Goal: Task Accomplishment & Management: Complete application form

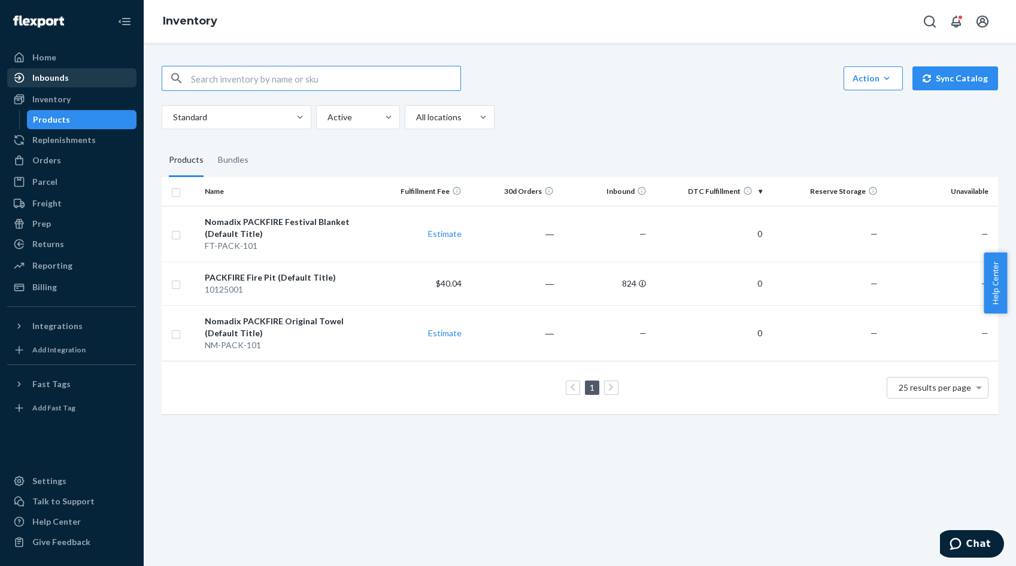
click at [48, 77] on div "Inbounds" at bounding box center [50, 78] width 37 height 12
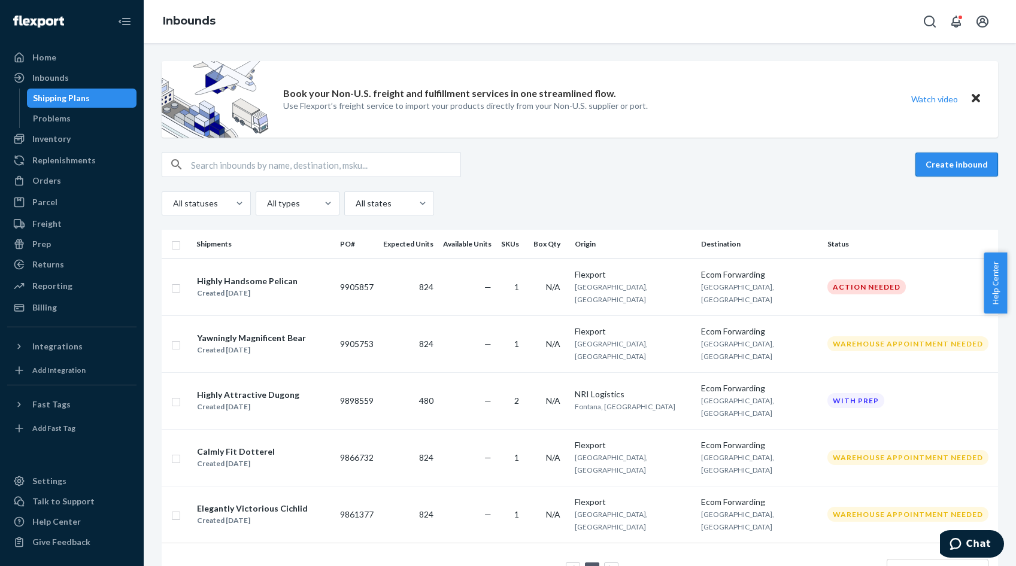
click at [950, 169] on button "Create inbound" at bounding box center [956, 165] width 83 height 24
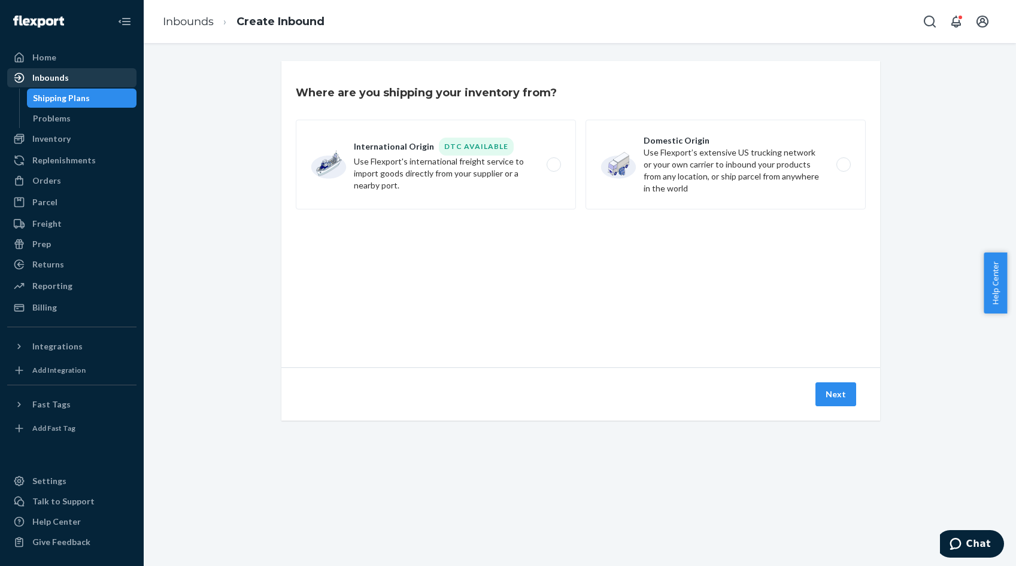
click at [52, 74] on div "Inbounds" at bounding box center [50, 78] width 37 height 12
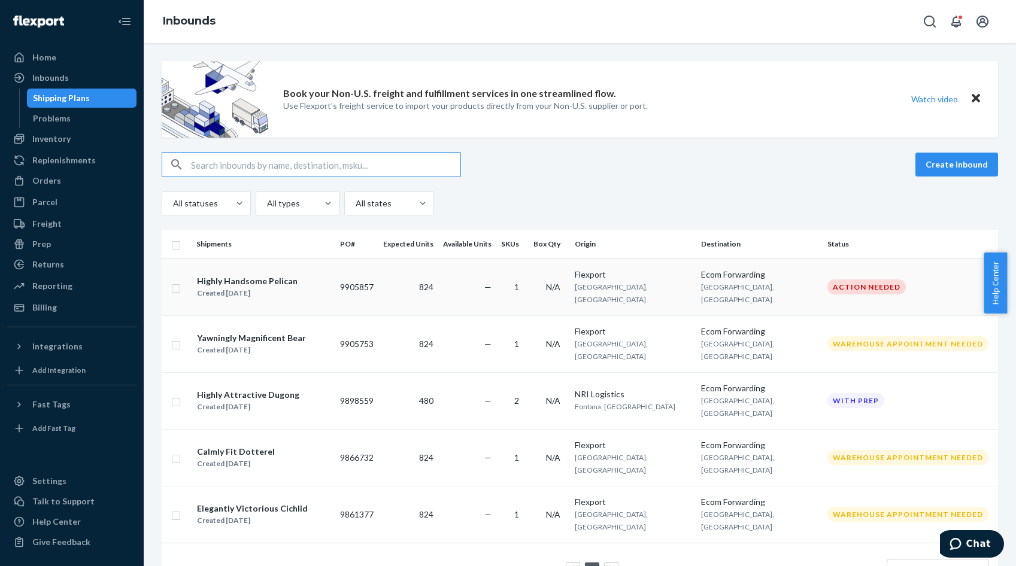
click at [241, 280] on div "Highly Handsome Pelican" at bounding box center [247, 281] width 101 height 12
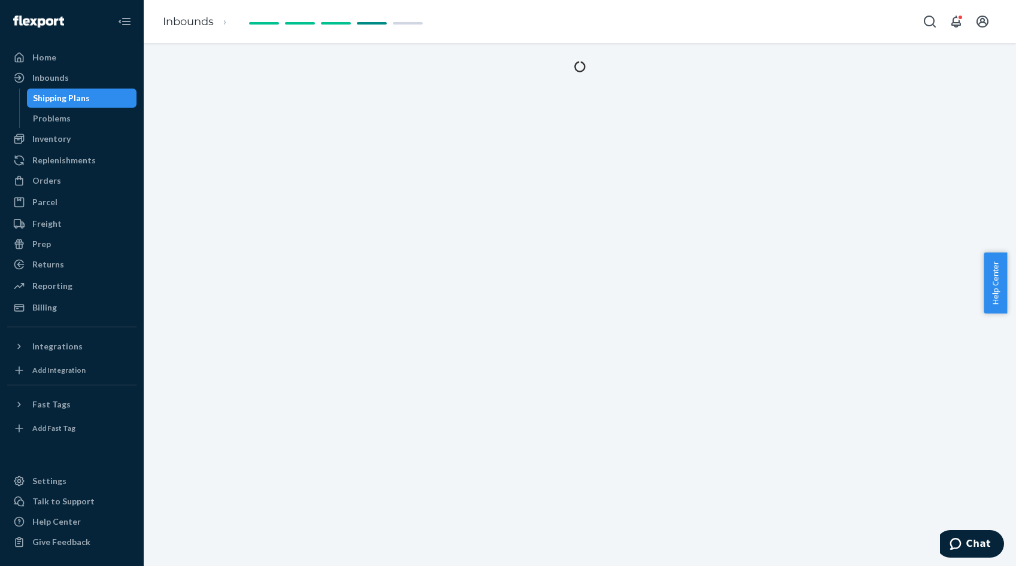
click at [241, 280] on div at bounding box center [580, 304] width 872 height 523
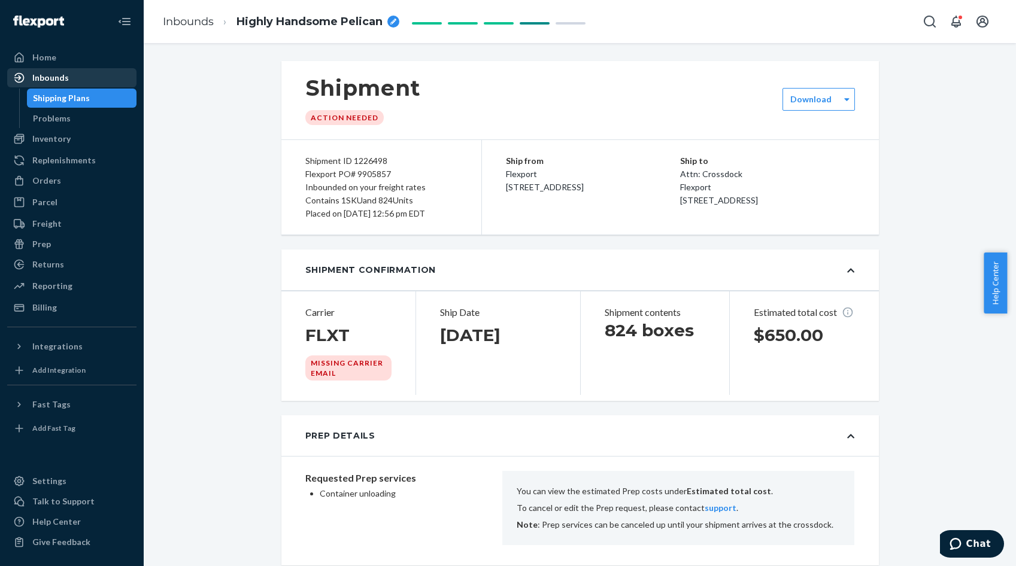
click at [51, 72] on div "Inbounds" at bounding box center [50, 78] width 37 height 12
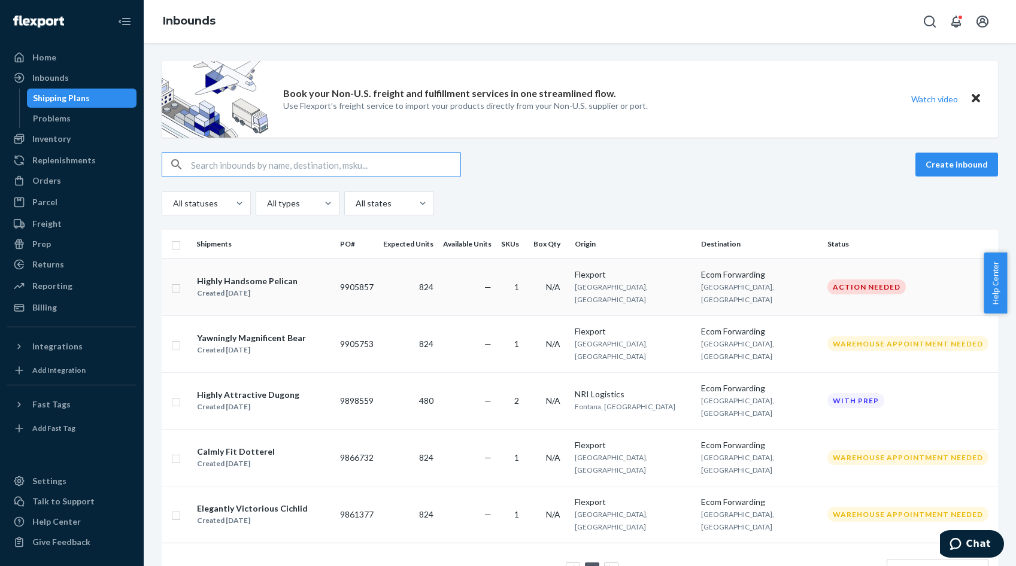
click at [176, 283] on input "checkbox" at bounding box center [176, 287] width 10 height 13
click at [817, 160] on div "Duplicate" at bounding box center [808, 165] width 40 height 12
checkbox input "false"
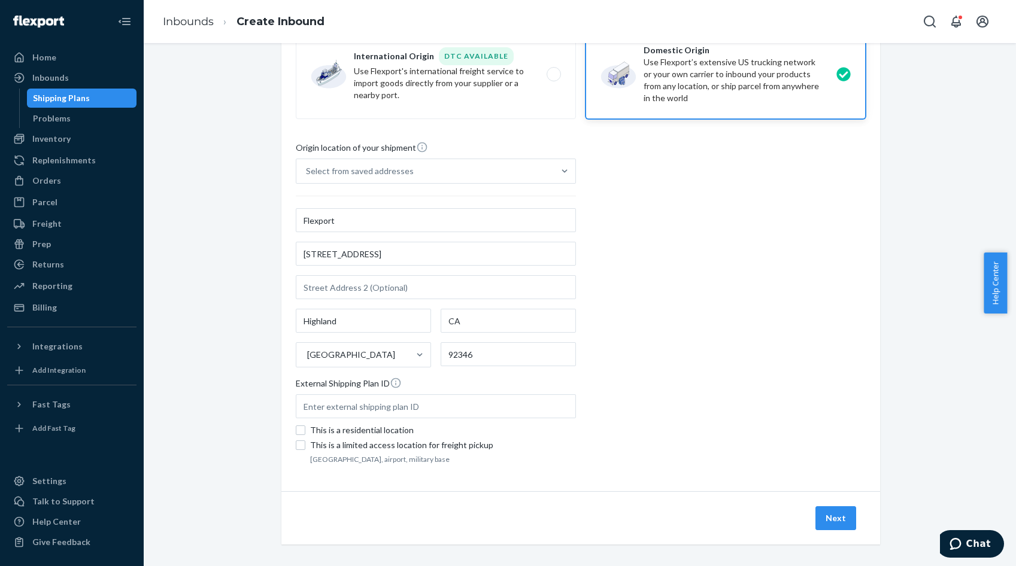
scroll to position [98, 0]
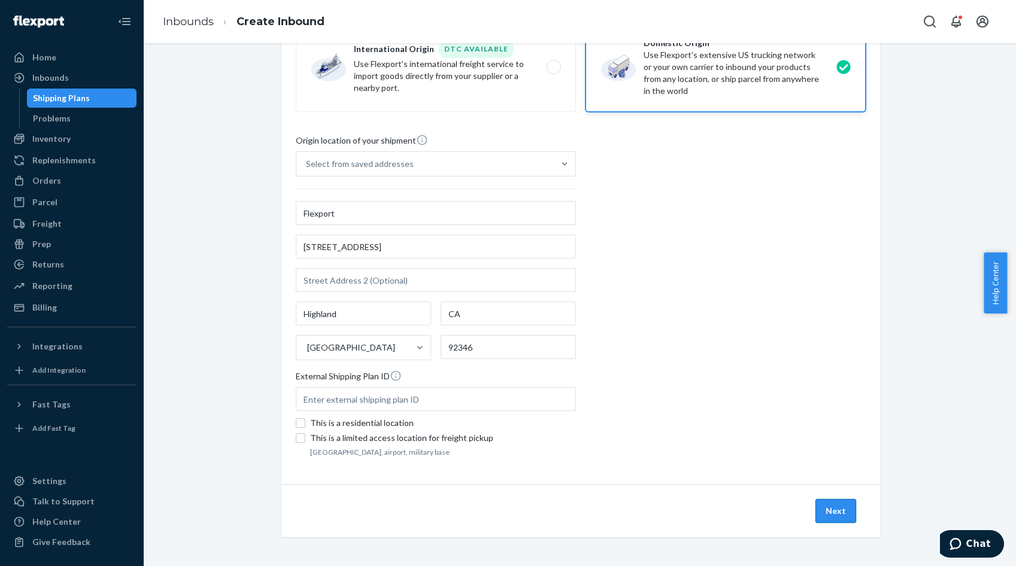
click at [824, 506] on button "Next" at bounding box center [835, 511] width 41 height 24
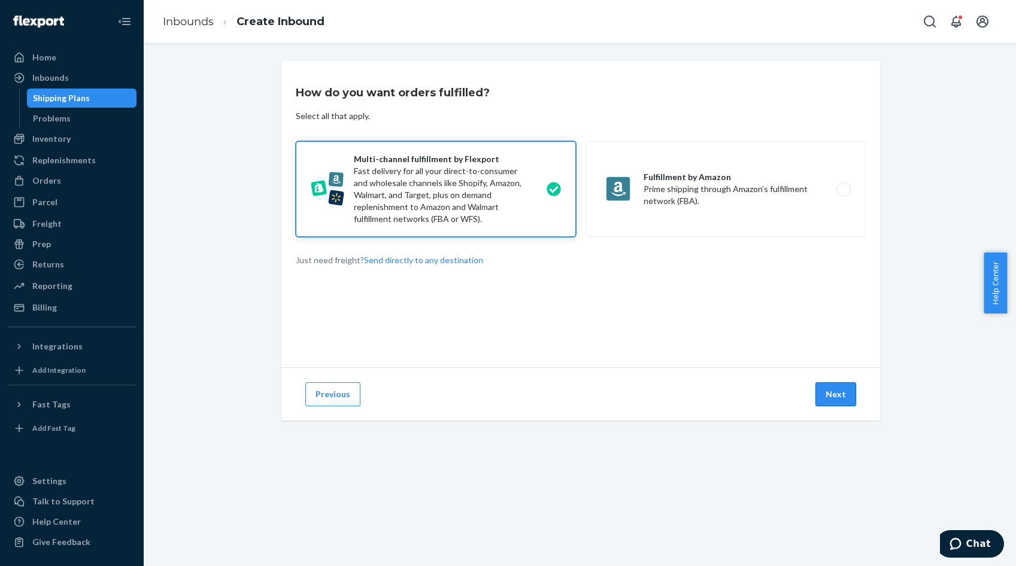
click at [842, 391] on button "Next" at bounding box center [835, 395] width 41 height 24
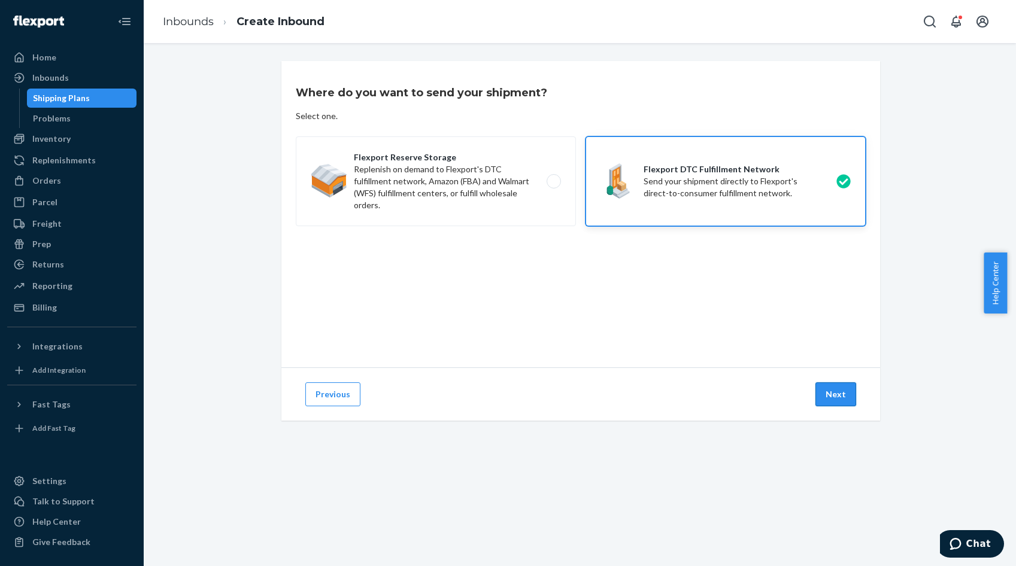
click at [844, 397] on button "Next" at bounding box center [835, 395] width 41 height 24
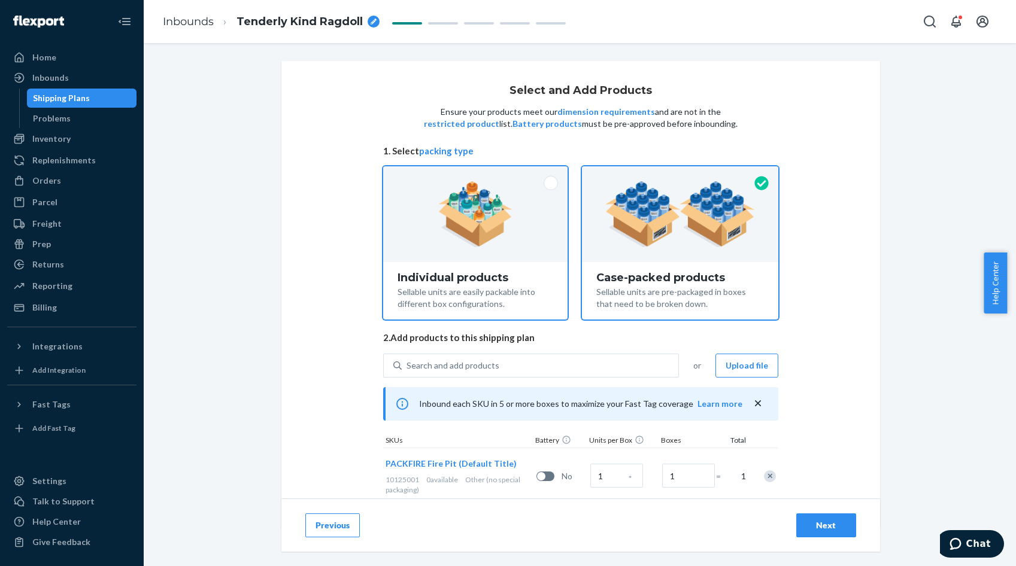
click at [474, 241] on img at bounding box center [475, 214] width 75 height 66
click at [474, 174] on input "Individual products Sellable units are easily packable into different box confi…" at bounding box center [475, 170] width 8 height 8
radio input "true"
radio input "false"
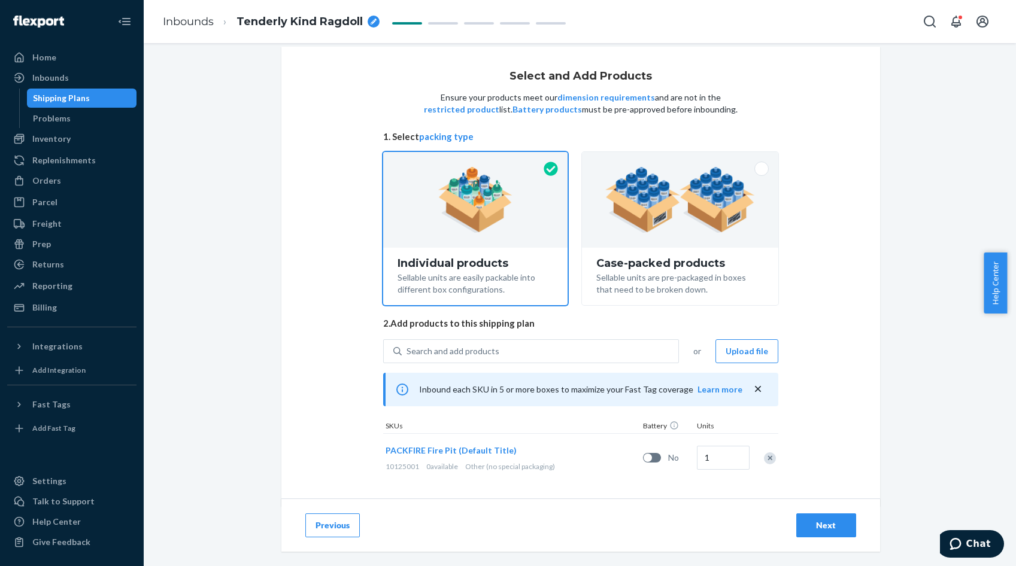
scroll to position [22, 0]
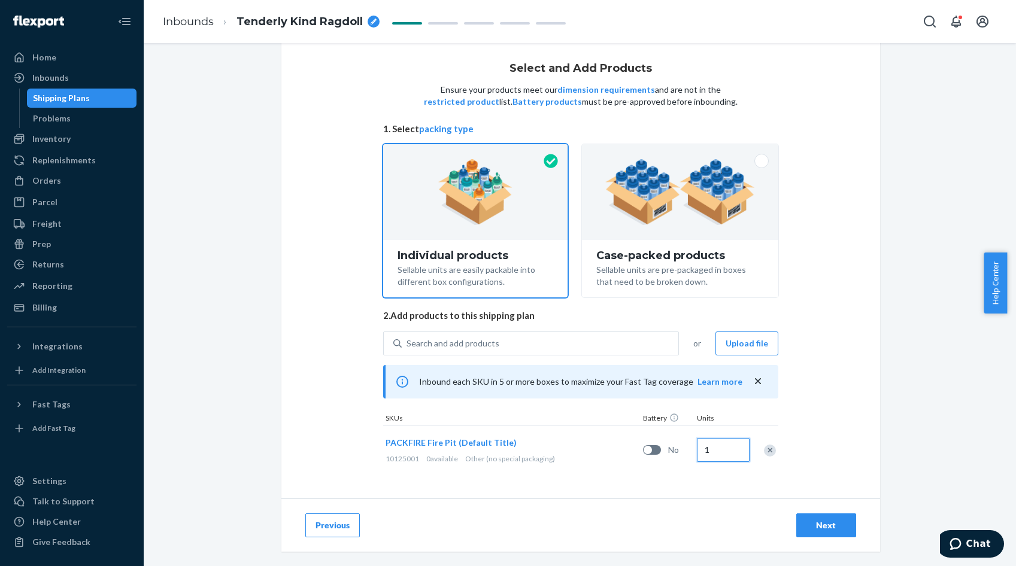
click at [707, 450] on input "1" at bounding box center [723, 450] width 53 height 24
type input "824"
click at [845, 377] on div "Select and Add Products Ensure your products meet our dimension requirements an…" at bounding box center [580, 269] width 599 height 460
click at [820, 523] on div "Next" at bounding box center [826, 526] width 40 height 12
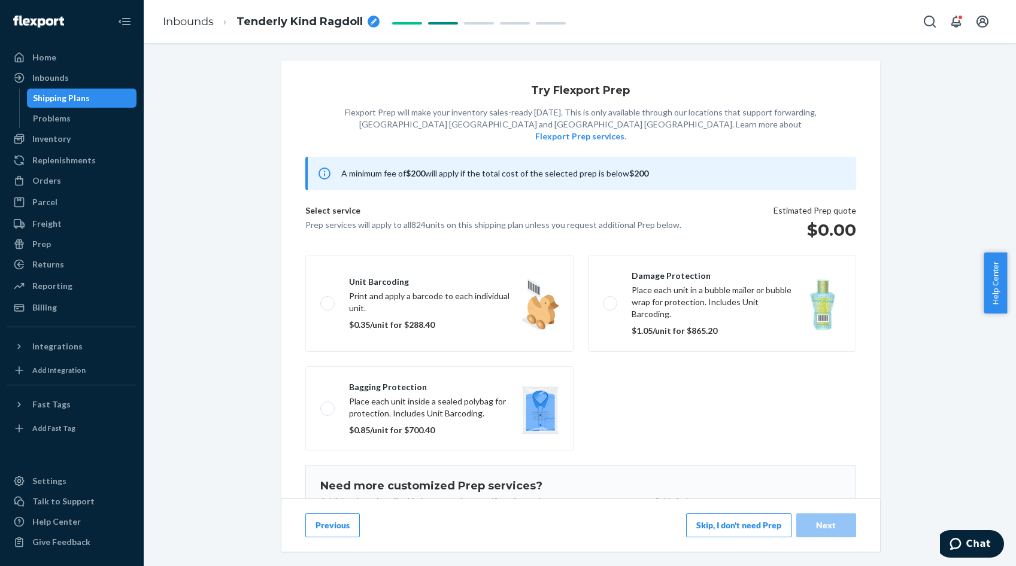
scroll to position [60, 0]
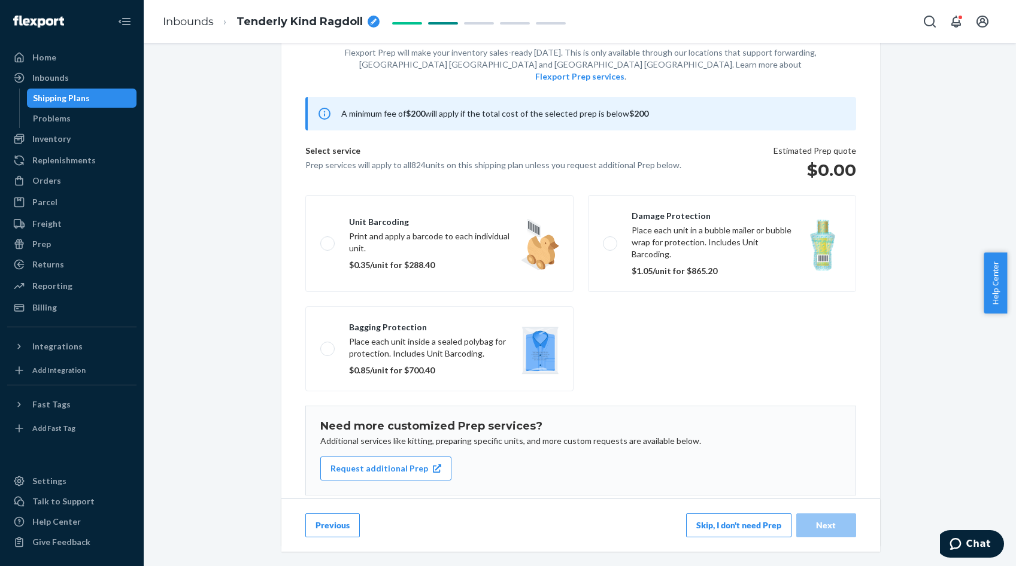
click at [751, 521] on button "Skip, I don't need Prep" at bounding box center [738, 526] width 105 height 24
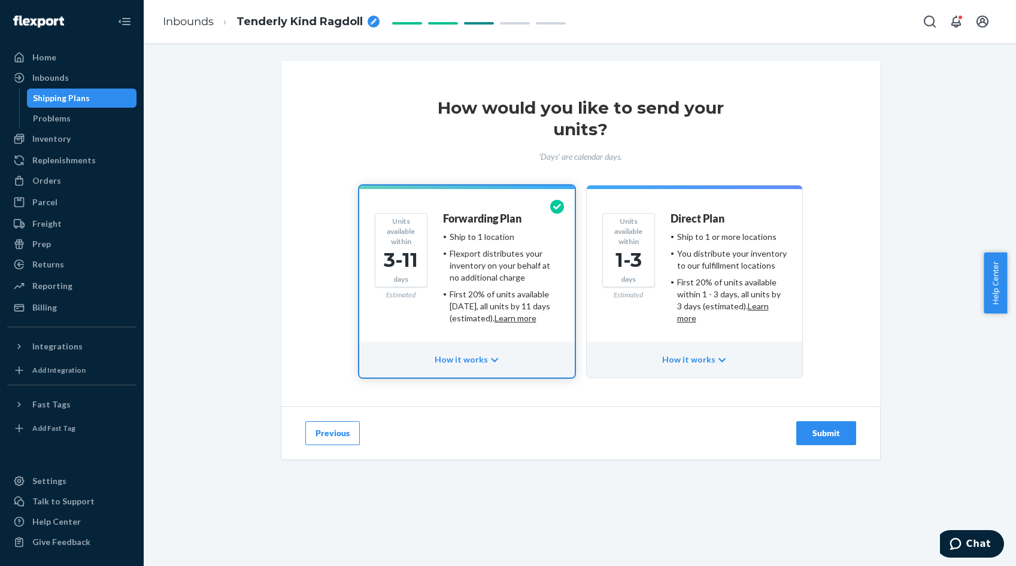
click at [832, 436] on div "Submit" at bounding box center [826, 433] width 40 height 12
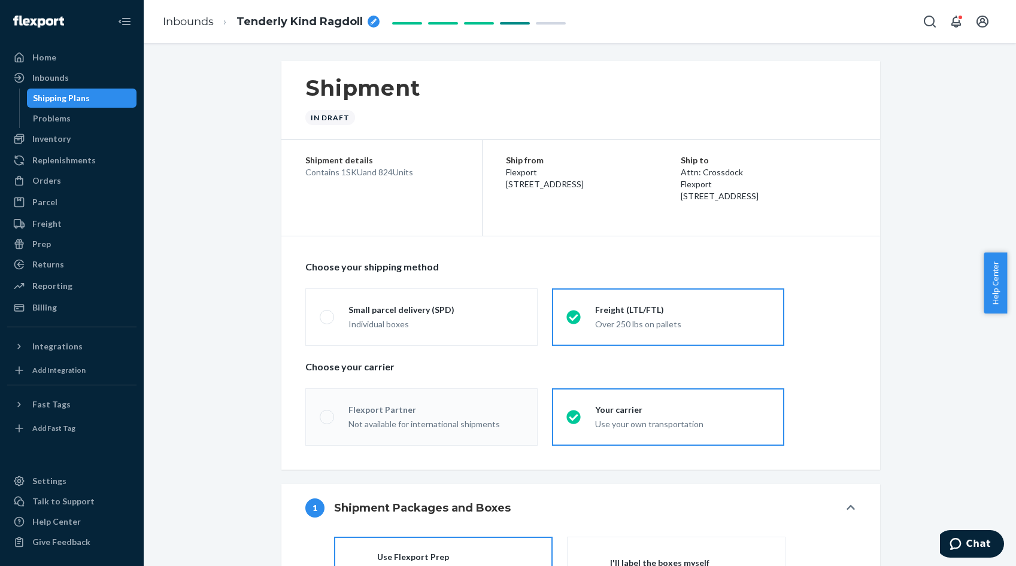
radio input "true"
radio input "false"
radio input "true"
radio input "false"
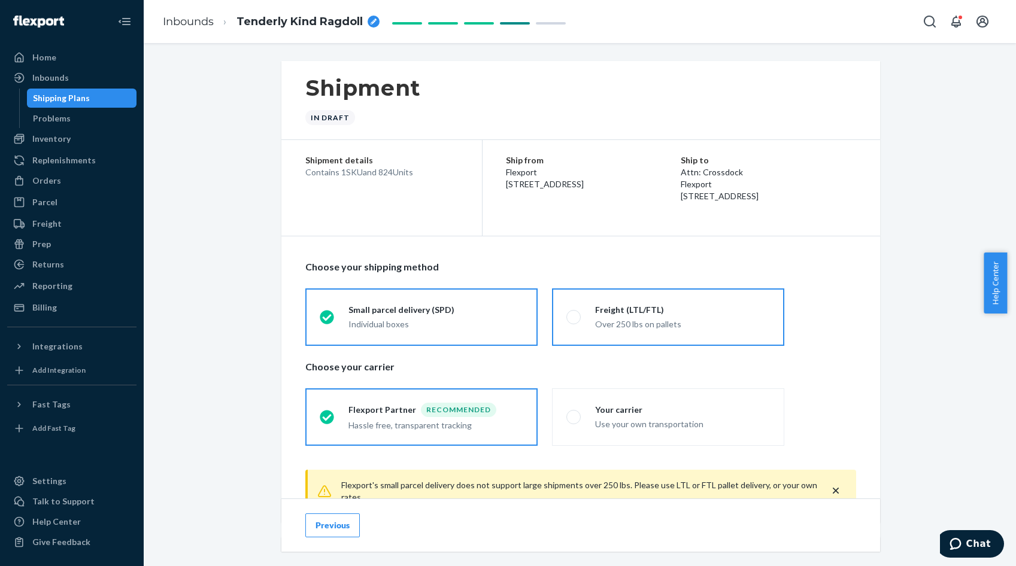
click at [654, 315] on div "Freight (LTL/FTL)" at bounding box center [682, 310] width 175 height 12
click at [574, 315] on input "Freight (LTL/FTL) Over 250 lbs on pallets" at bounding box center [570, 317] width 8 height 8
radio input "true"
radio input "false"
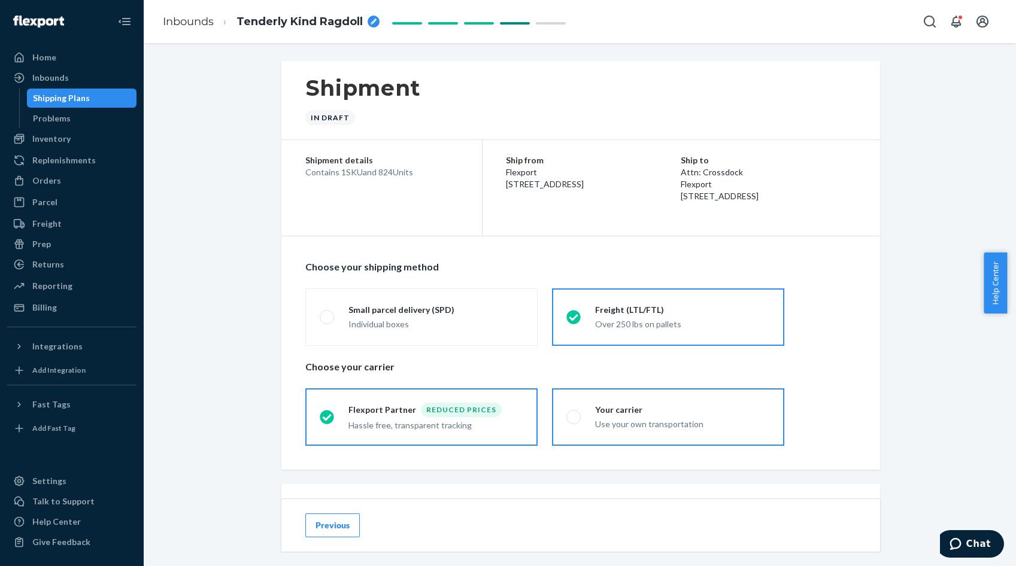
click at [622, 430] on div "Use your own transportation" at bounding box center [682, 424] width 175 height 12
click at [574, 421] on input "Your carrier Use your own transportation" at bounding box center [570, 417] width 8 height 8
radio input "true"
radio input "false"
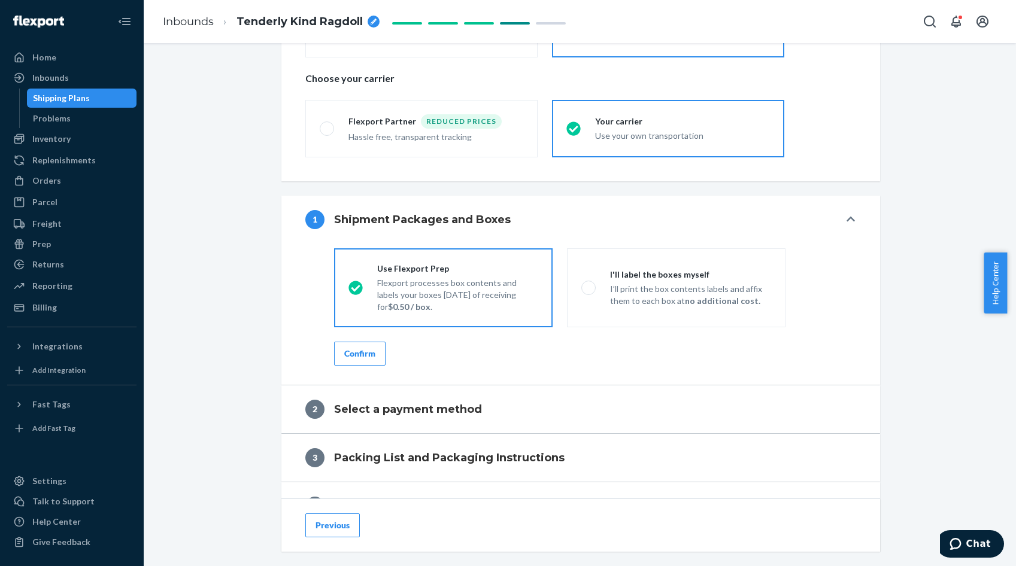
scroll to position [299, 0]
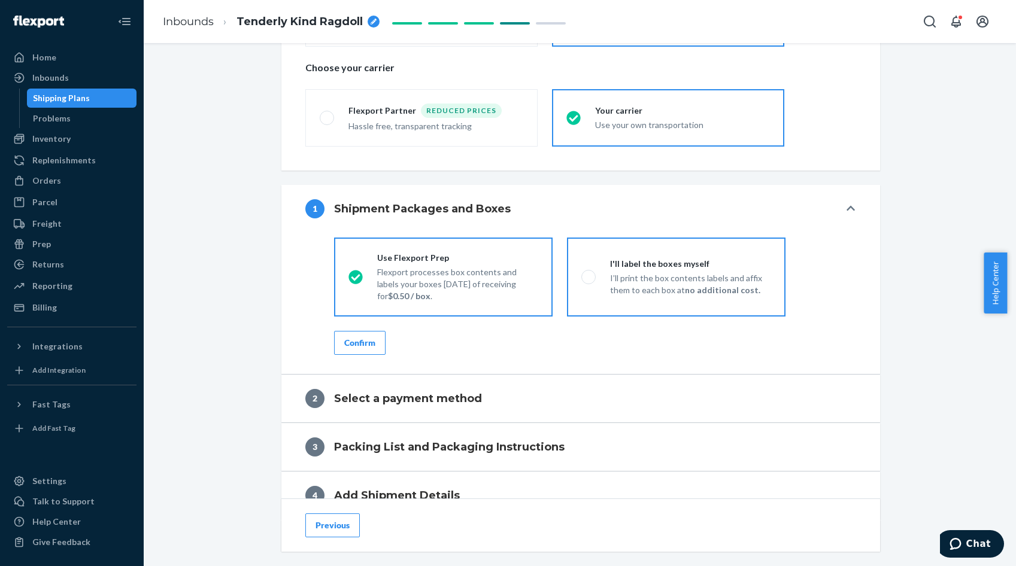
click at [596, 283] on div "I'll label the boxes myself I’ll print the box contents labels and affix them t…" at bounding box center [683, 277] width 175 height 38
click at [589, 281] on input "I'll label the boxes myself I’ll print the box contents labels and affix them t…" at bounding box center [585, 277] width 8 height 8
radio input "true"
radio input "false"
click at [596, 283] on div "I'll label the boxes myself I’ll print the box contents labels and affix them t…" at bounding box center [683, 277] width 175 height 38
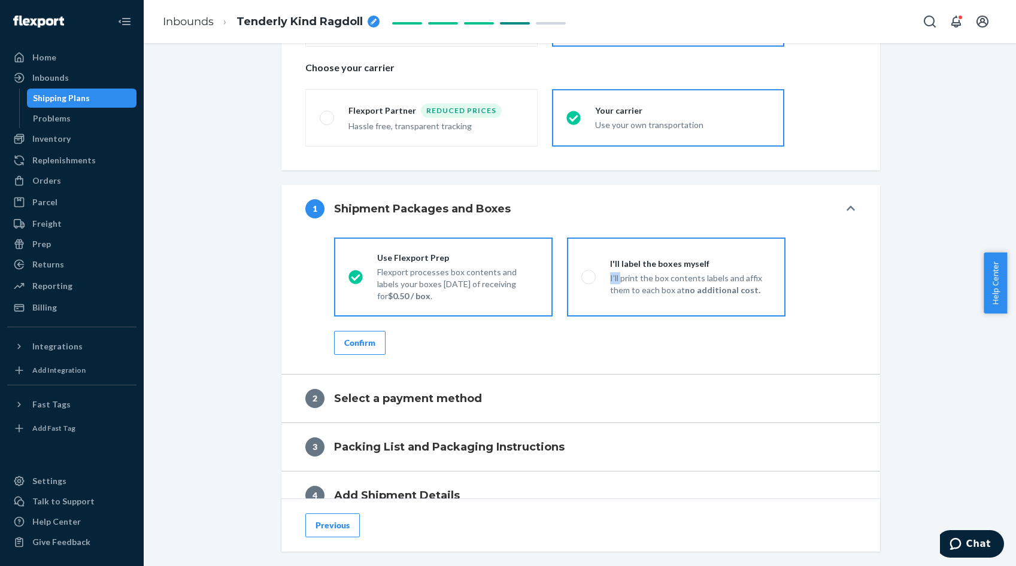
click at [589, 281] on input "I'll label the boxes myself I’ll print the box contents labels and affix them t…" at bounding box center [585, 277] width 8 height 8
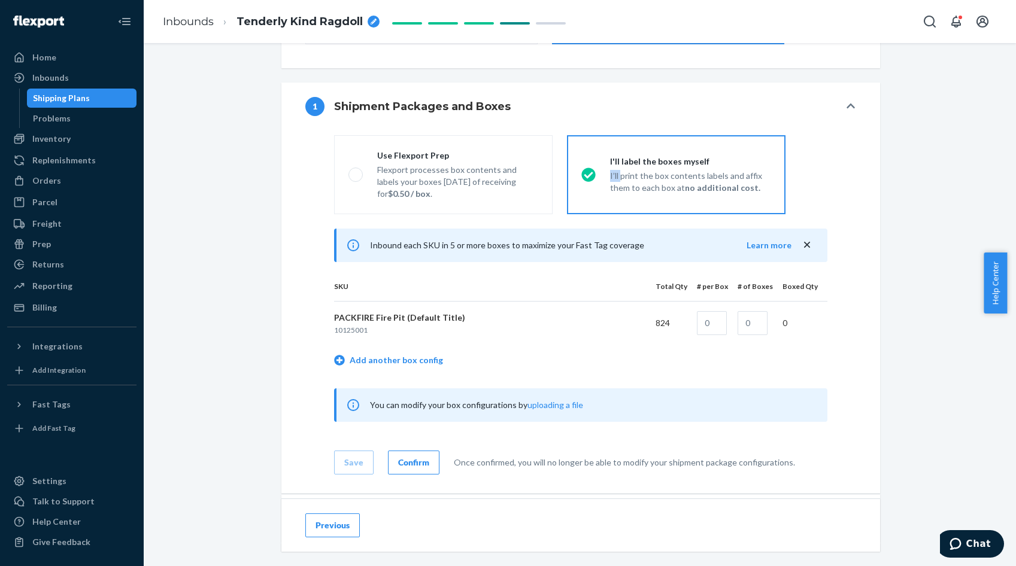
scroll to position [419, 0]
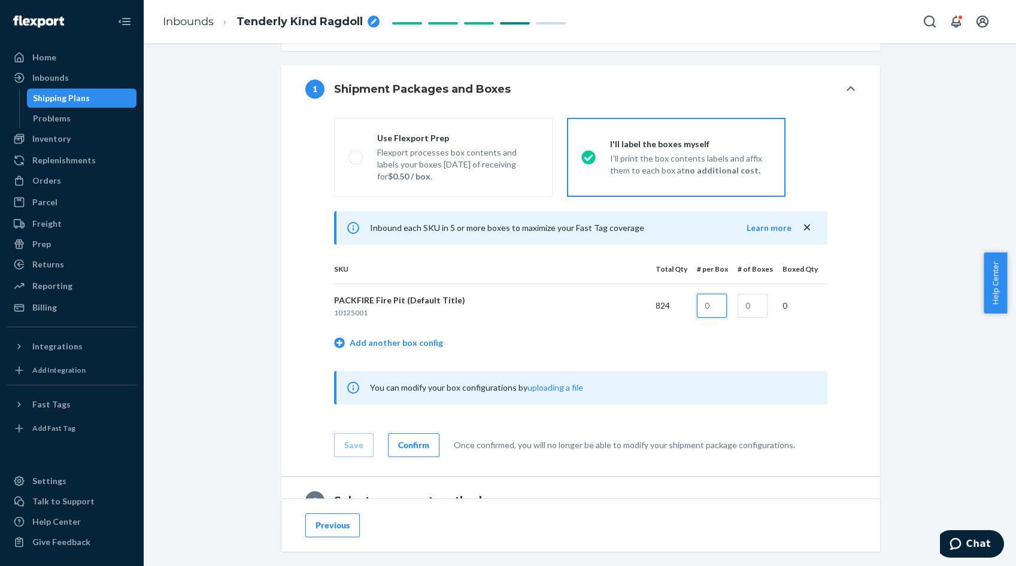
drag, startPoint x: 714, startPoint y: 302, endPoint x: 682, endPoint y: 311, distance: 33.4
click at [682, 311] on tr "PACKFIRE Fire Pit (Default Title) 10125001 824 0" at bounding box center [580, 306] width 493 height 44
type input "1"
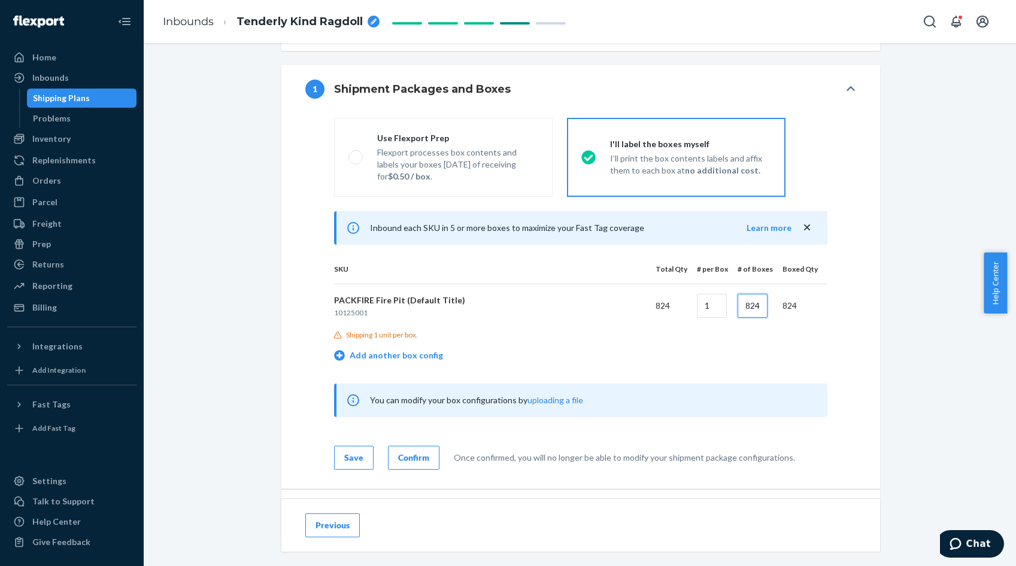
type input "824"
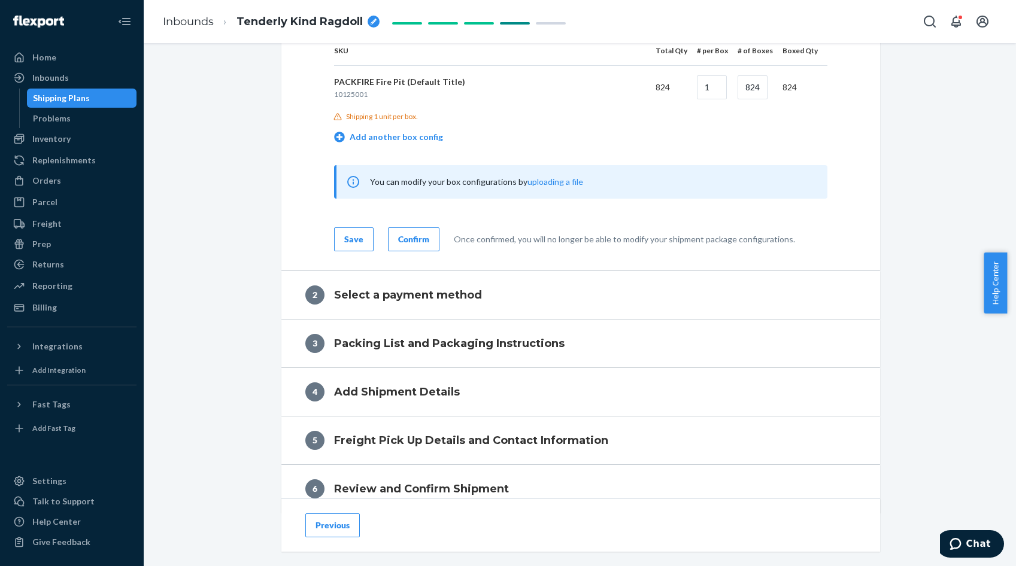
scroll to position [659, 0]
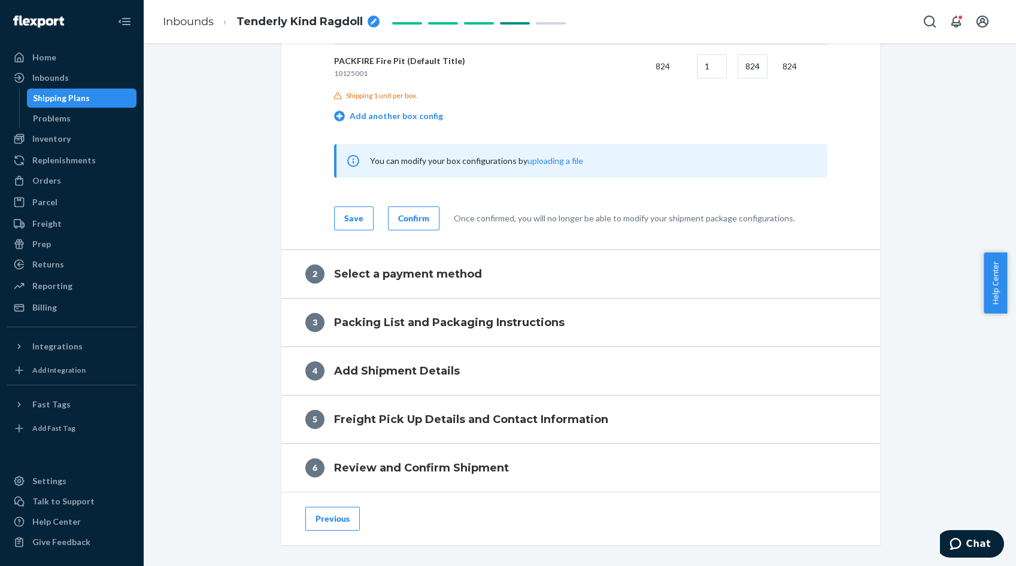
click at [412, 220] on div "Confirm" at bounding box center [413, 219] width 31 height 12
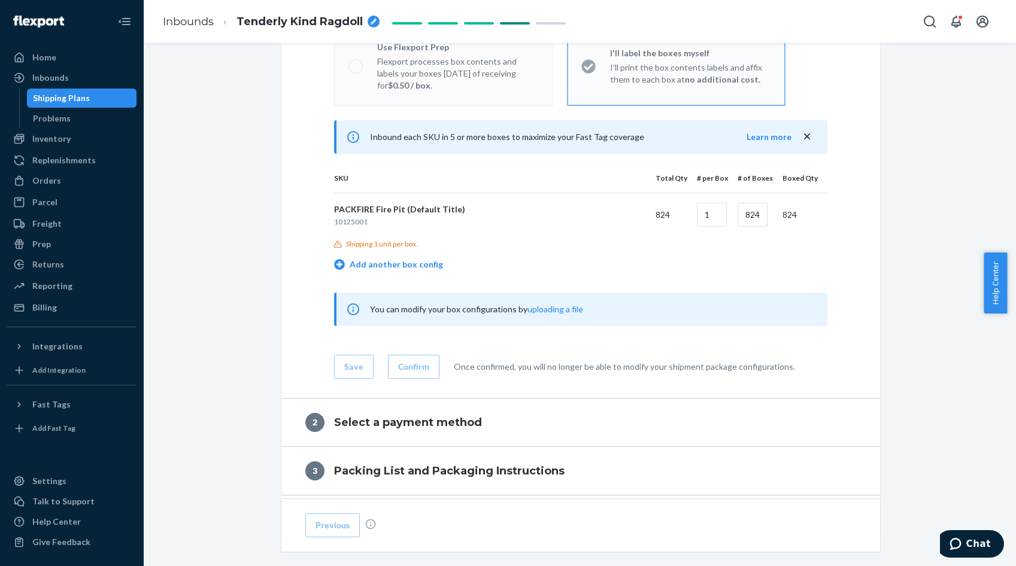
scroll to position [479, 0]
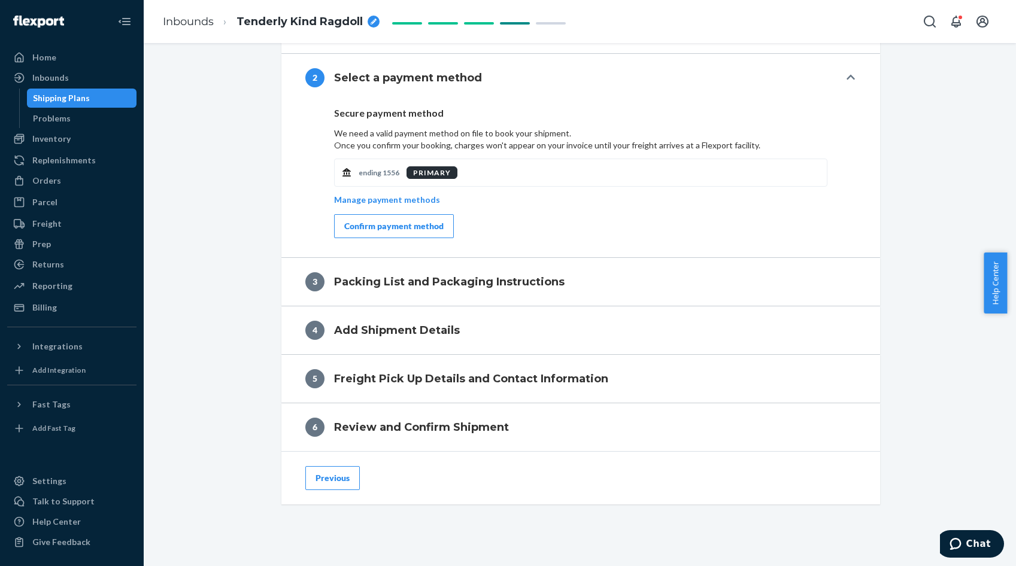
click at [391, 224] on div "Confirm payment method" at bounding box center [393, 226] width 99 height 12
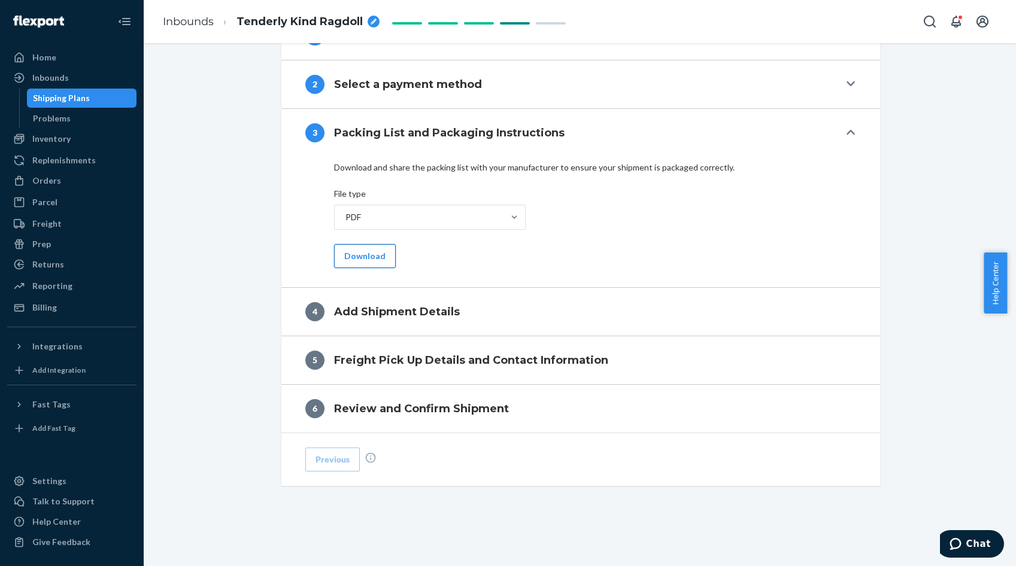
click at [378, 257] on button "Download" at bounding box center [365, 256] width 62 height 24
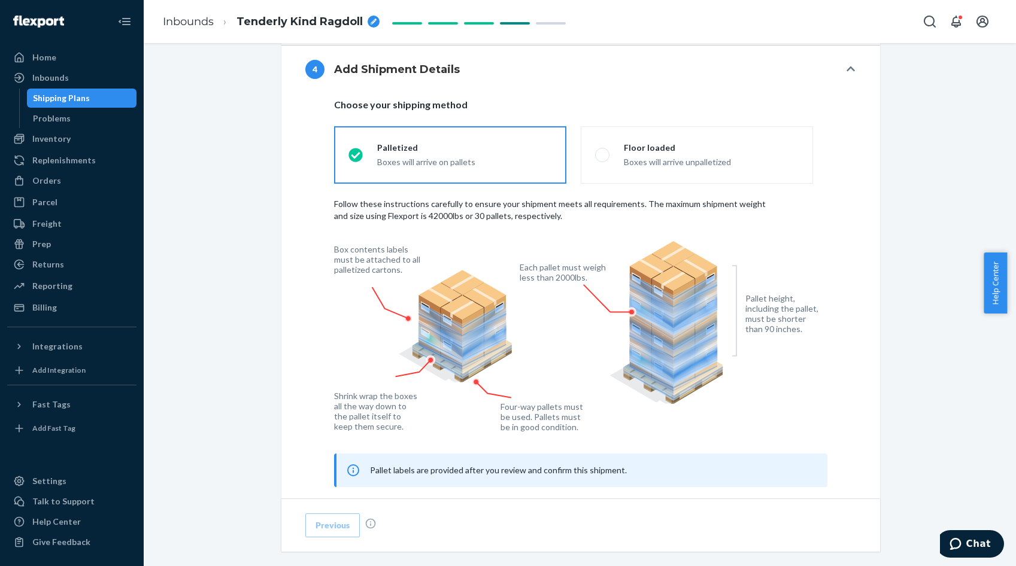
scroll to position [592, 0]
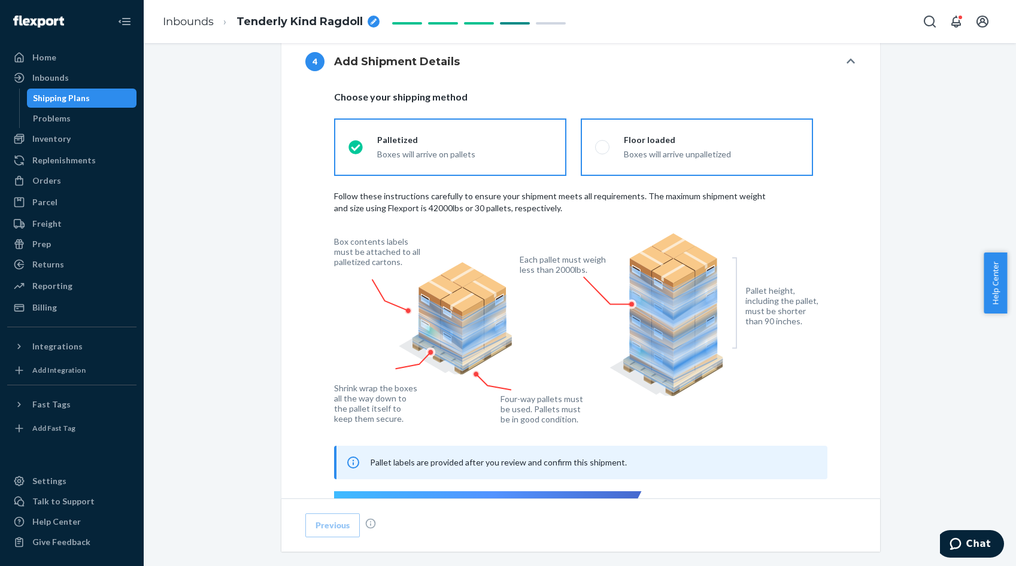
click at [595, 149] on span at bounding box center [602, 147] width 14 height 14
click at [595, 149] on input "Floor loaded Boxes will arrive unpalletized" at bounding box center [599, 147] width 8 height 8
radio input "true"
radio input "false"
click at [595, 149] on input "Floor loaded Boxes will arrive unpalletized" at bounding box center [599, 147] width 8 height 8
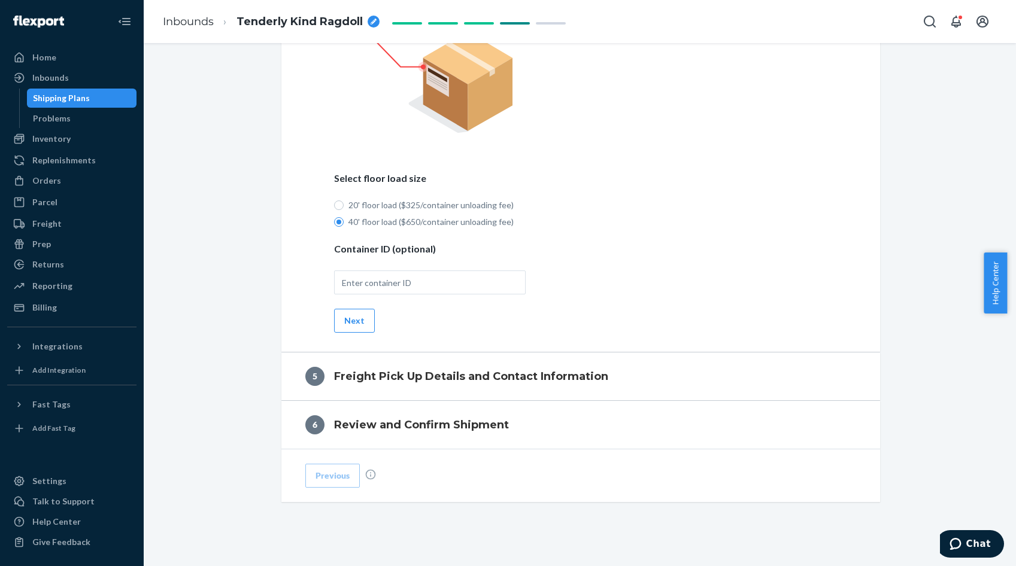
scroll to position [832, 0]
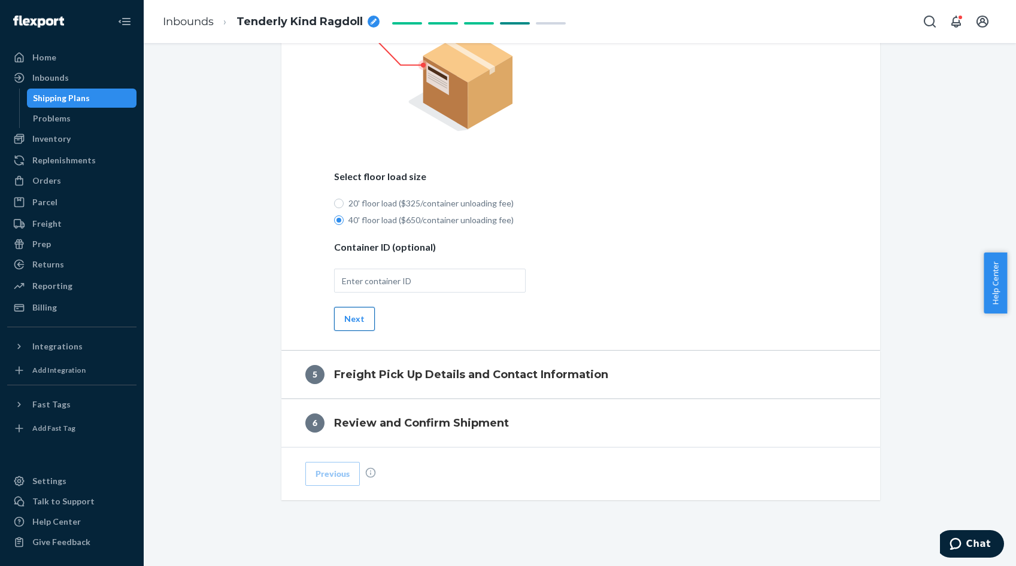
click at [353, 323] on button "Next" at bounding box center [354, 319] width 41 height 24
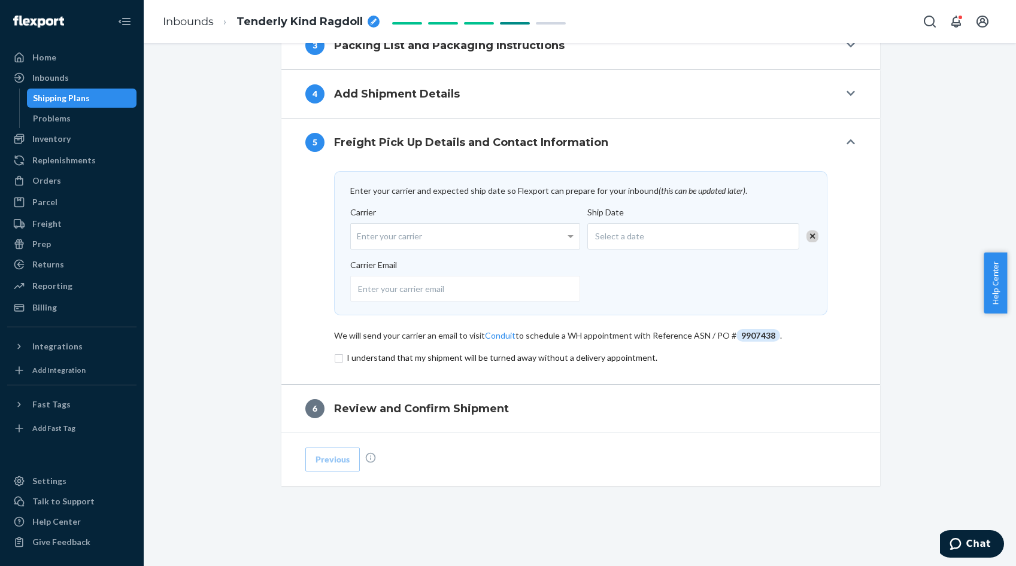
click at [425, 238] on div "Enter your carrier" at bounding box center [465, 236] width 229 height 25
click at [360, 238] on input "Carrier Enter your carrier" at bounding box center [358, 236] width 3 height 22
click at [760, 157] on button "5 Freight Pick Up Details and Contact Information" at bounding box center [580, 143] width 599 height 48
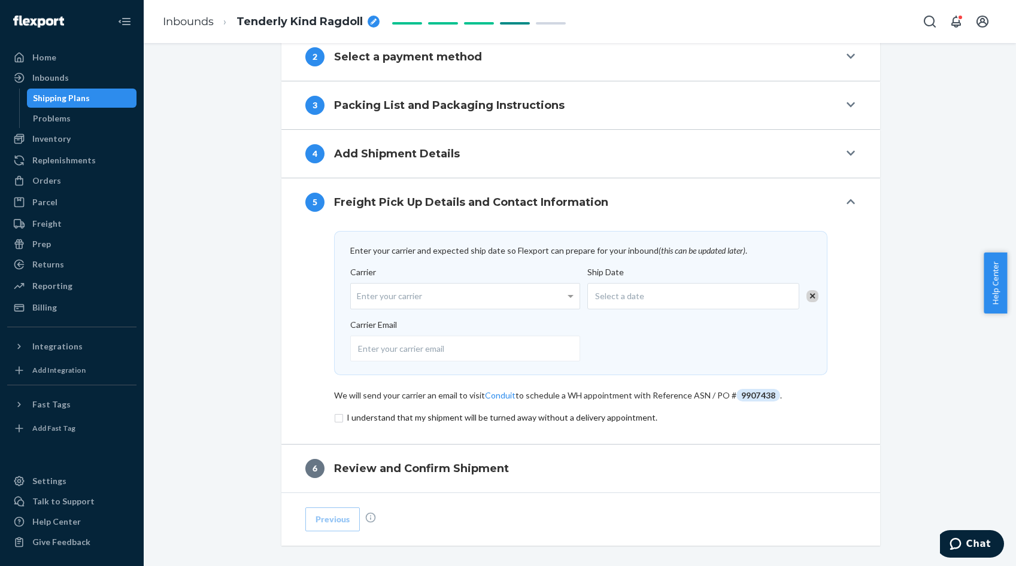
click at [850, 154] on icon at bounding box center [851, 153] width 8 height 10
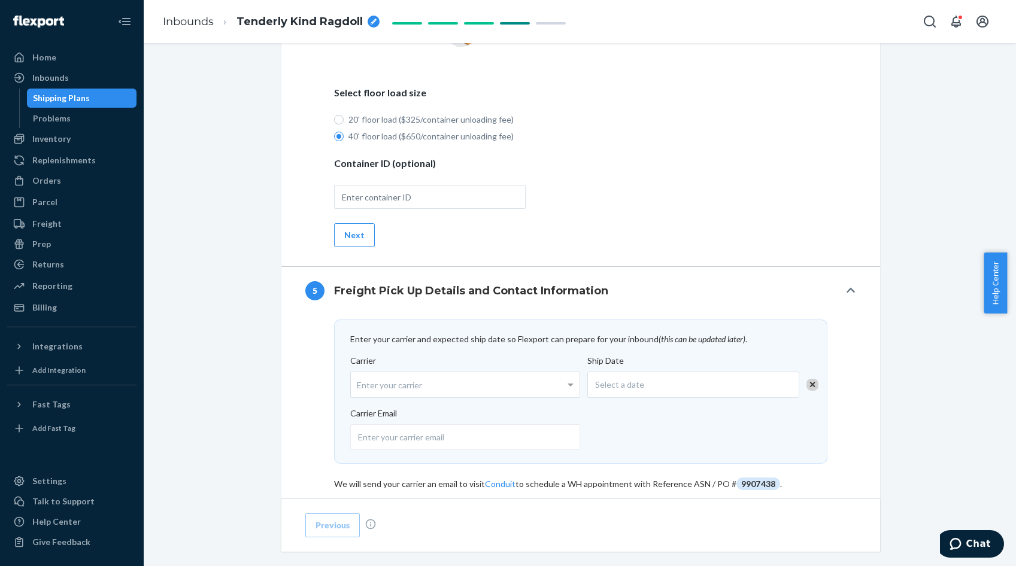
scroll to position [919, 0]
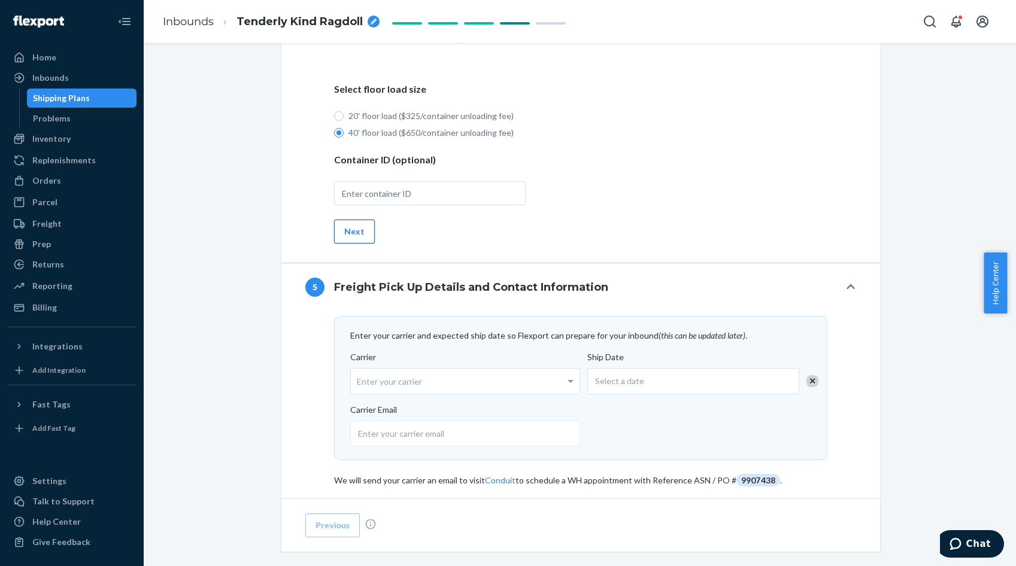
click at [340, 230] on button "Next" at bounding box center [354, 232] width 41 height 24
click at [357, 236] on button "Next" at bounding box center [354, 232] width 41 height 24
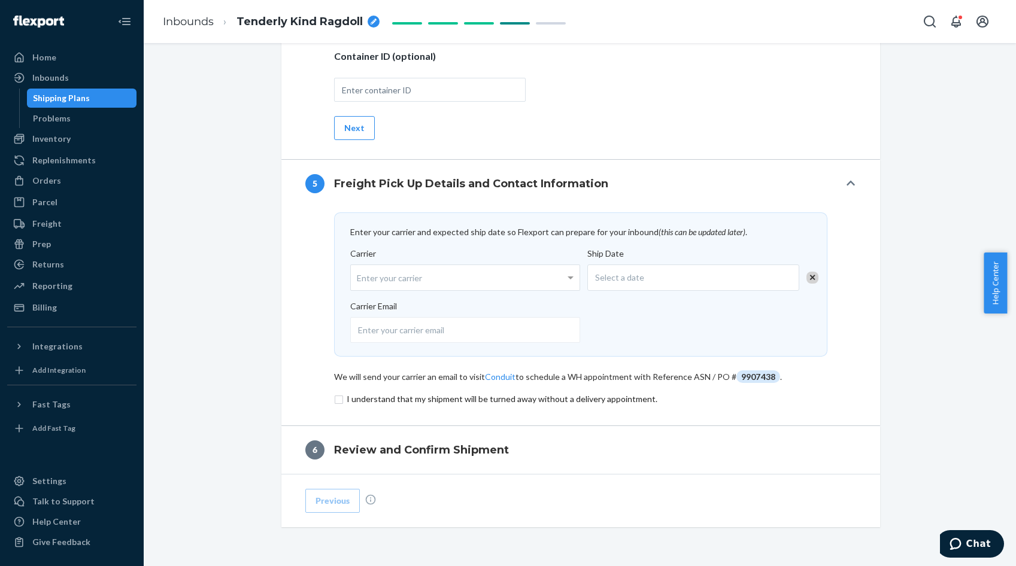
scroll to position [1039, 0]
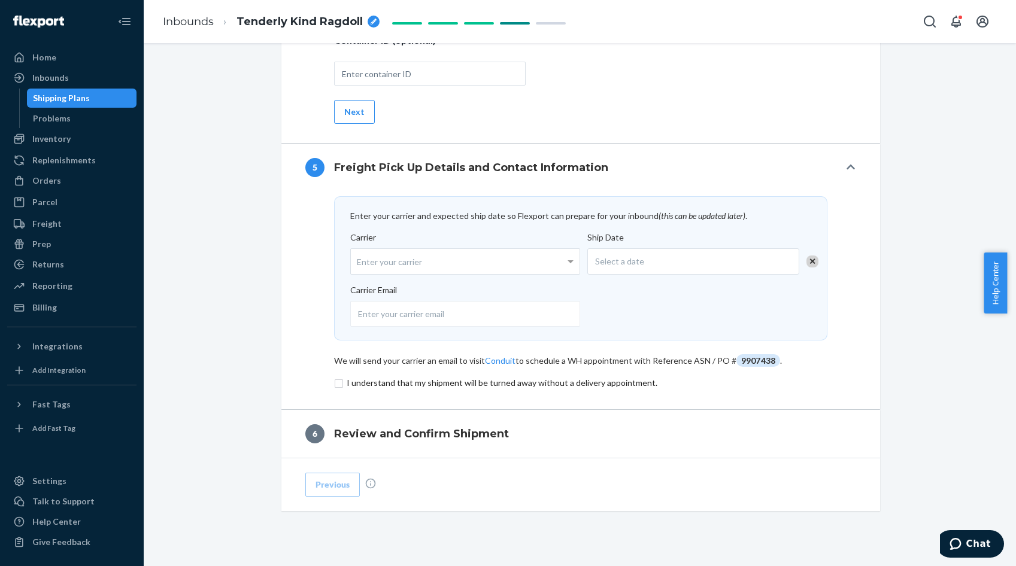
click at [499, 259] on div "Enter your carrier" at bounding box center [465, 261] width 229 height 25
click at [360, 259] on input "Carrier Enter your carrier" at bounding box center [358, 262] width 3 height 22
click at [443, 260] on div "Enter your carrier" at bounding box center [465, 261] width 229 height 25
click at [360, 260] on input "Carrier Enter your carrier No results found" at bounding box center [358, 262] width 3 height 22
type input "Flexport"
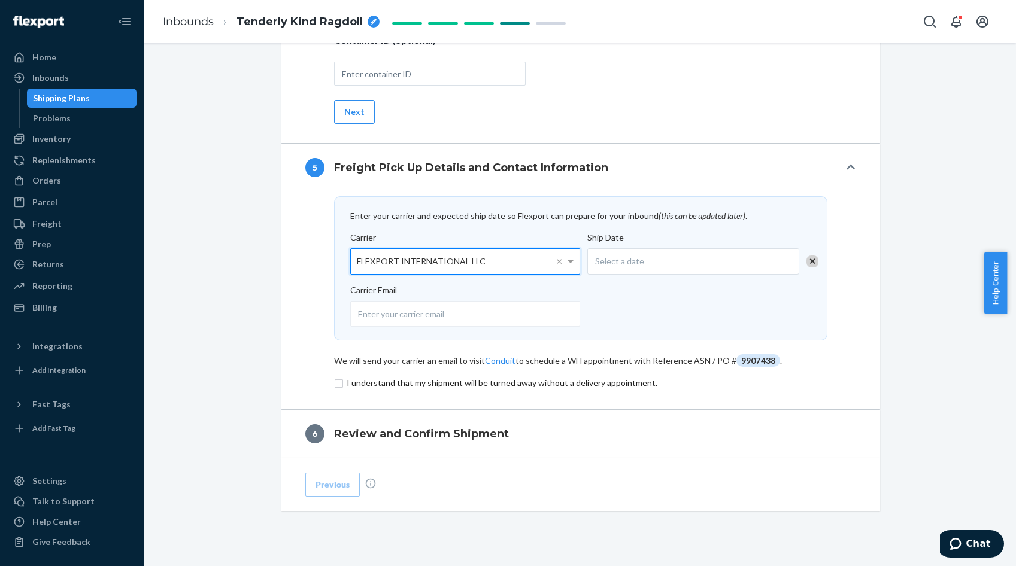
click at [657, 268] on div "Select a date" at bounding box center [693, 261] width 212 height 26
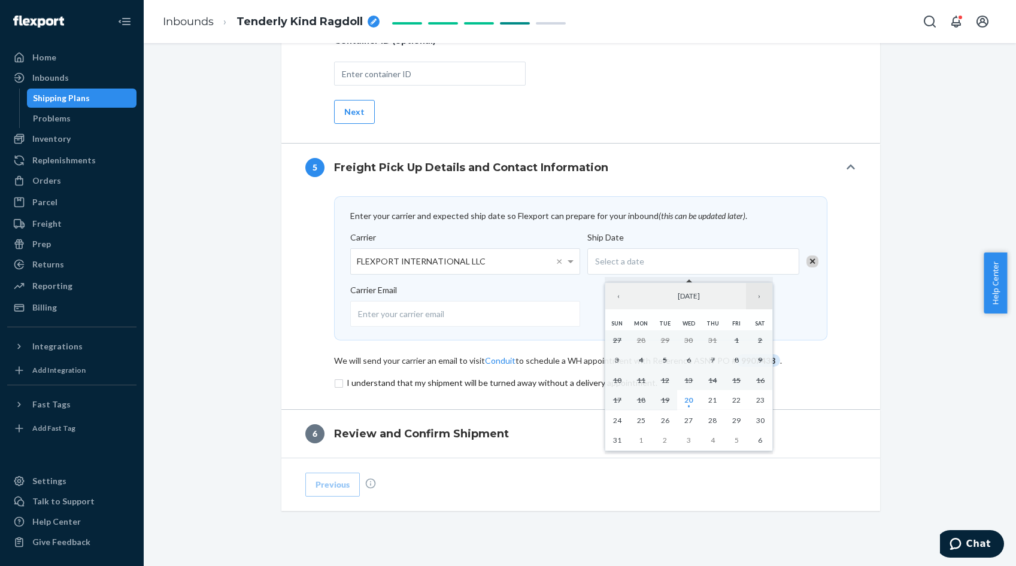
click at [758, 295] on button "›" at bounding box center [759, 296] width 26 height 26
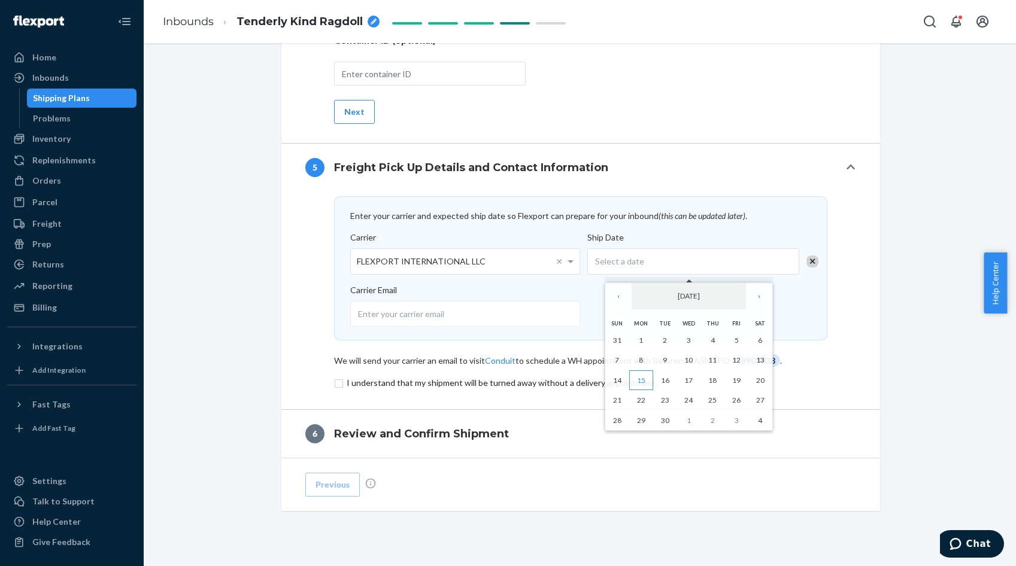
click at [646, 382] on button "15" at bounding box center [641, 381] width 24 height 20
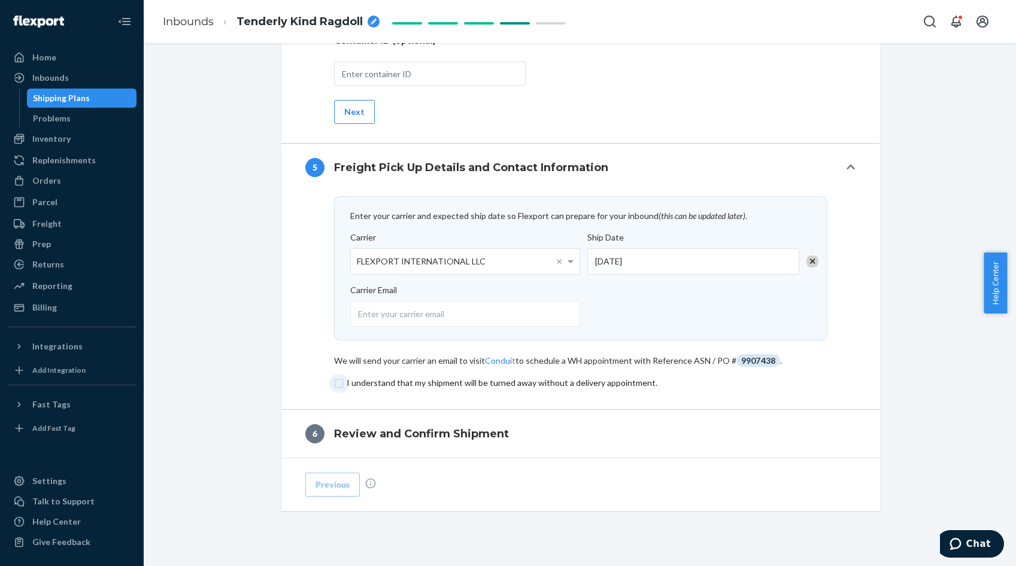
click at [334, 384] on input "checkbox" at bounding box center [580, 383] width 493 height 14
drag, startPoint x: 333, startPoint y: 384, endPoint x: 346, endPoint y: 384, distance: 12.6
click at [334, 384] on input "checkbox" at bounding box center [580, 383] width 493 height 14
click at [335, 383] on input "checkbox" at bounding box center [580, 383] width 493 height 14
checkbox input "true"
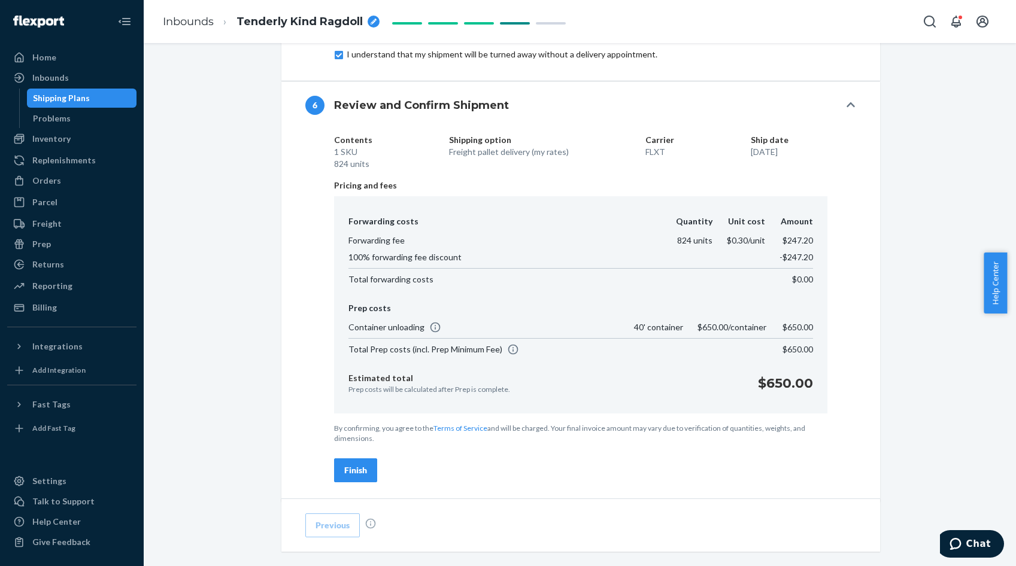
scroll to position [1436, 0]
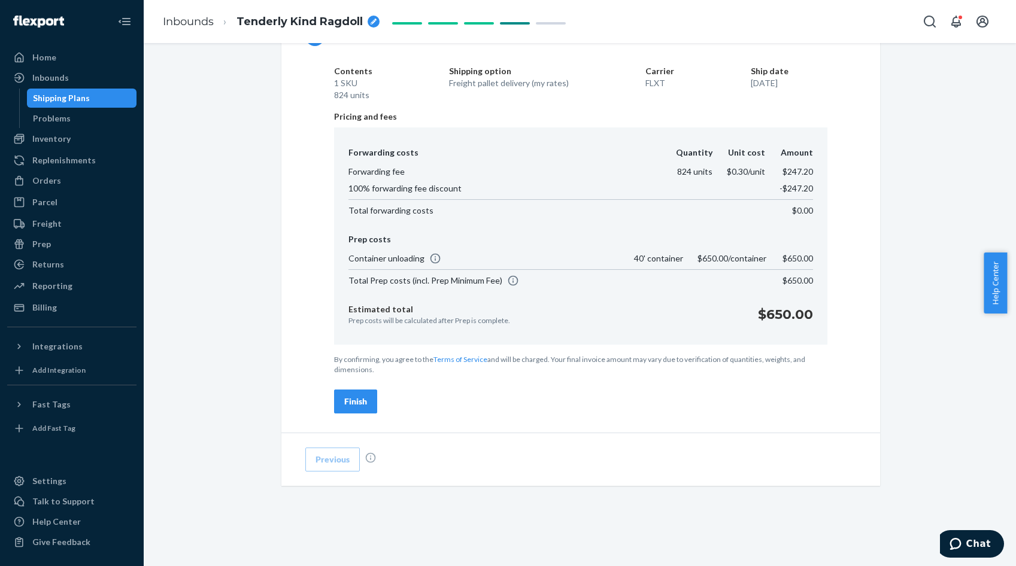
click at [355, 406] on div "Finish" at bounding box center [355, 402] width 23 height 12
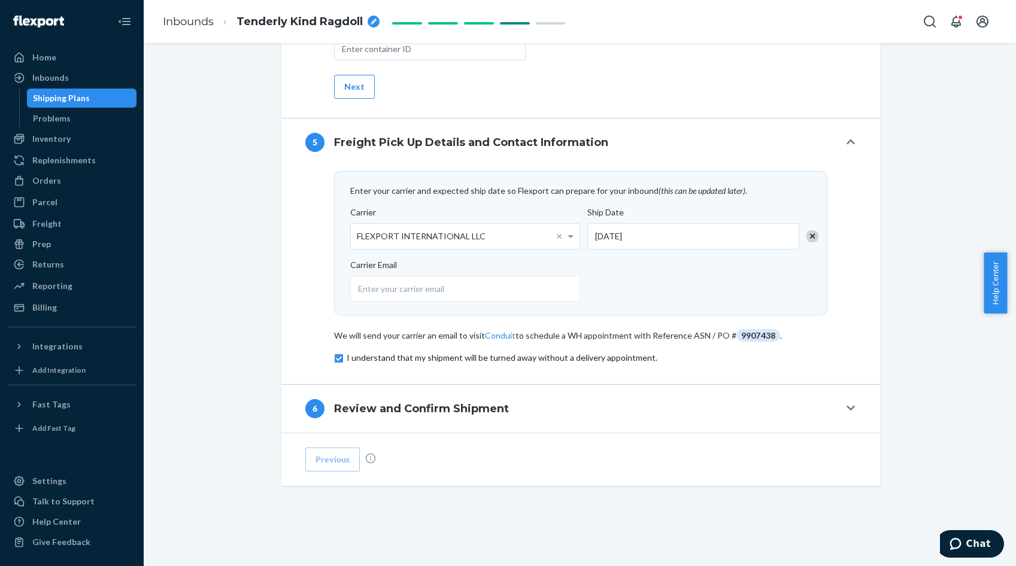
scroll to position [1064, 0]
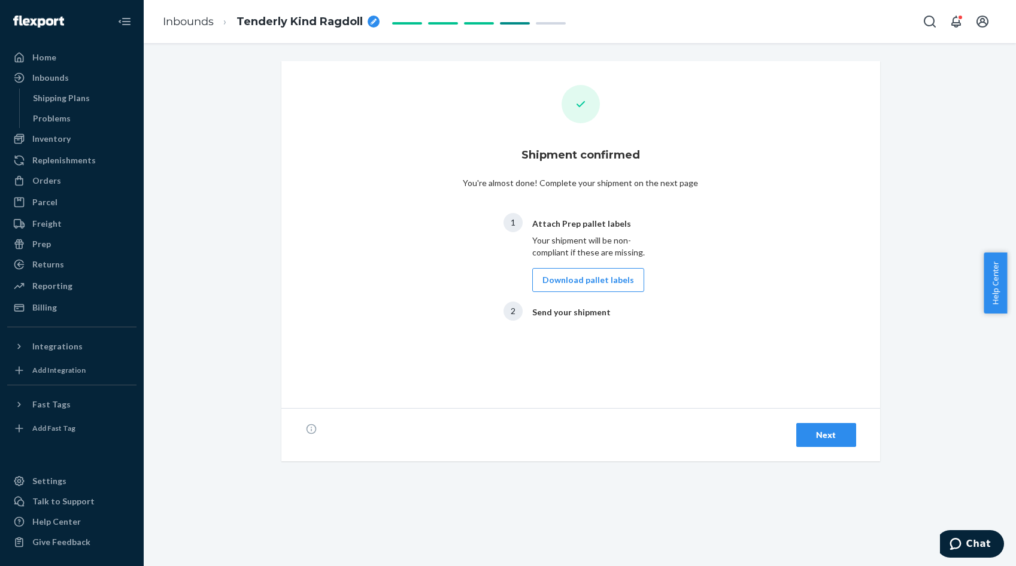
click at [824, 434] on div "Next" at bounding box center [826, 435] width 40 height 12
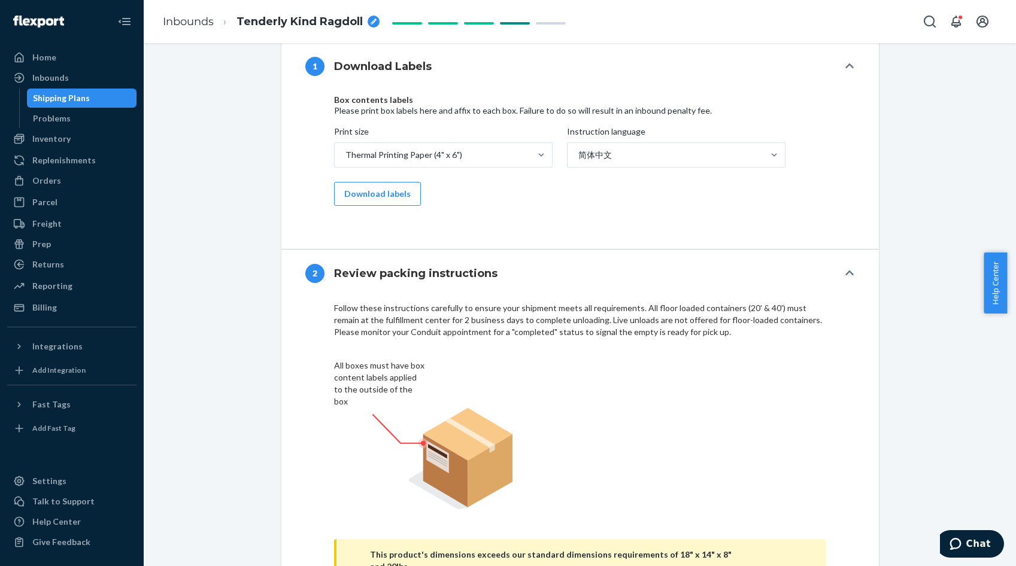
scroll to position [599, 0]
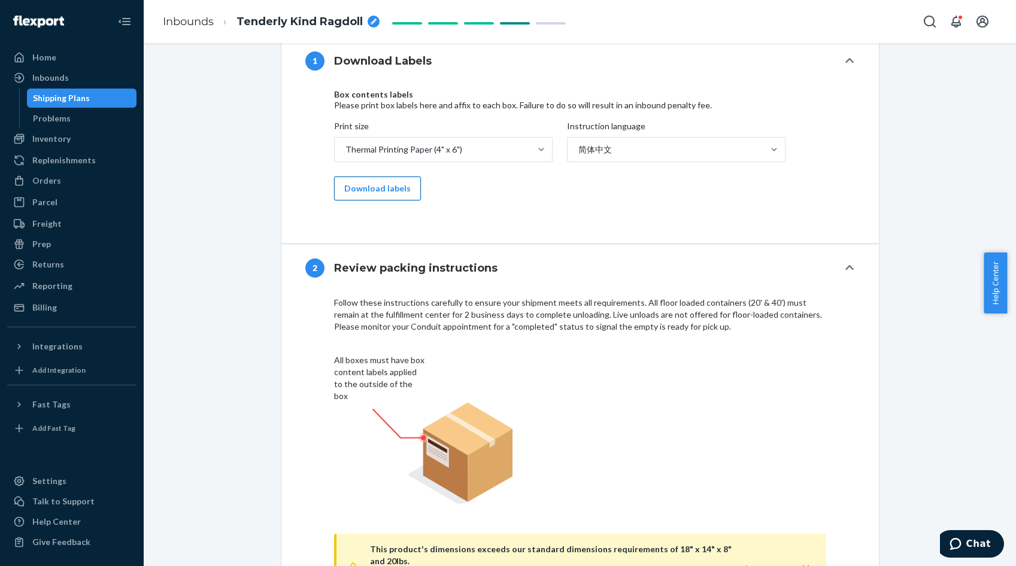
click at [372, 193] on button "Download labels" at bounding box center [377, 189] width 87 height 24
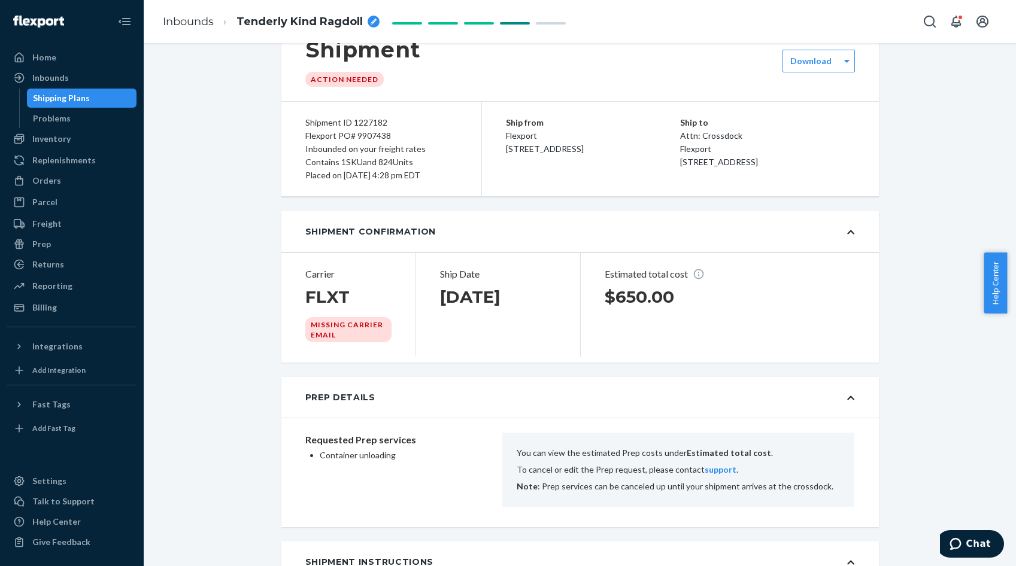
scroll to position [0, 0]
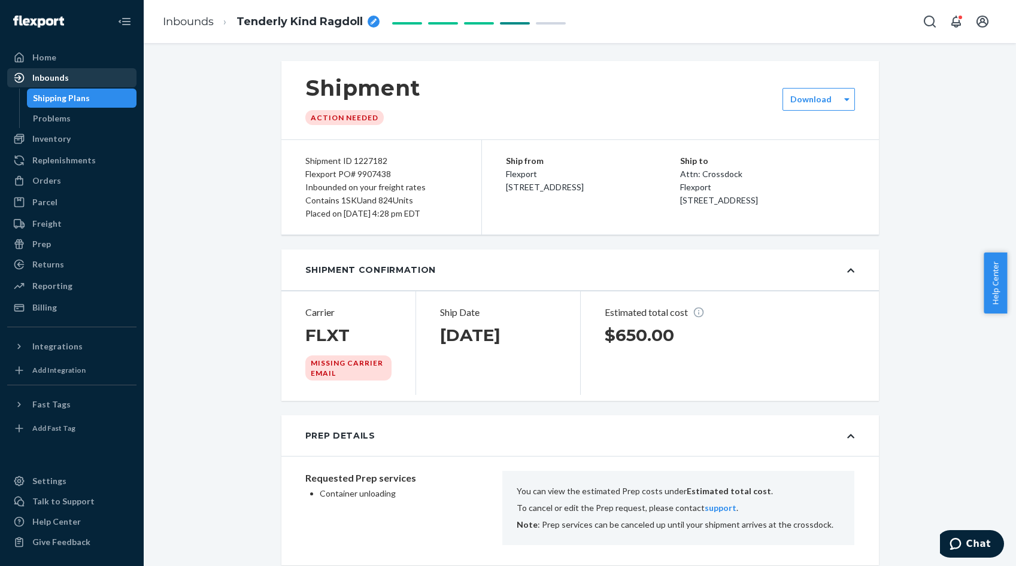
click at [62, 74] on div "Inbounds" at bounding box center [50, 78] width 37 height 12
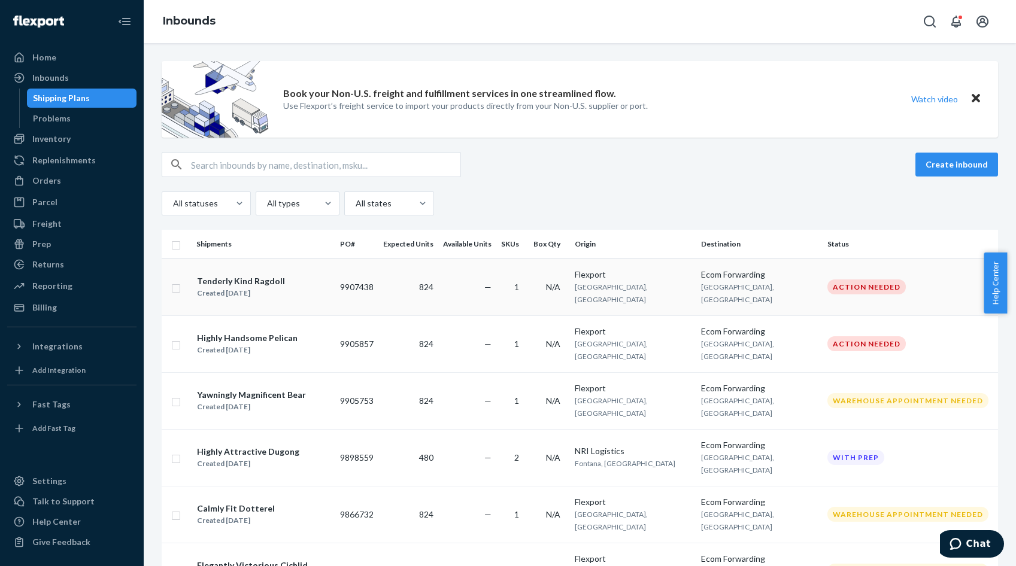
click at [175, 281] on input "checkbox" at bounding box center [176, 287] width 10 height 13
click at [178, 285] on input "checkbox" at bounding box center [176, 287] width 10 height 13
click at [806, 165] on div "Duplicate" at bounding box center [808, 165] width 40 height 12
checkbox input "false"
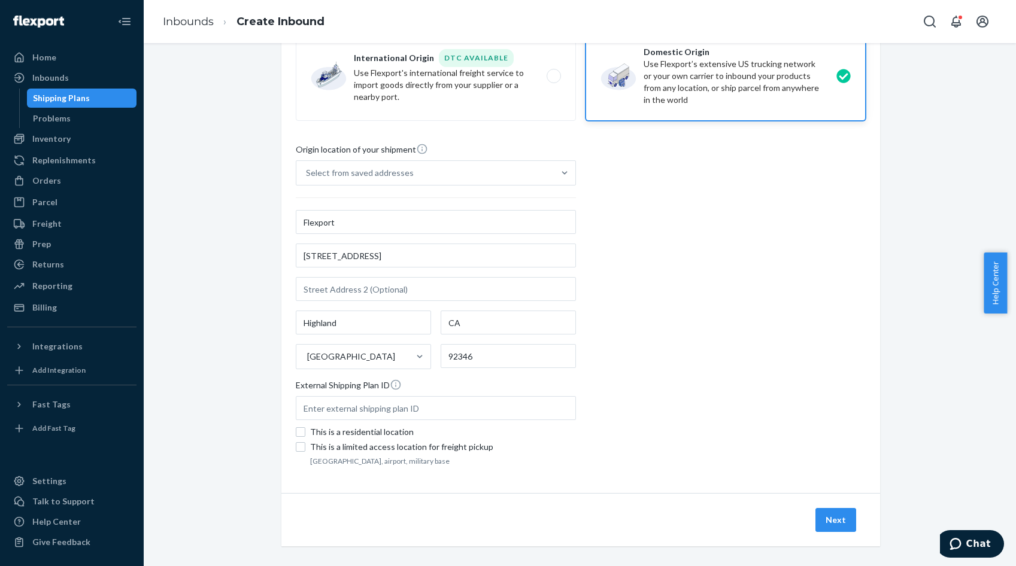
scroll to position [98, 0]
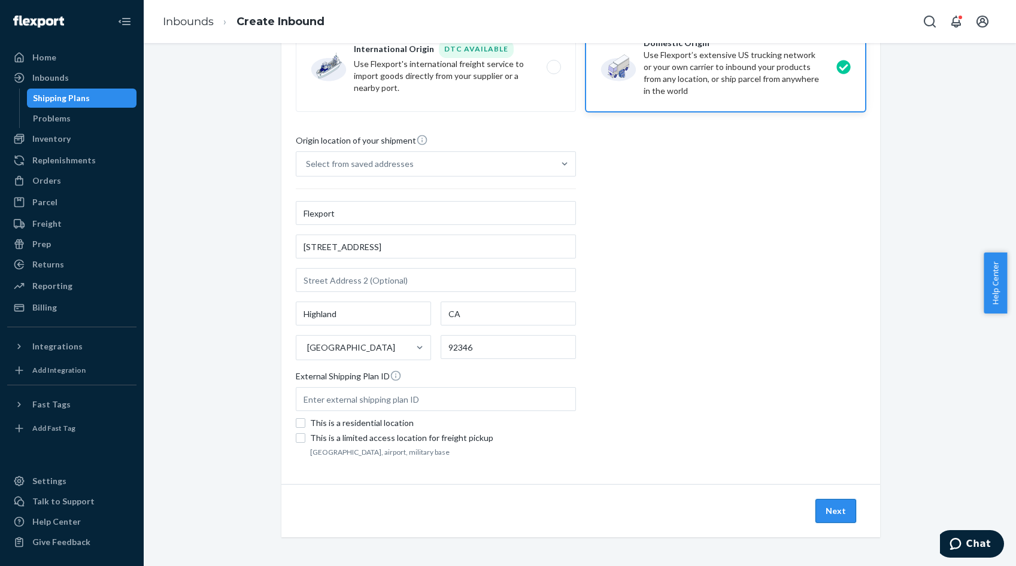
click at [827, 515] on button "Next" at bounding box center [835, 511] width 41 height 24
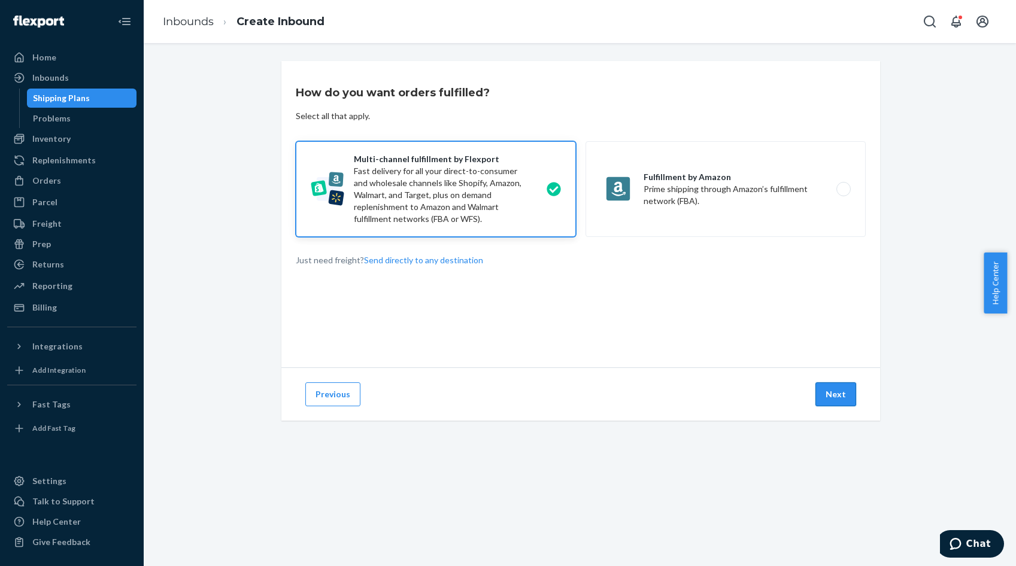
click at [824, 391] on button "Next" at bounding box center [835, 395] width 41 height 24
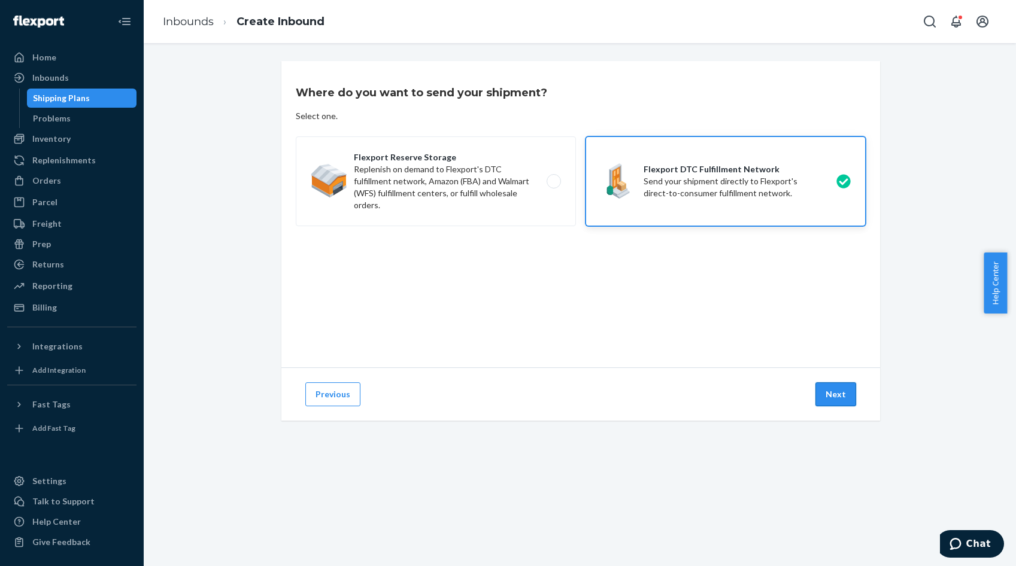
click at [826, 389] on button "Next" at bounding box center [835, 395] width 41 height 24
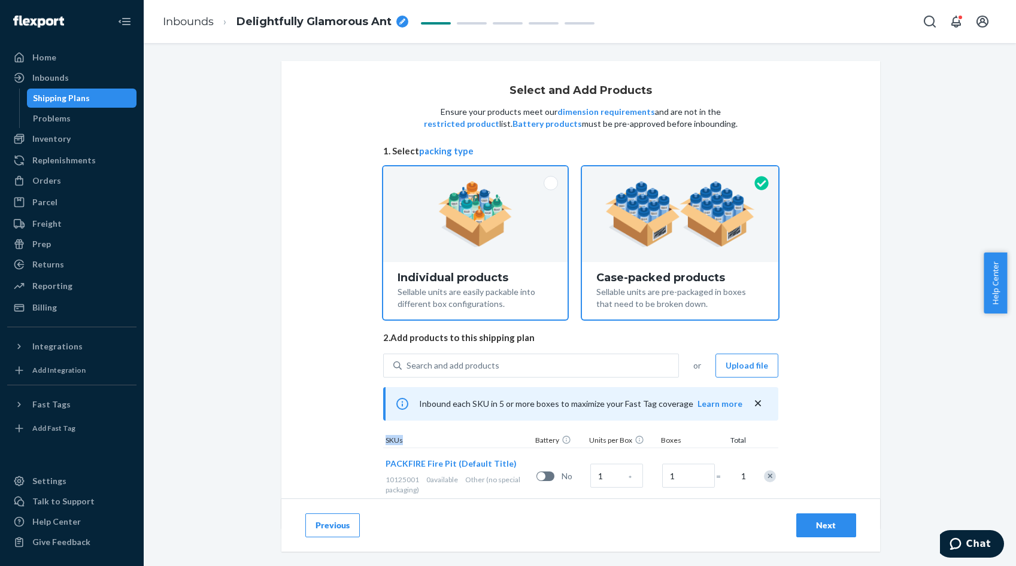
click at [489, 241] on img at bounding box center [475, 214] width 75 height 66
click at [479, 174] on input "Individual products Sellable units are easily packable into different box confi…" at bounding box center [475, 170] width 8 height 8
radio input "true"
radio input "false"
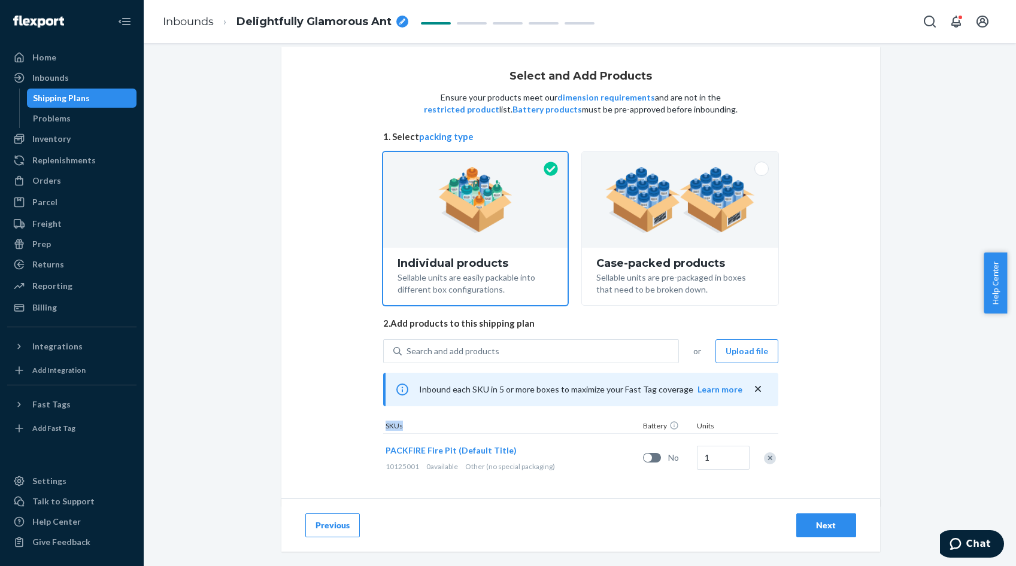
scroll to position [22, 0]
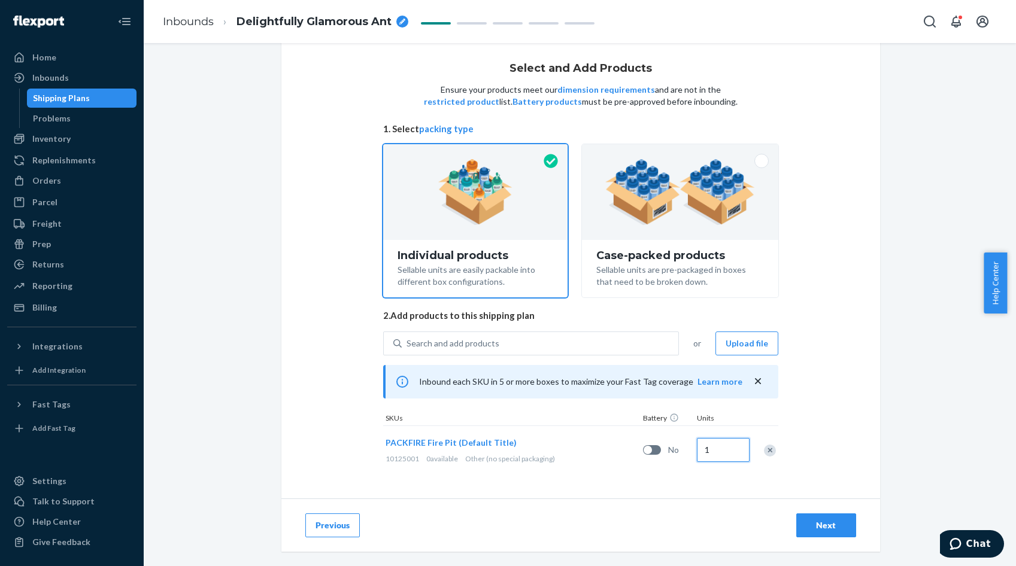
click at [736, 450] on input "1" at bounding box center [723, 450] width 53 height 24
type input "824"
click at [826, 526] on div "Next" at bounding box center [826, 526] width 40 height 12
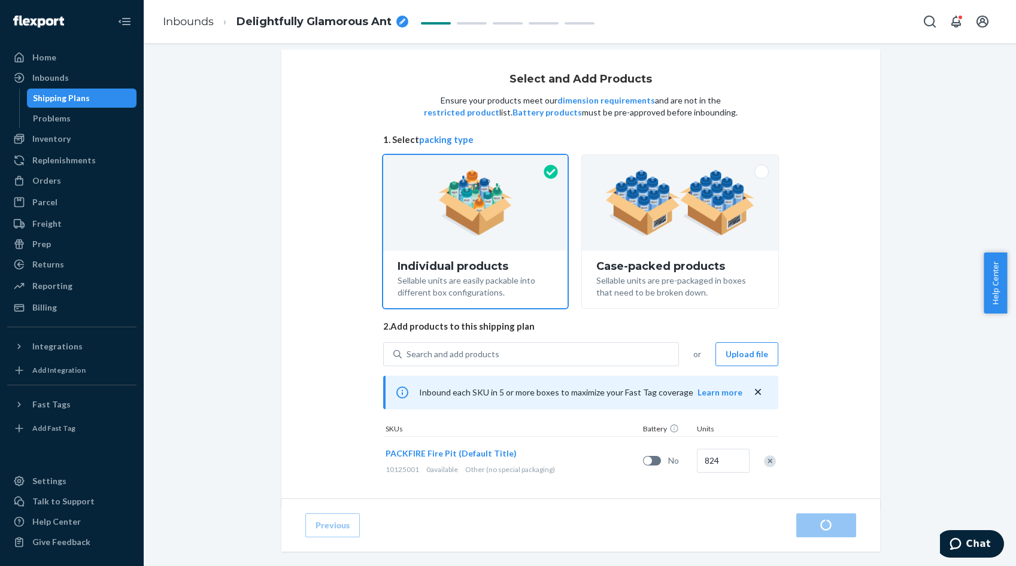
scroll to position [22, 0]
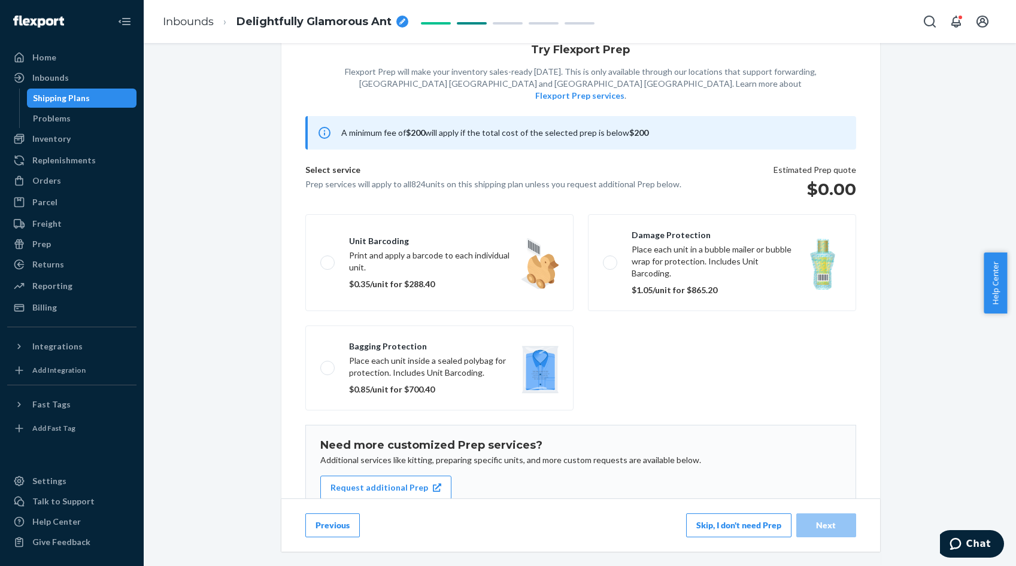
scroll to position [83, 0]
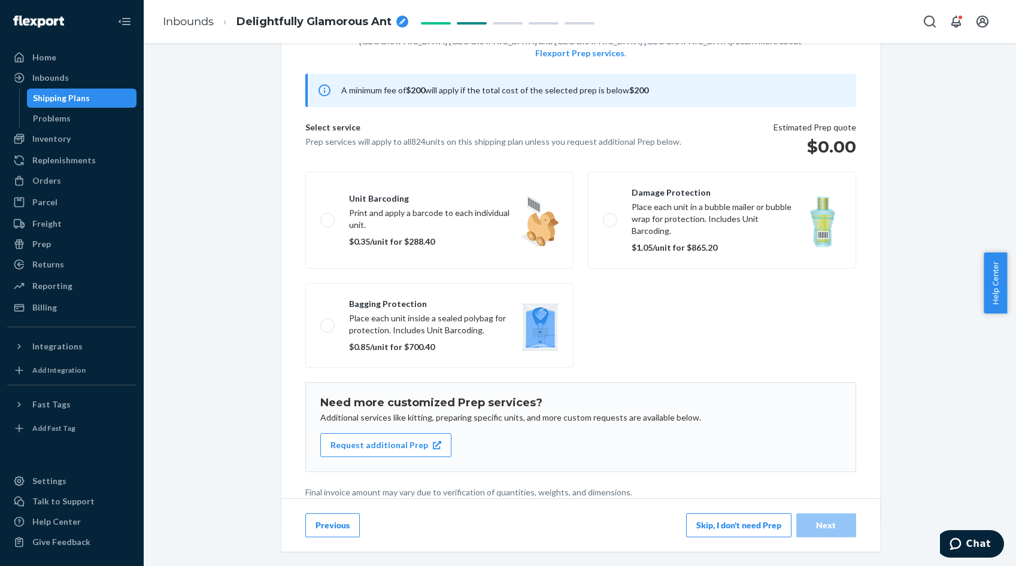
click at [717, 520] on button "Skip, I don't need Prep" at bounding box center [738, 526] width 105 height 24
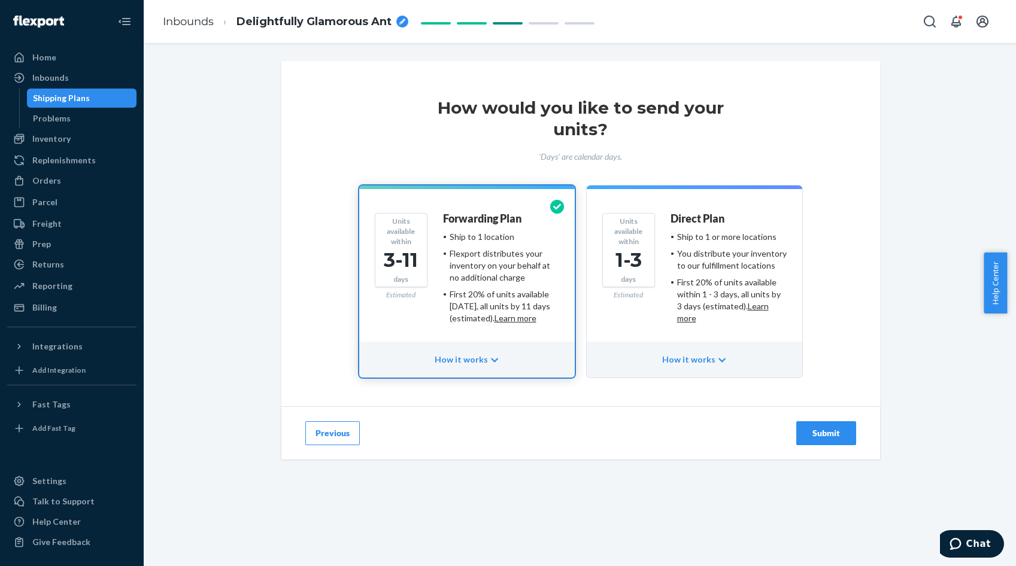
click at [819, 435] on div "Submit" at bounding box center [826, 433] width 40 height 12
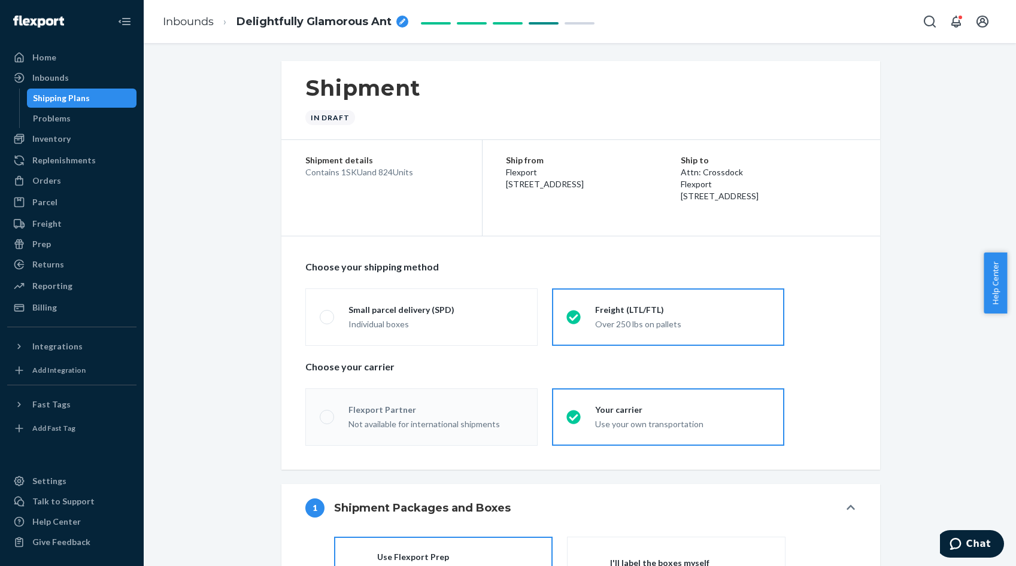
radio input "true"
radio input "false"
radio input "true"
radio input "false"
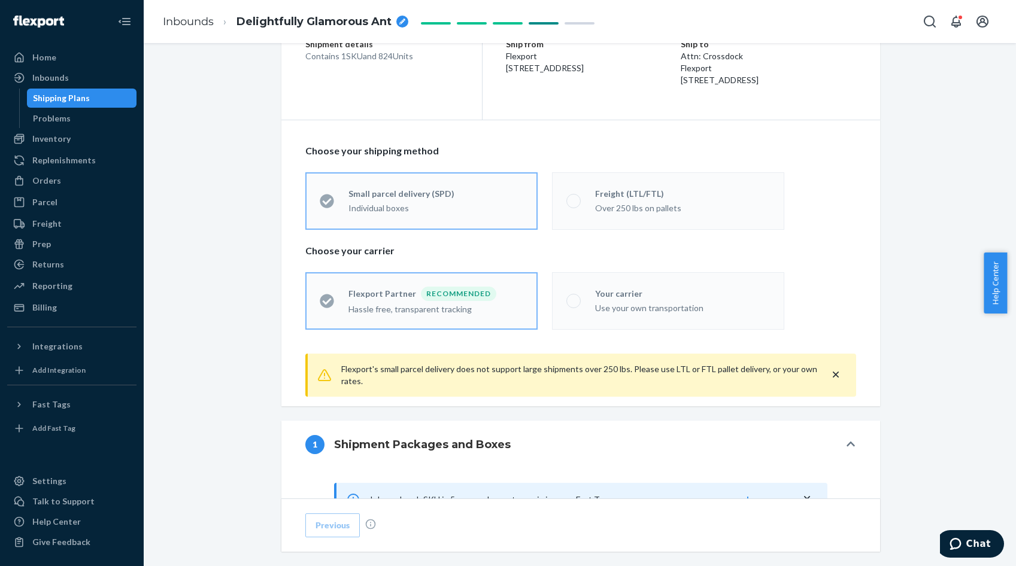
scroll to position [180, 0]
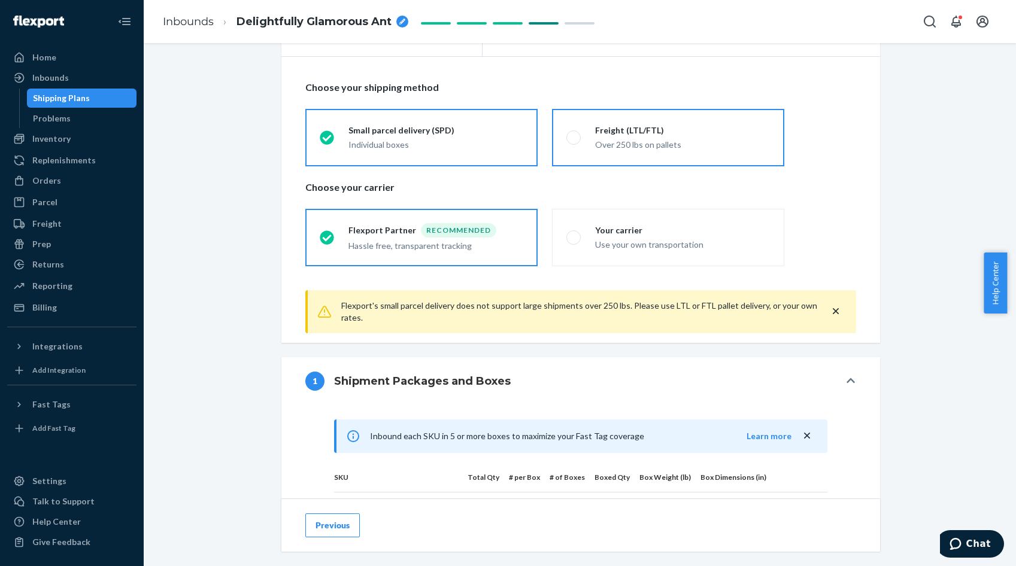
click at [626, 127] on div "Freight (LTL/FTL)" at bounding box center [682, 131] width 175 height 12
click at [574, 134] on input "Freight (LTL/FTL) Over 250 lbs on pallets" at bounding box center [570, 138] width 8 height 8
radio input "true"
radio input "false"
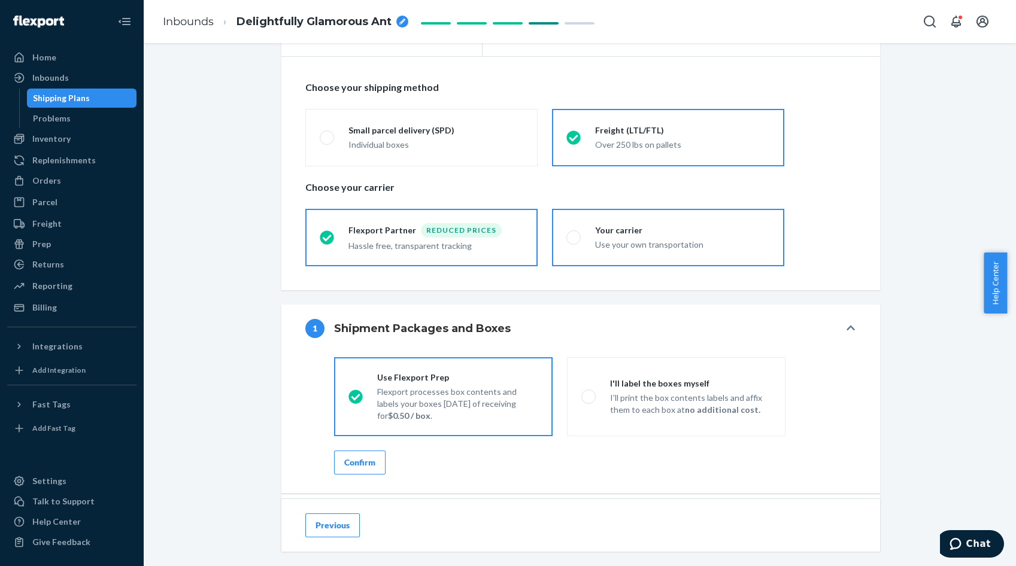
click at [660, 242] on div "Use your own transportation" at bounding box center [682, 245] width 175 height 12
click at [574, 241] on input "Your carrier Use your own transportation" at bounding box center [570, 237] width 8 height 8
radio input "true"
radio input "false"
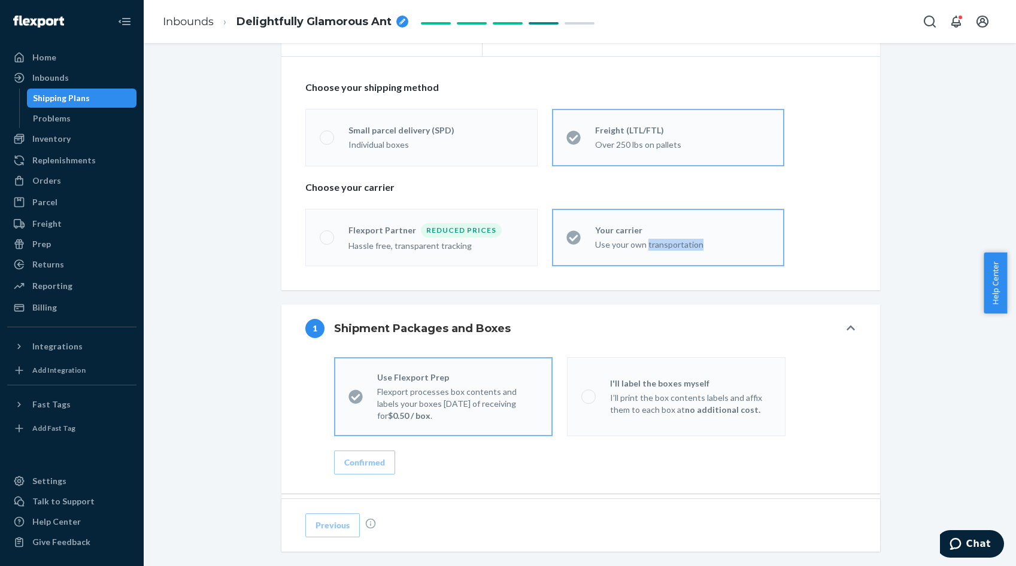
click at [660, 243] on div "Use your own transportation" at bounding box center [682, 245] width 175 height 12
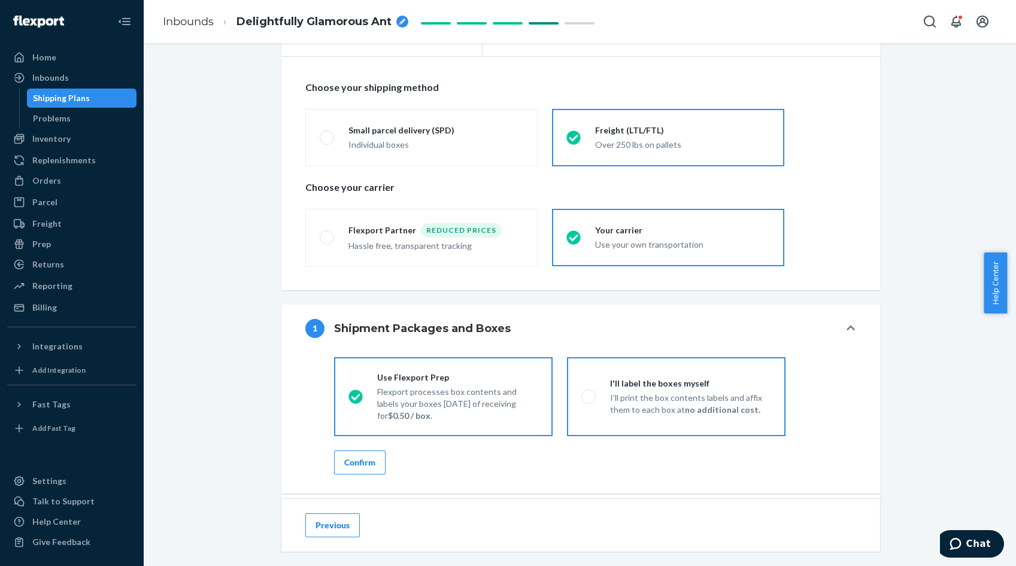
click at [696, 399] on p "I’ll print the box contents labels and affix them to each box at no additional …" at bounding box center [690, 404] width 161 height 24
click at [589, 399] on input "I'll label the boxes myself I’ll print the box contents labels and affix them t…" at bounding box center [585, 397] width 8 height 8
radio input "true"
radio input "false"
click at [696, 399] on p "I’ll print the box contents labels and affix them to each box at no additional …" at bounding box center [690, 404] width 161 height 24
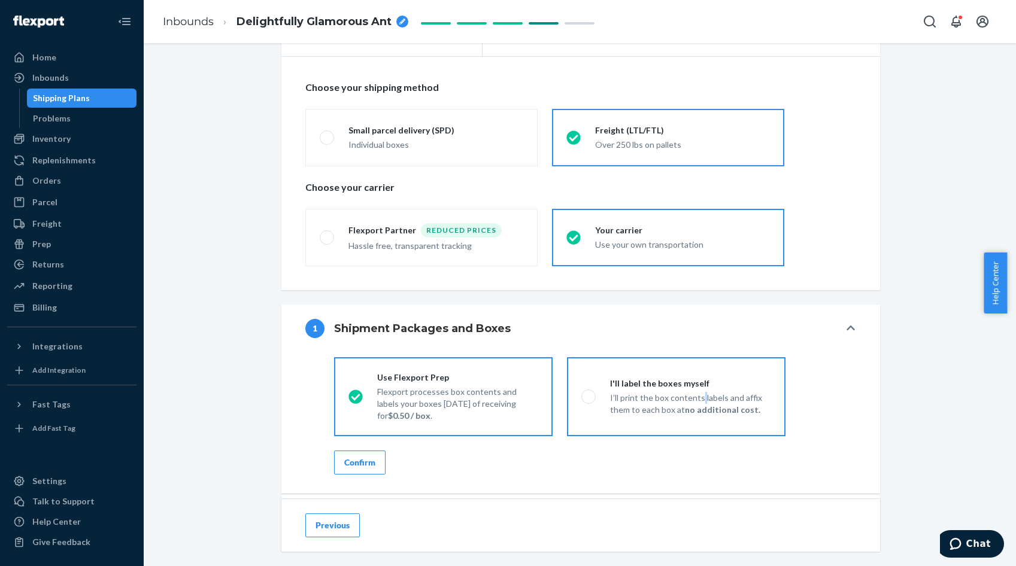
click at [589, 399] on input "I'll label the boxes myself I’ll print the box contents labels and affix them t…" at bounding box center [585, 397] width 8 height 8
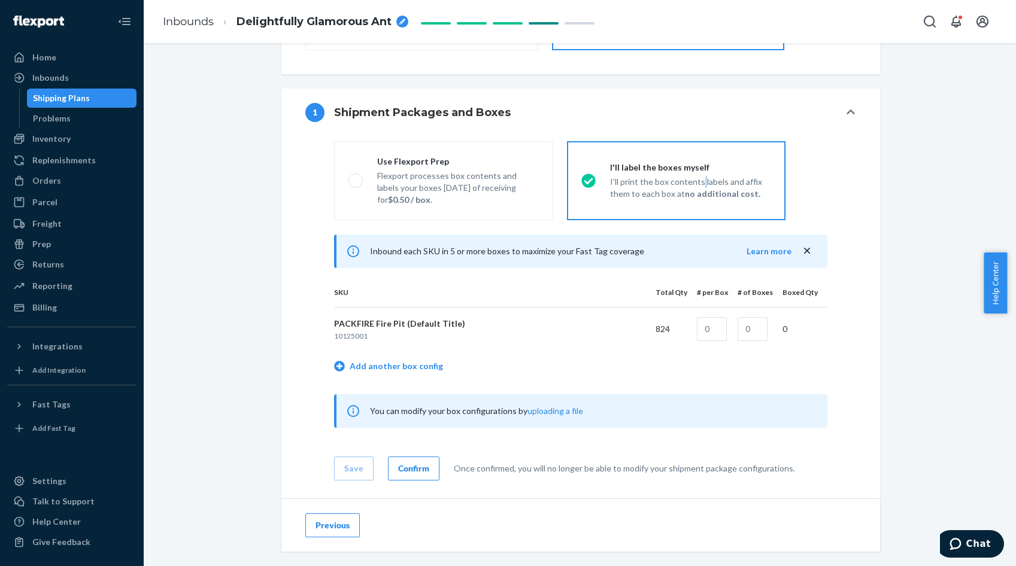
scroll to position [419, 0]
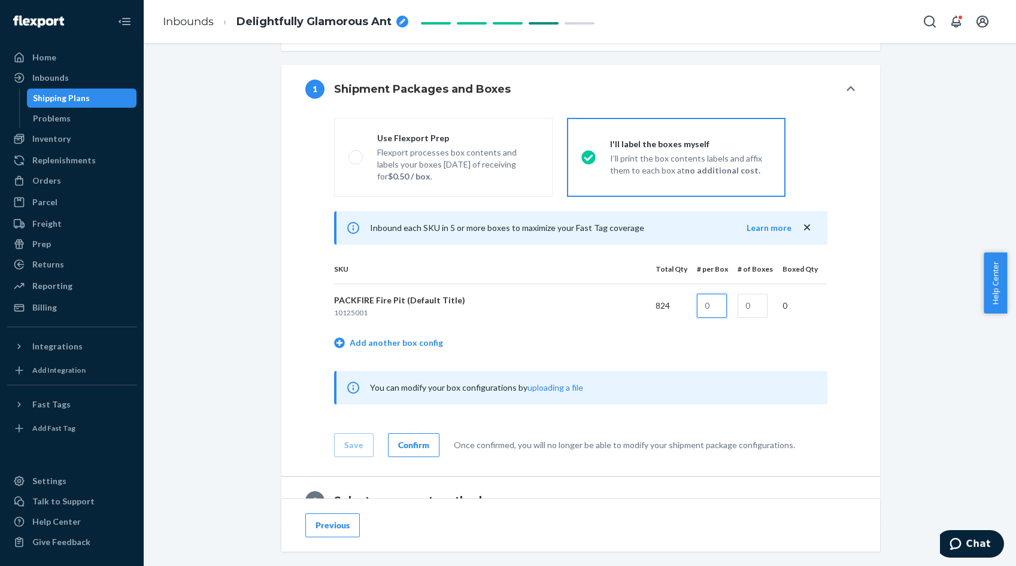
drag, startPoint x: 718, startPoint y: 298, endPoint x: 682, endPoint y: 305, distance: 36.5
click at [682, 305] on tr "PACKFIRE Fire Pit (Default Title) 10125001 824 0" at bounding box center [580, 306] width 493 height 44
type input "1"
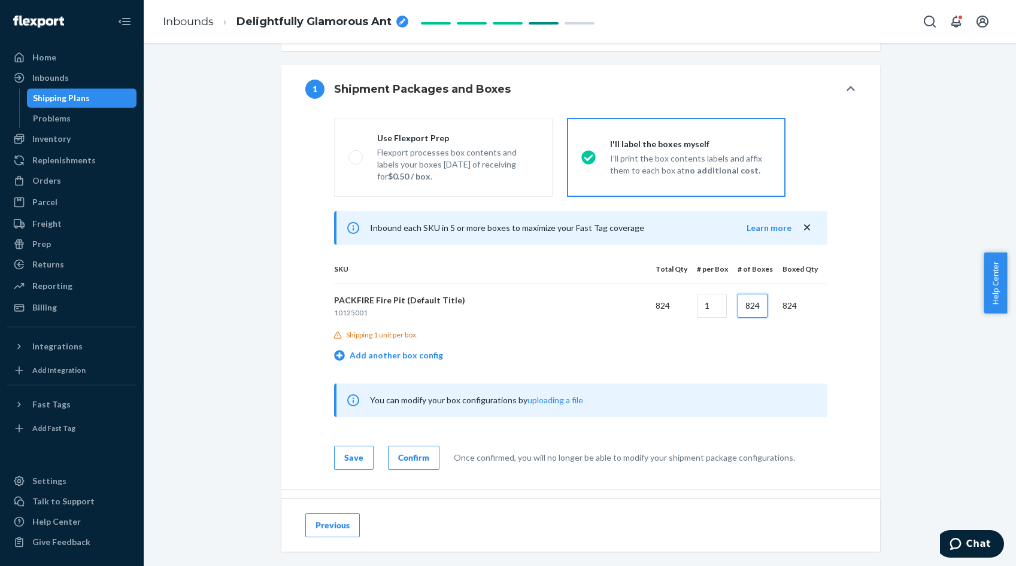
type input "824"
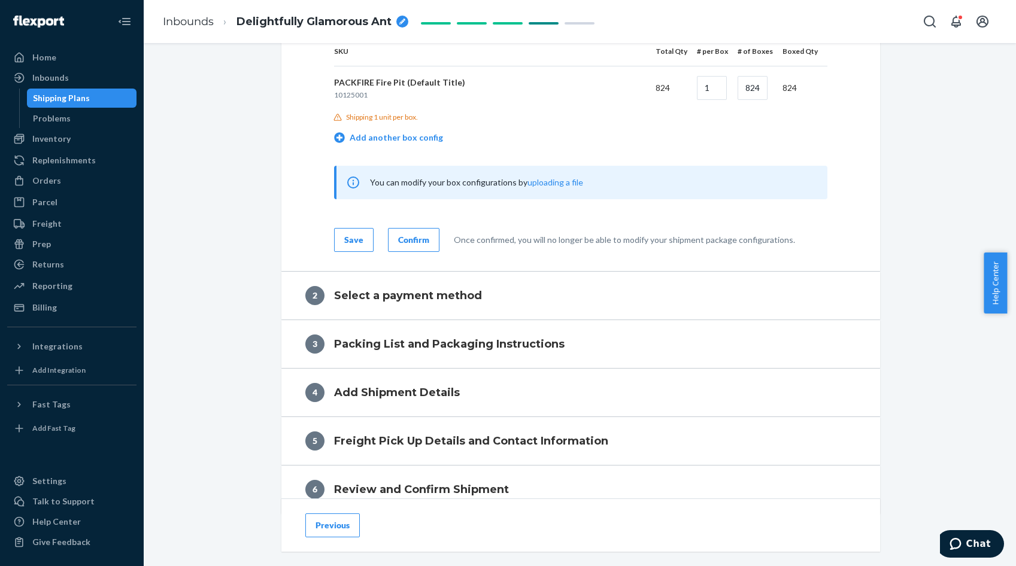
scroll to position [659, 0]
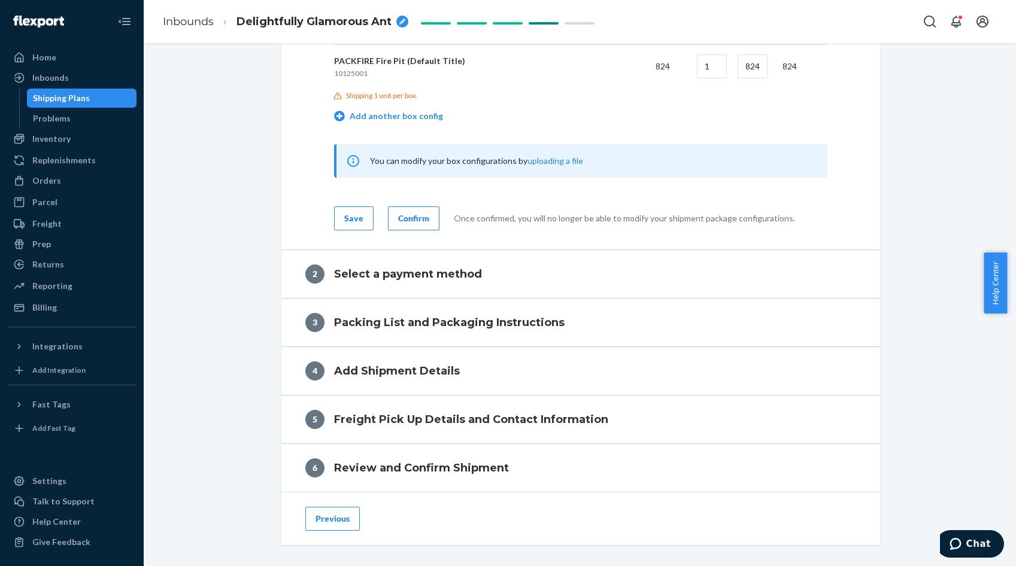
click at [350, 209] on button "Save" at bounding box center [354, 219] width 40 height 24
click at [407, 226] on button "Confirm" at bounding box center [413, 219] width 51 height 24
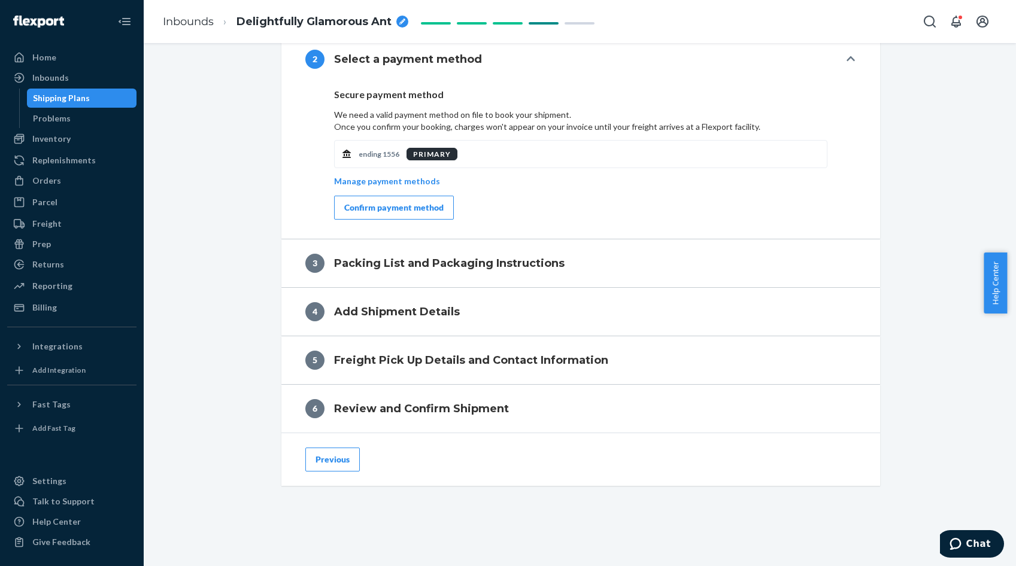
click at [405, 210] on div "Confirm payment method" at bounding box center [393, 208] width 99 height 12
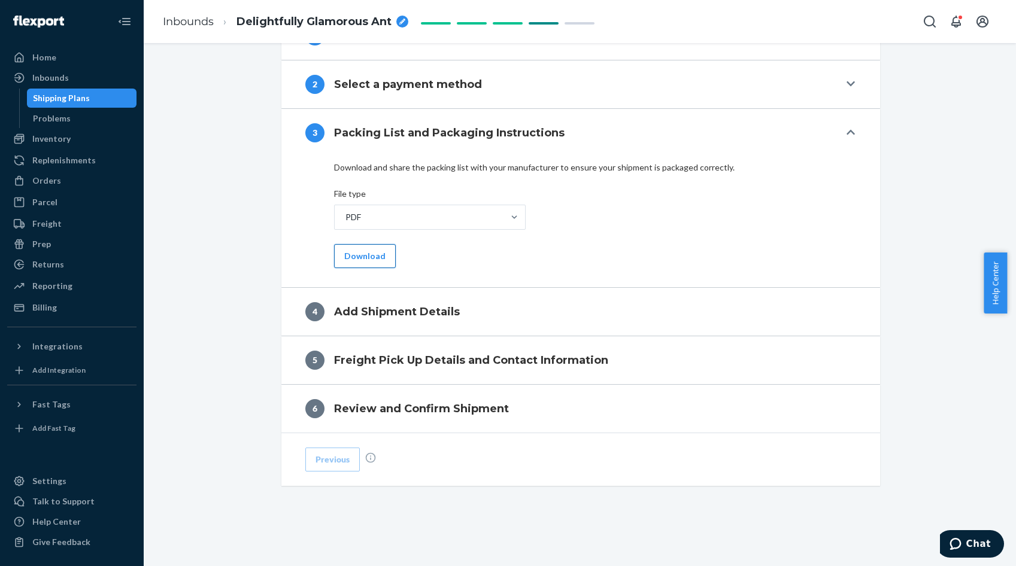
click at [362, 262] on button "Download" at bounding box center [365, 256] width 62 height 24
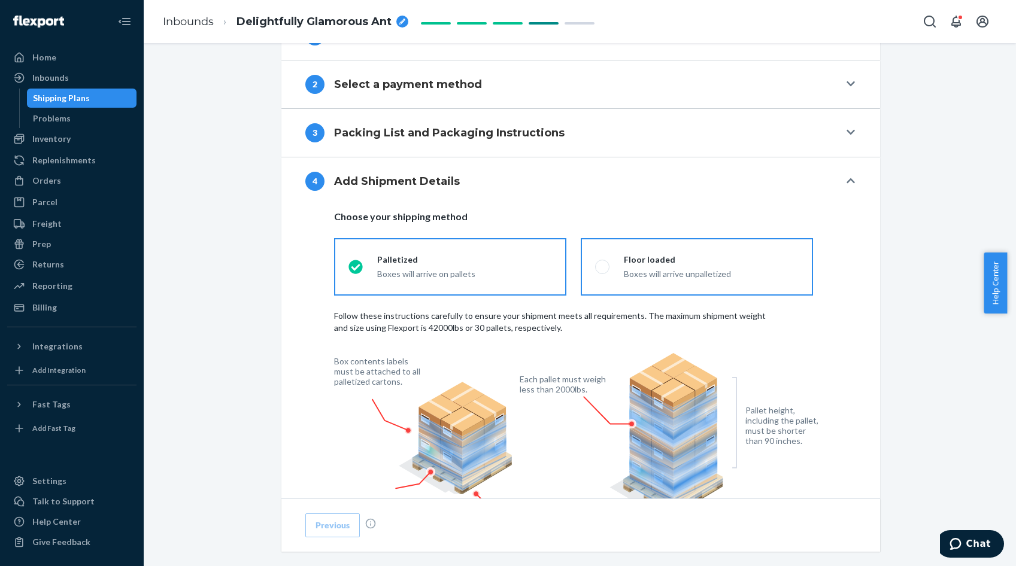
click at [595, 268] on span at bounding box center [602, 267] width 14 height 14
click at [595, 268] on input "Floor loaded Boxes will arrive unpalletized" at bounding box center [599, 267] width 8 height 8
radio input "true"
radio input "false"
click at [595, 268] on input "Floor loaded Boxes will arrive unpalletized" at bounding box center [599, 267] width 8 height 8
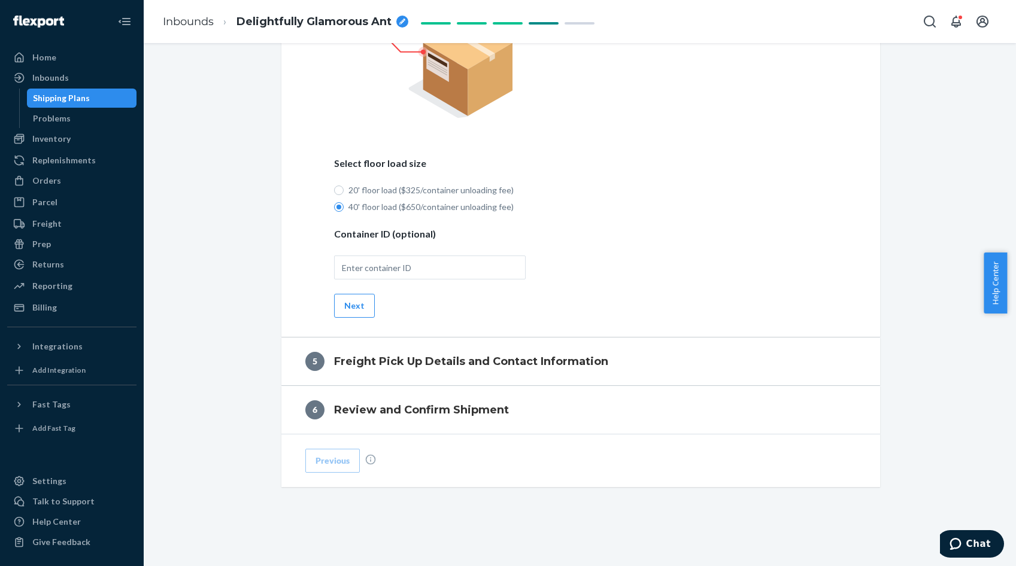
scroll to position [846, 0]
click at [348, 299] on button "Next" at bounding box center [354, 305] width 41 height 24
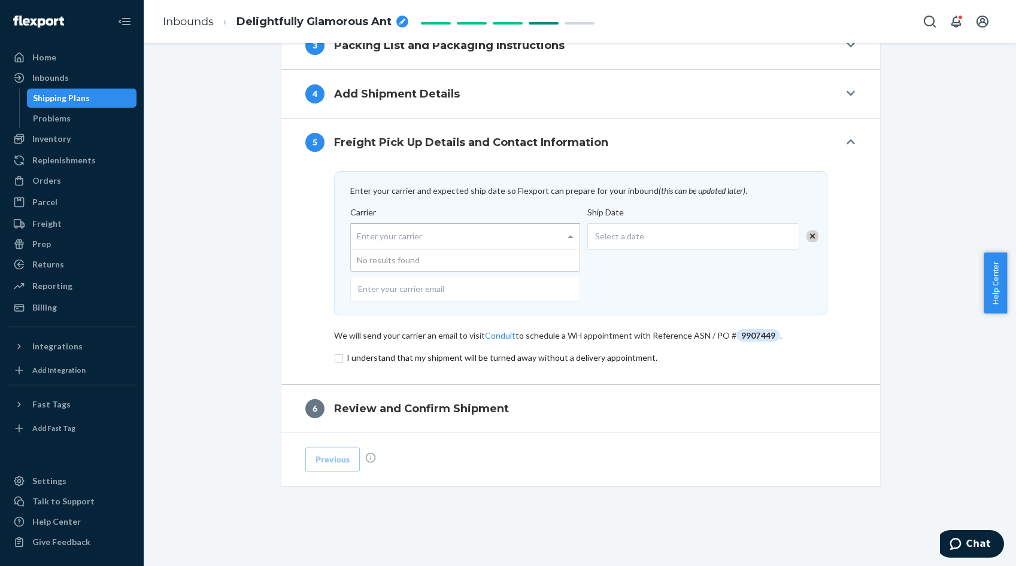
click at [386, 235] on div "Enter your carrier" at bounding box center [465, 236] width 229 height 25
click at [360, 235] on input "Carrier Enter your carrier No results found" at bounding box center [358, 236] width 3 height 22
type input "flexport"
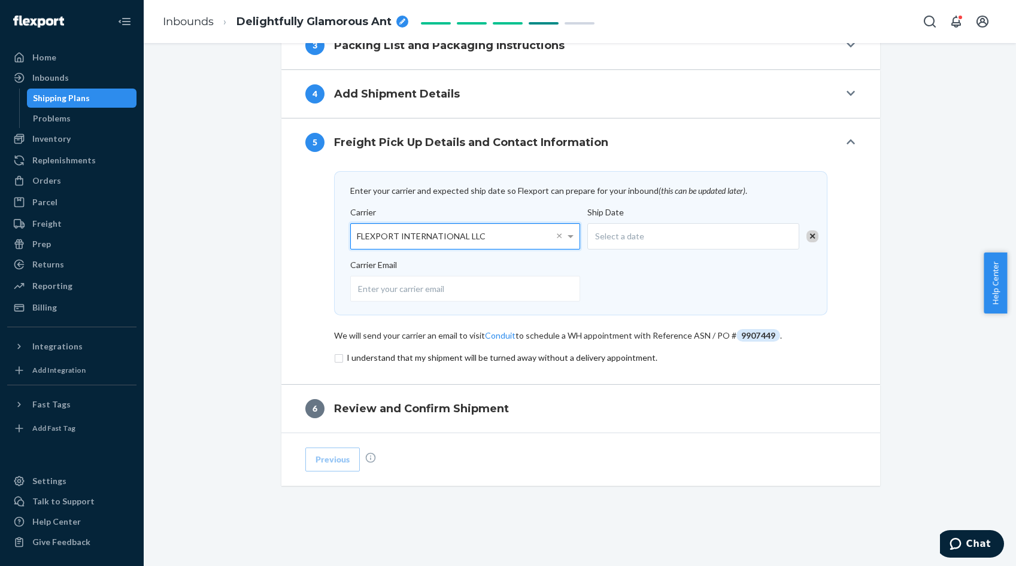
click at [622, 236] on span "Select a date" at bounding box center [619, 236] width 49 height 12
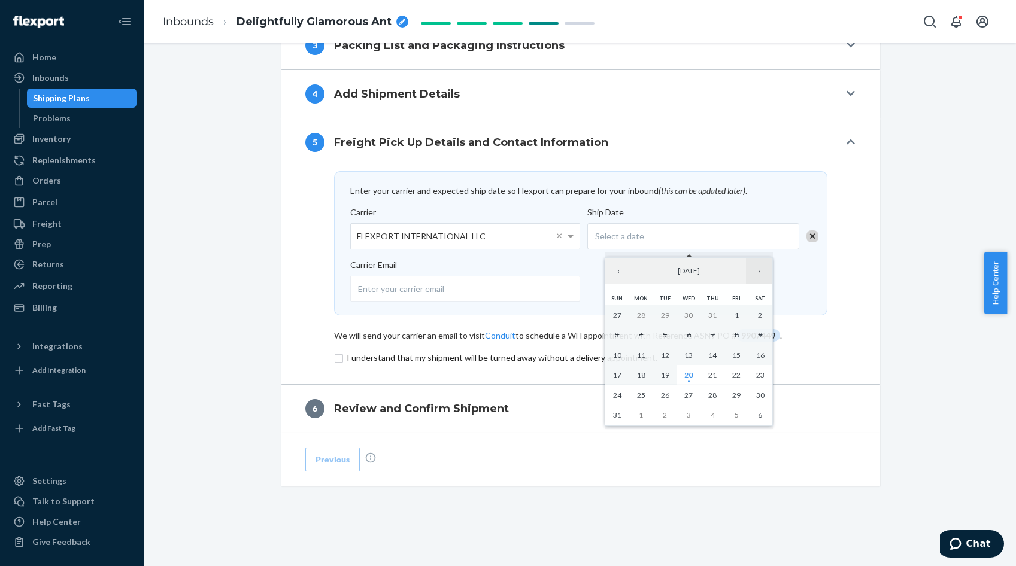
click at [762, 274] on button "›" at bounding box center [759, 271] width 26 height 26
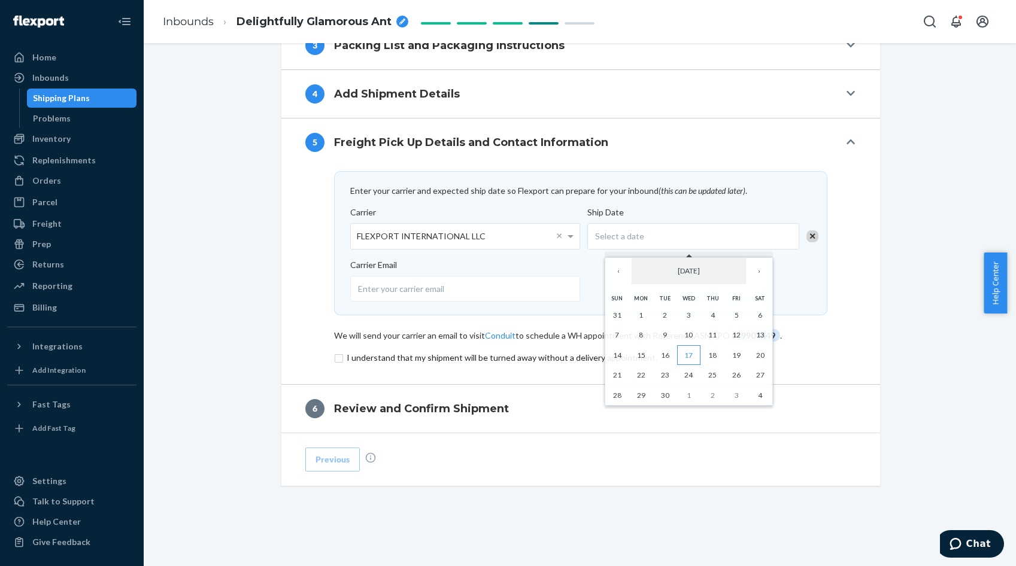
click at [688, 354] on abbr "17" at bounding box center [688, 355] width 8 height 9
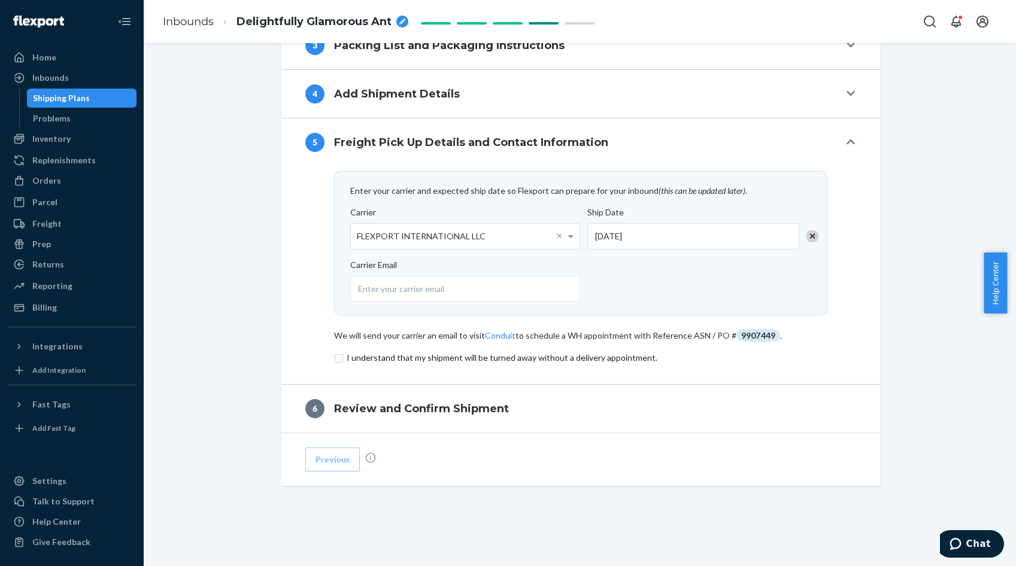
click at [335, 360] on input "checkbox" at bounding box center [580, 358] width 493 height 14
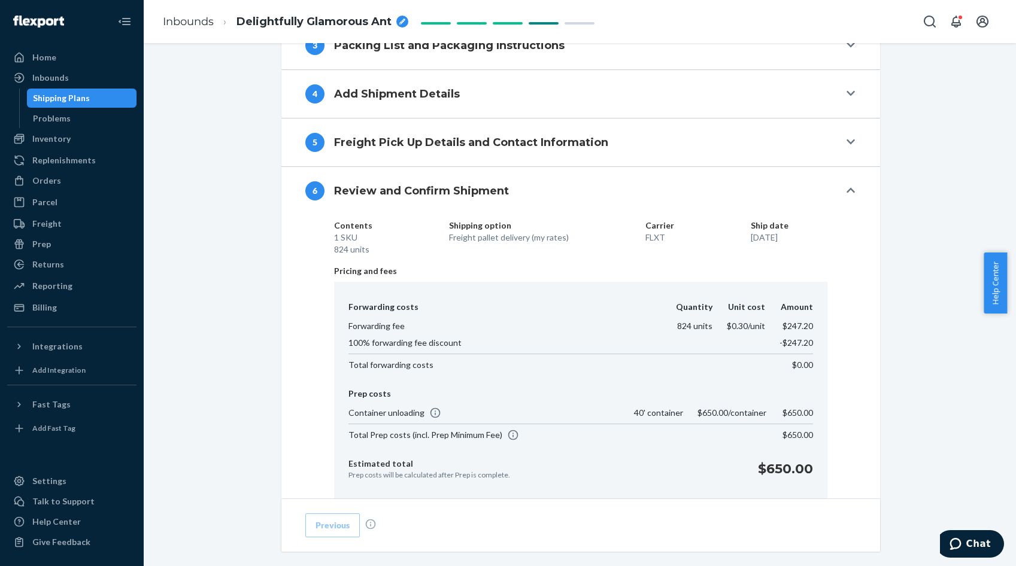
scroll to position [714, 0]
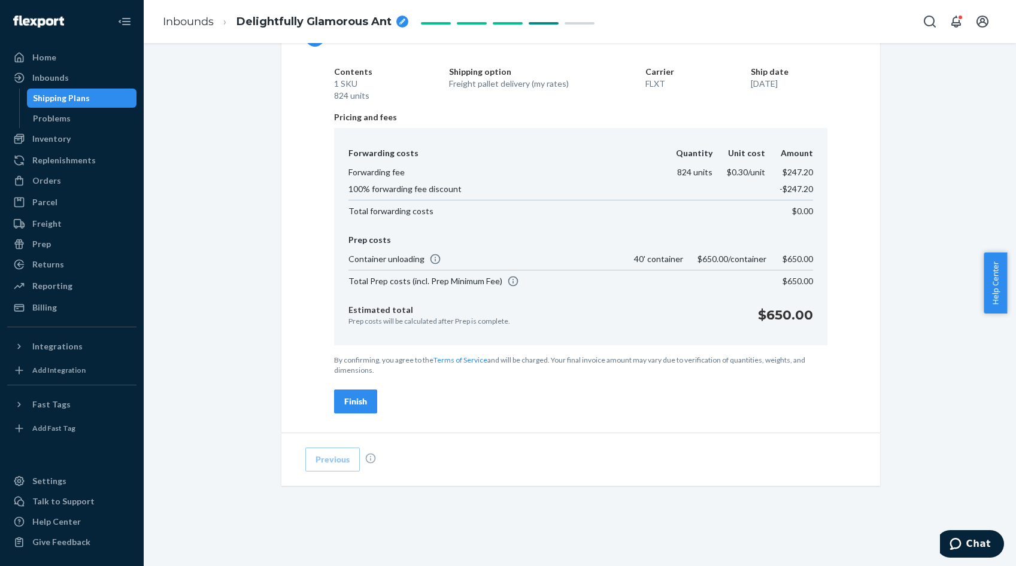
click at [352, 406] on div "Finish" at bounding box center [355, 402] width 23 height 12
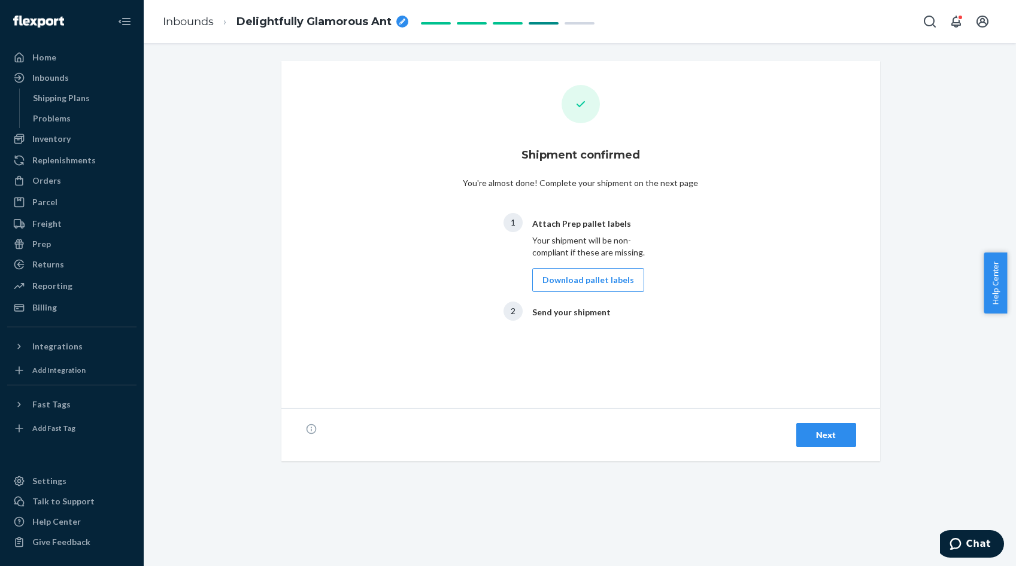
click at [827, 429] on div "Next" at bounding box center [826, 435] width 40 height 12
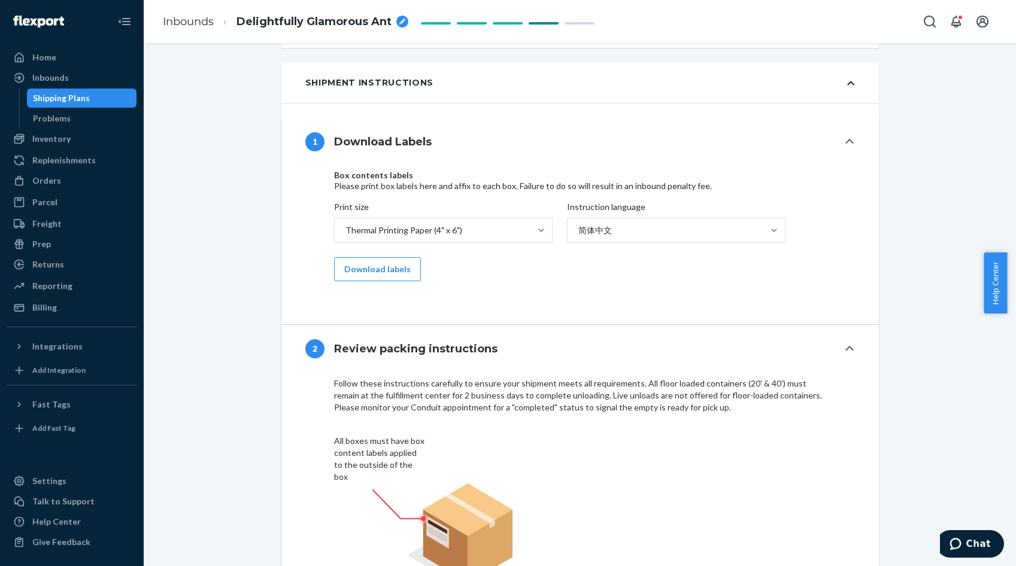
scroll to position [539, 0]
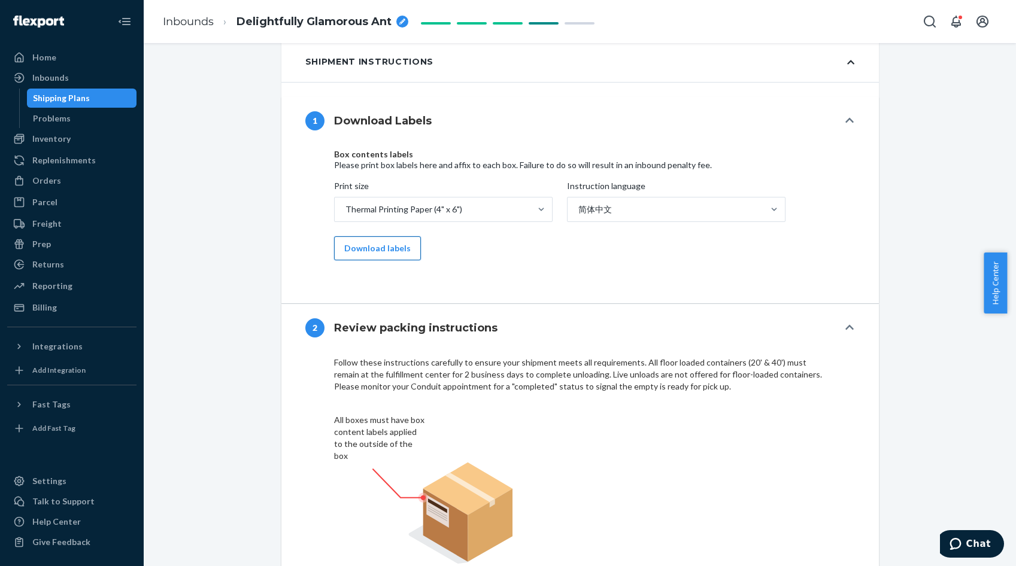
click at [389, 246] on button "Download labels" at bounding box center [377, 248] width 87 height 24
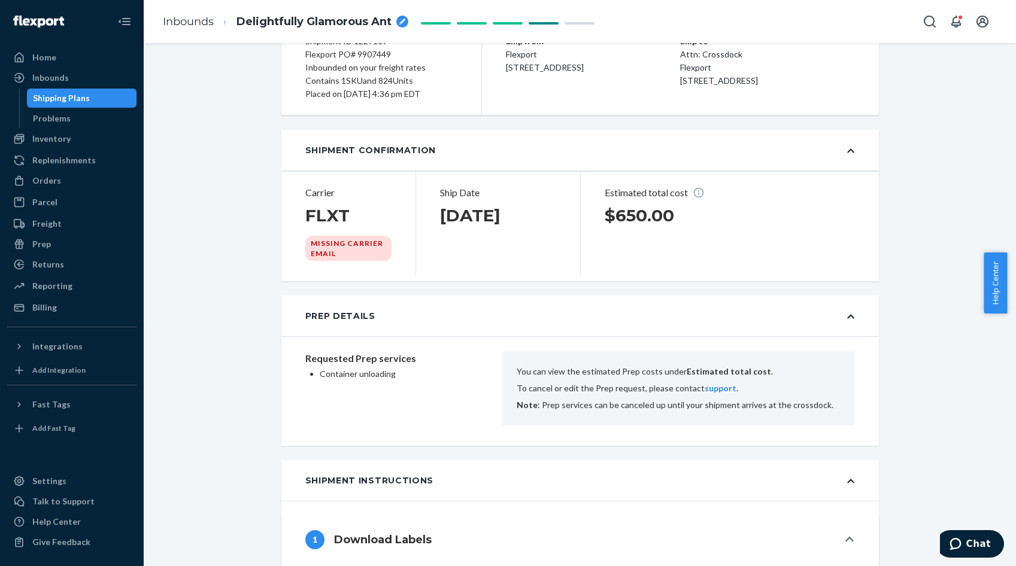
scroll to position [0, 0]
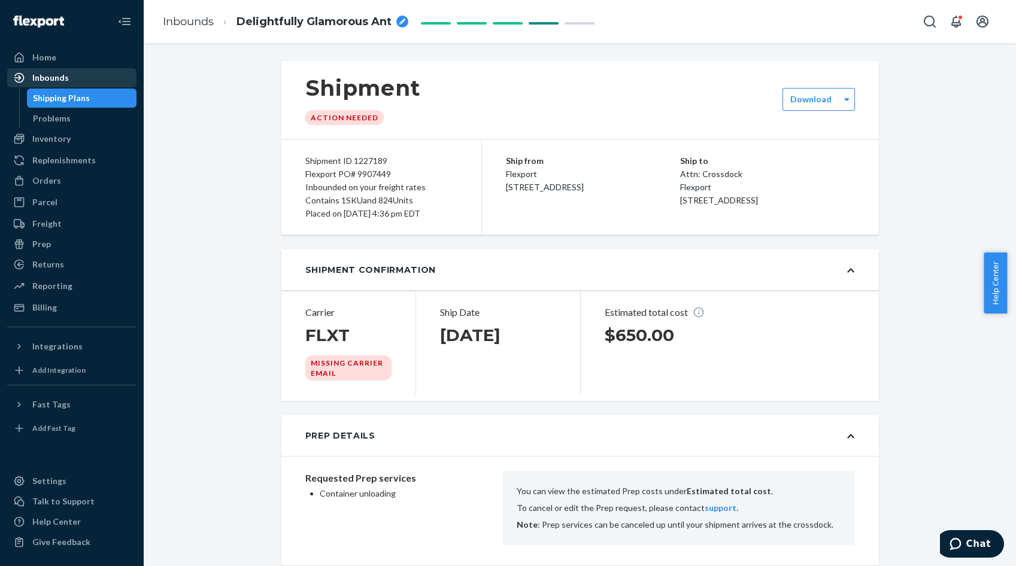
click at [50, 77] on div "Inbounds" at bounding box center [50, 78] width 37 height 12
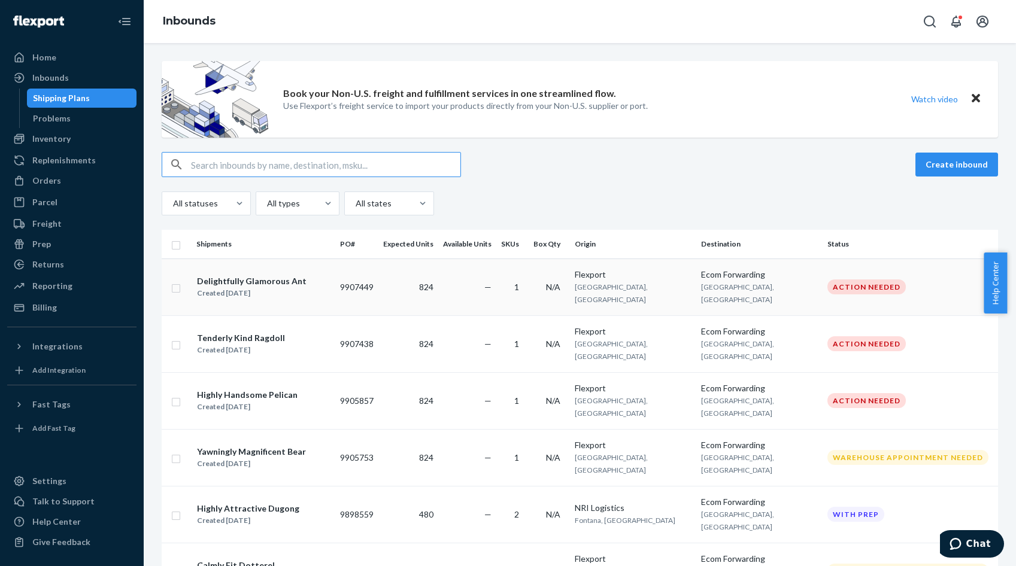
click at [178, 282] on input "checkbox" at bounding box center [176, 287] width 10 height 13
click at [811, 163] on div "Duplicate" at bounding box center [808, 165] width 40 height 12
checkbox input "false"
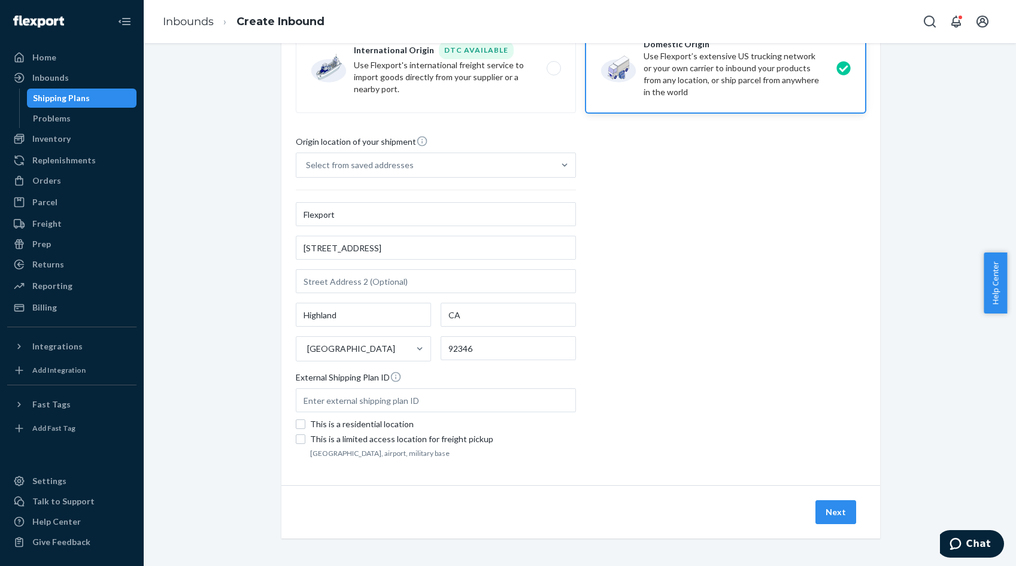
scroll to position [98, 0]
click at [835, 512] on button "Next" at bounding box center [835, 511] width 41 height 24
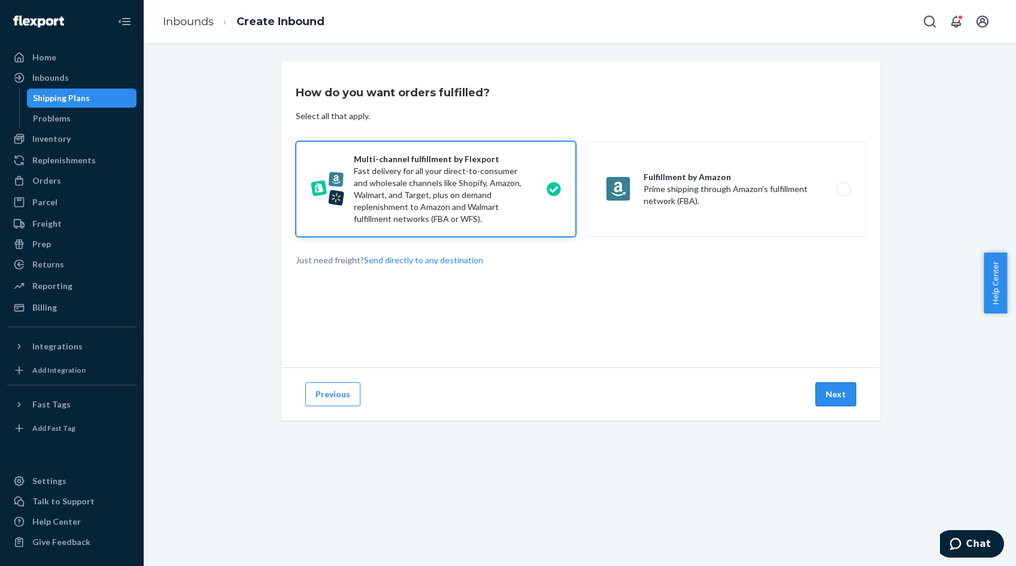
click at [835, 389] on button "Next" at bounding box center [835, 395] width 41 height 24
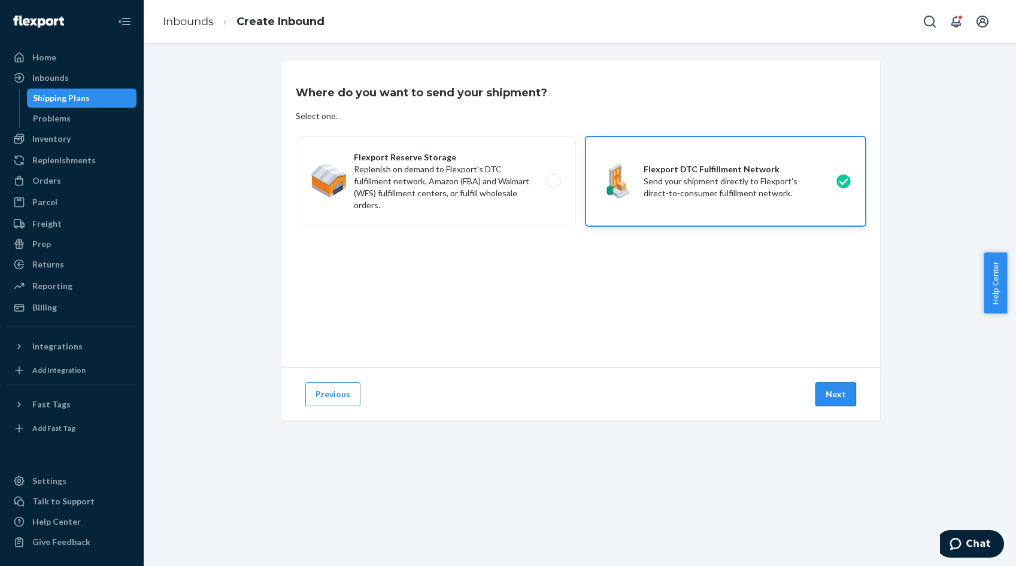
click at [833, 391] on button "Next" at bounding box center [835, 395] width 41 height 24
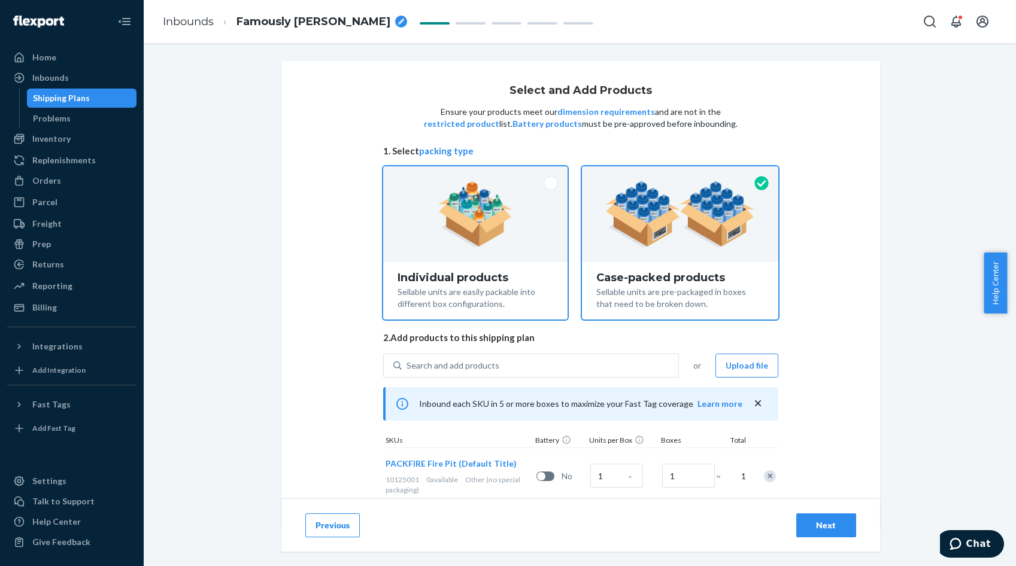
click at [452, 248] on div at bounding box center [475, 214] width 185 height 96
click at [471, 174] on input "Individual products Sellable units are easily packable into different box confi…" at bounding box center [475, 170] width 8 height 8
radio input "true"
radio input "false"
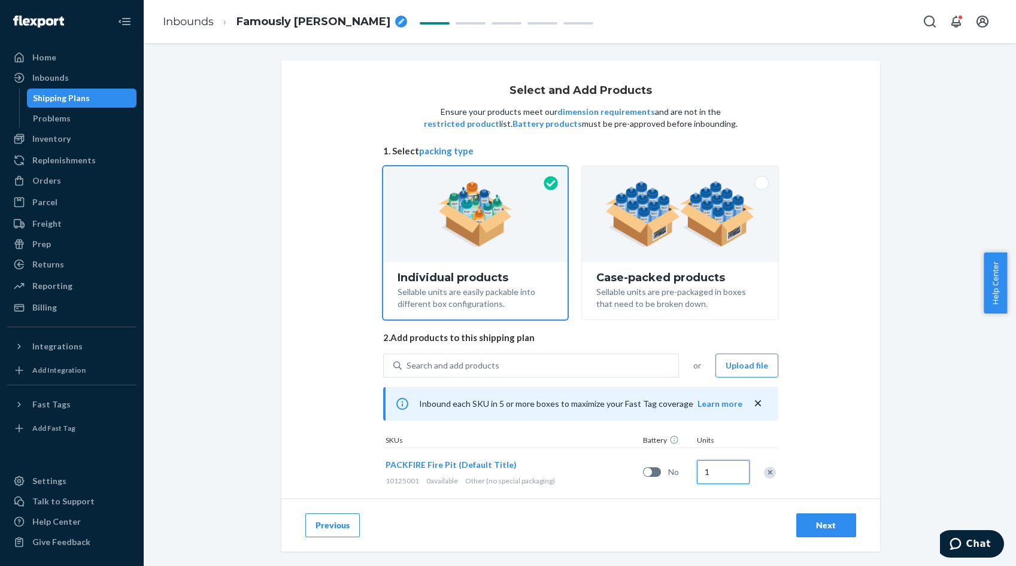
click at [716, 469] on input "1" at bounding box center [723, 472] width 53 height 24
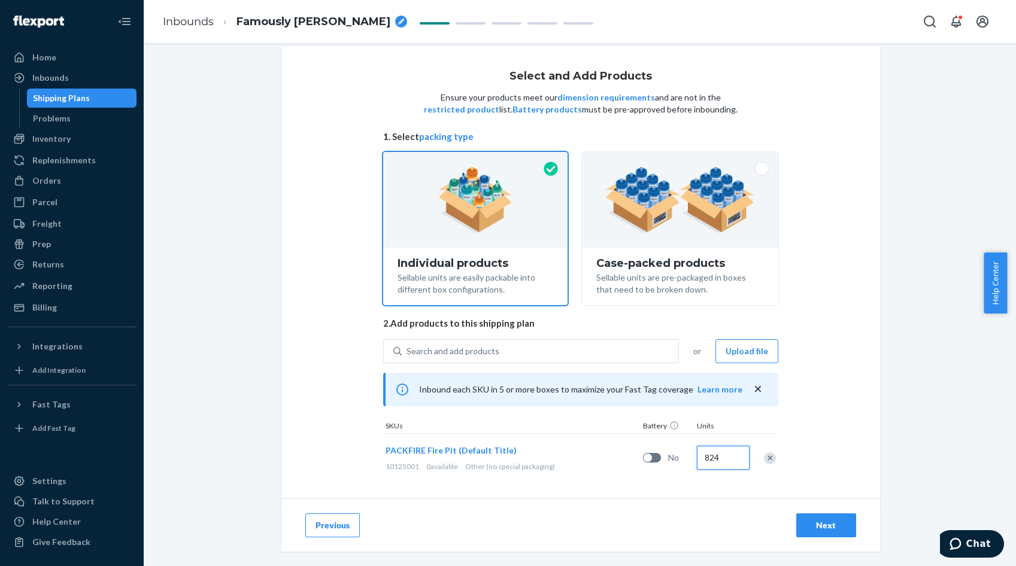
scroll to position [22, 0]
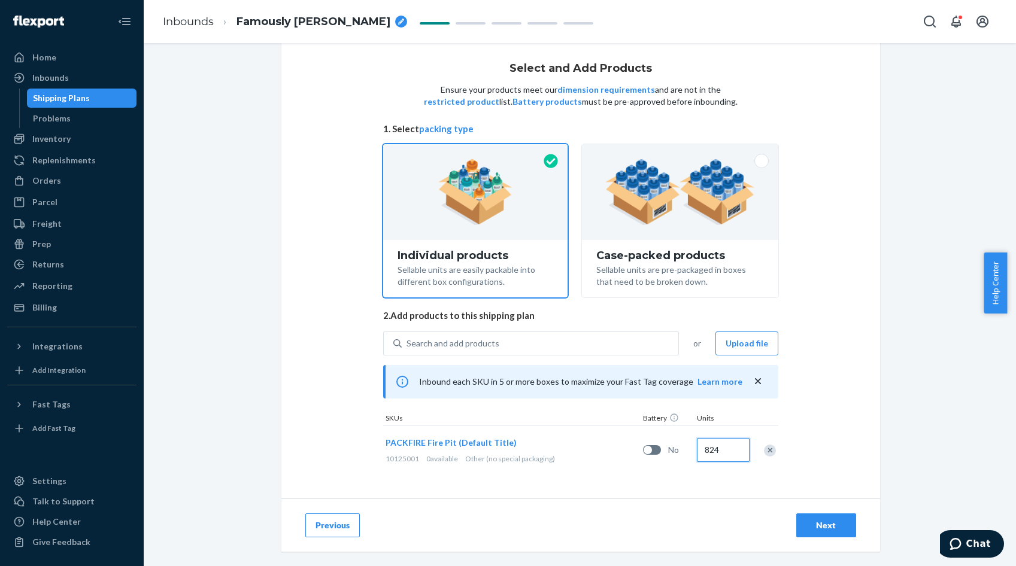
type input "824"
click at [826, 532] on button "Next" at bounding box center [826, 526] width 60 height 24
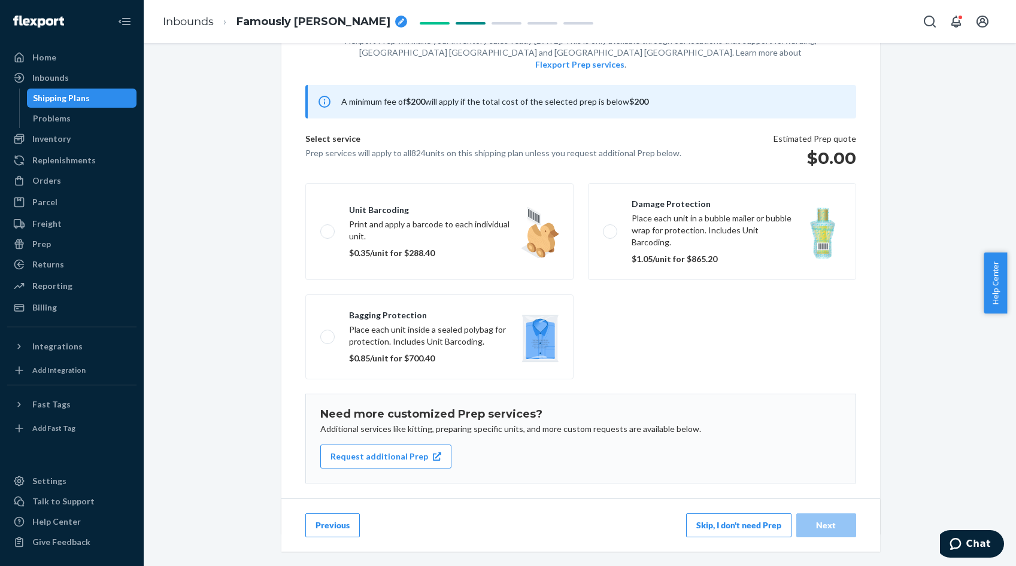
scroll to position [83, 0]
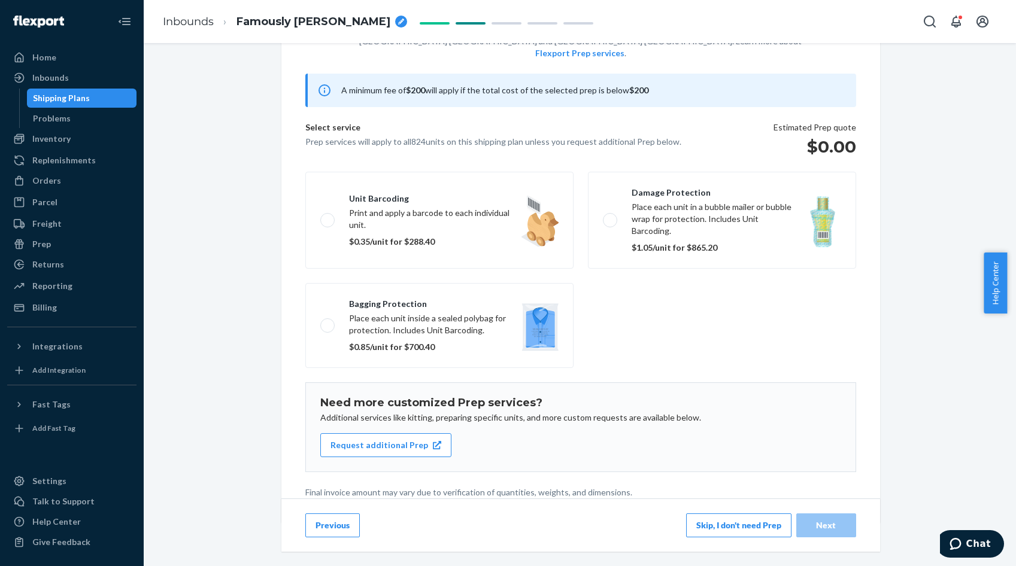
click at [735, 523] on button "Skip, I don't need Prep" at bounding box center [738, 526] width 105 height 24
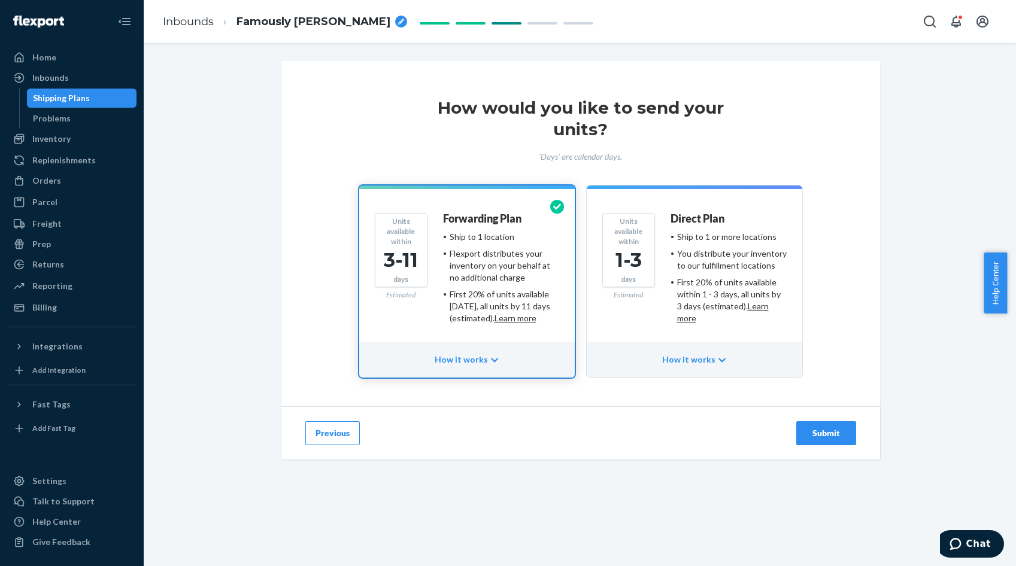
click at [839, 430] on div "Submit" at bounding box center [826, 433] width 40 height 12
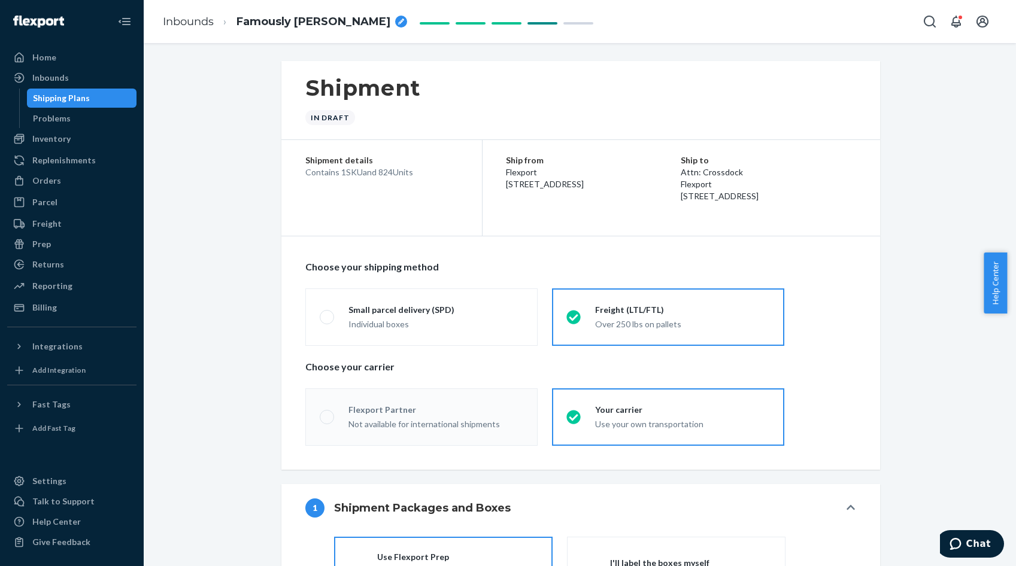
radio input "true"
radio input "false"
radio input "true"
radio input "false"
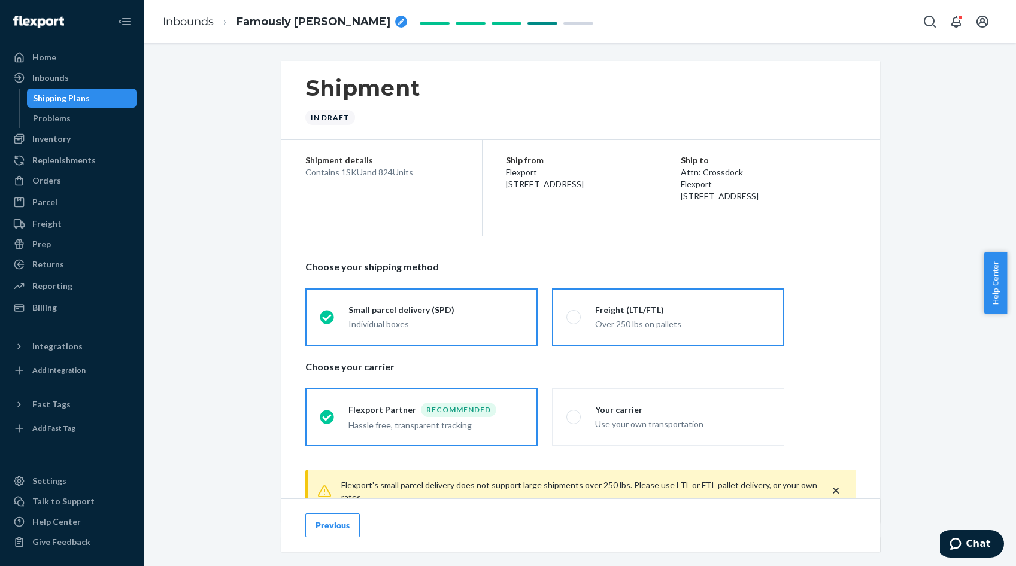
click at [672, 328] on div "Over 250 lbs on pallets" at bounding box center [682, 324] width 175 height 12
click at [574, 321] on input "Freight (LTL/FTL) Over 250 lbs on pallets" at bounding box center [570, 317] width 8 height 8
radio input "true"
radio input "false"
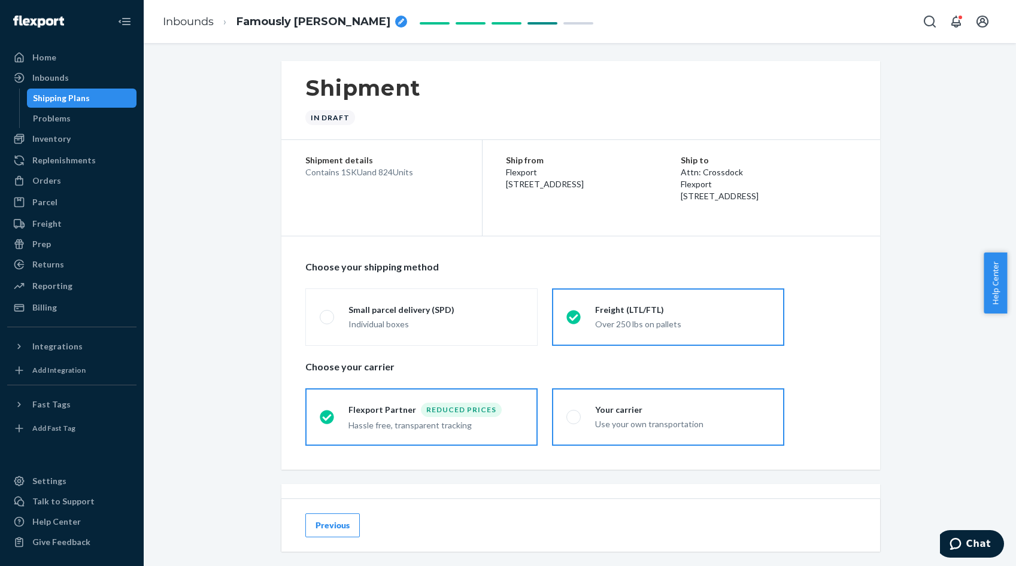
click at [674, 418] on div "Use your own transportation" at bounding box center [682, 424] width 175 height 12
click at [574, 418] on input "Your carrier Use your own transportation" at bounding box center [570, 417] width 8 height 8
radio input "true"
radio input "false"
click at [674, 418] on div "Use your own transportation" at bounding box center [682, 424] width 175 height 12
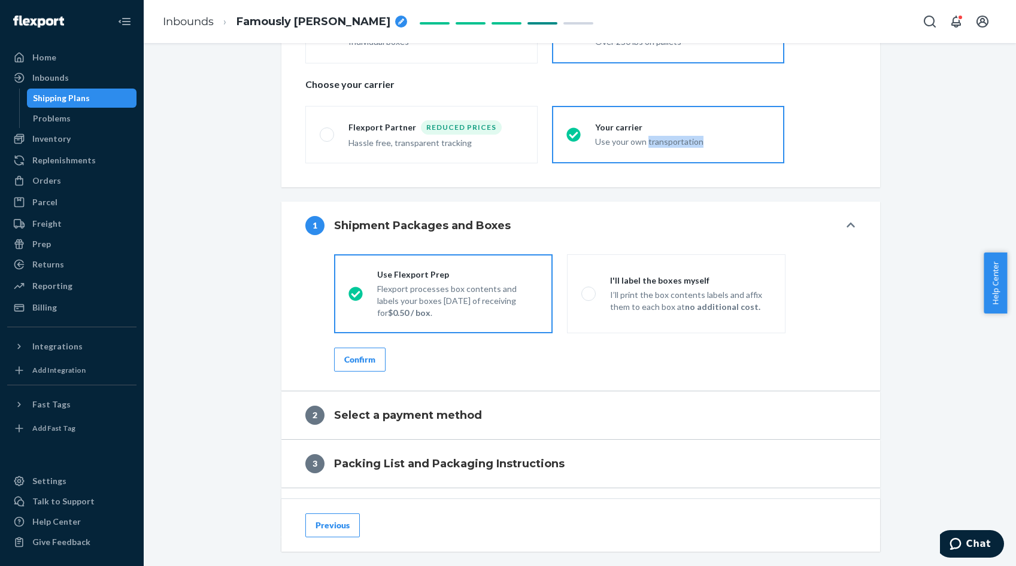
scroll to position [299, 0]
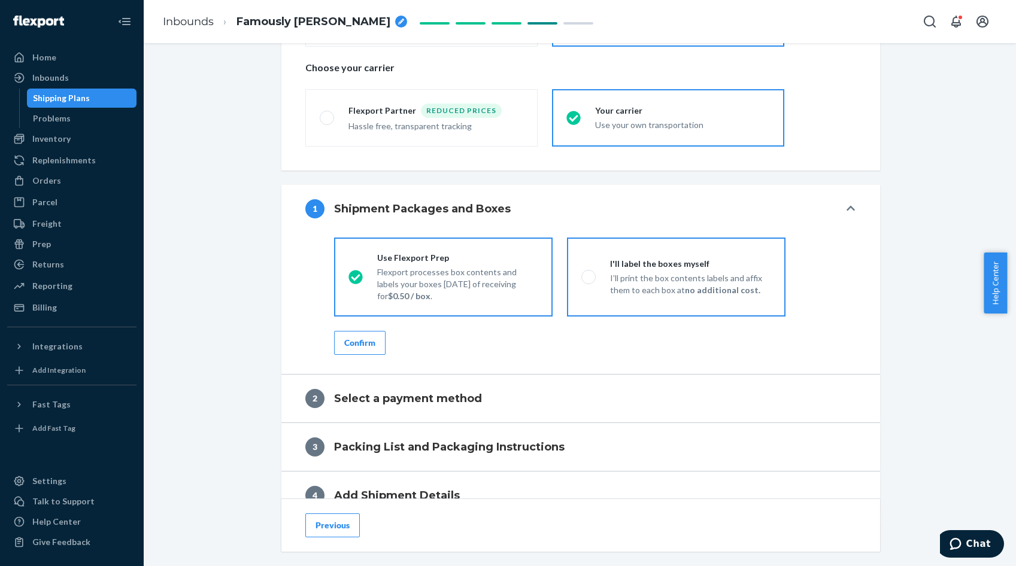
click at [683, 269] on div "I'll label the boxes myself" at bounding box center [690, 264] width 161 height 12
click at [589, 273] on input "I'll label the boxes myself I’ll print the box contents labels and affix them t…" at bounding box center [585, 277] width 8 height 8
radio input "true"
radio input "false"
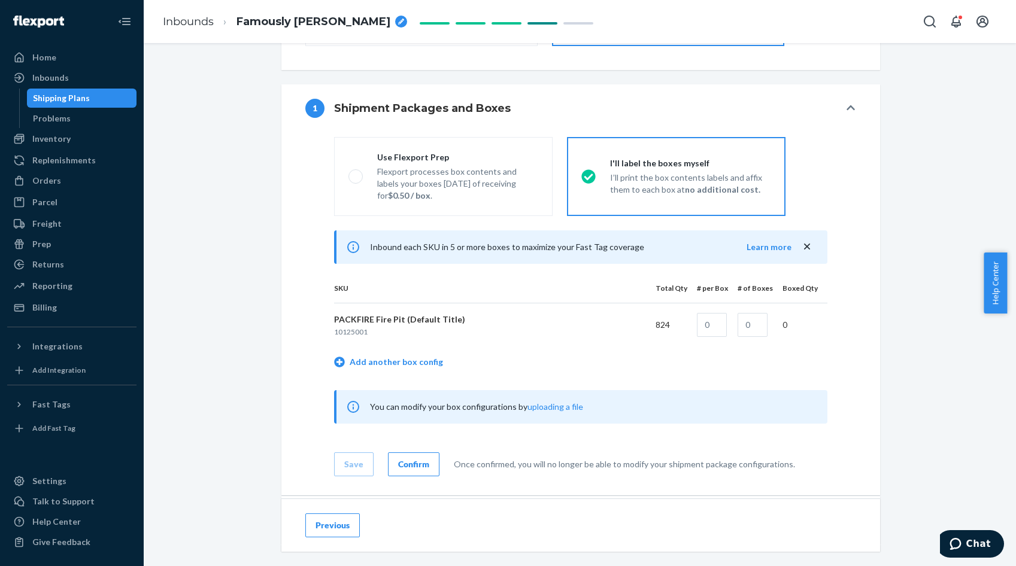
scroll to position [419, 0]
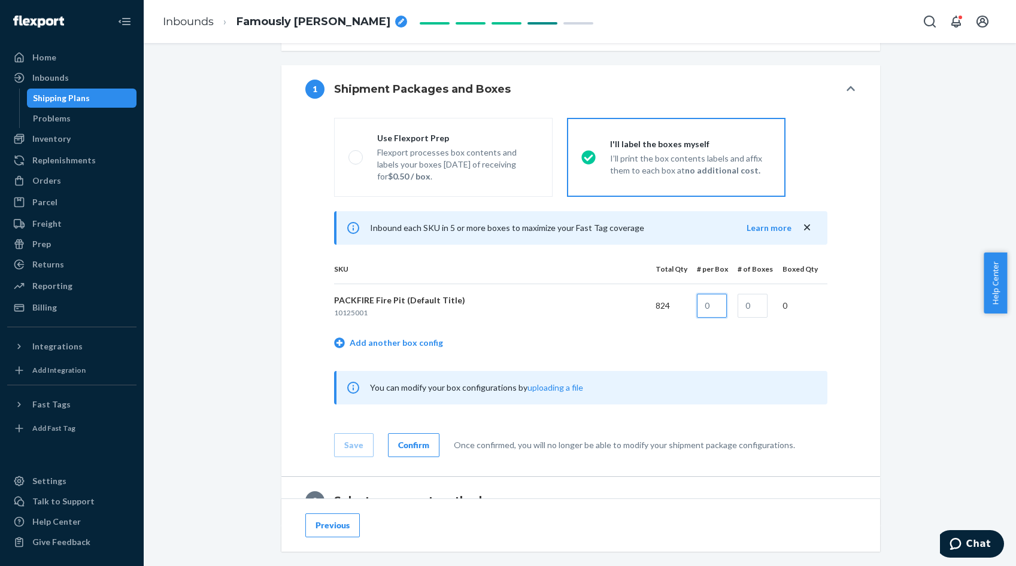
click at [695, 309] on td at bounding box center [707, 306] width 41 height 44
type input "1"
click at [769, 307] on td at bounding box center [750, 306] width 45 height 44
click at [760, 307] on input "text" at bounding box center [753, 306] width 30 height 24
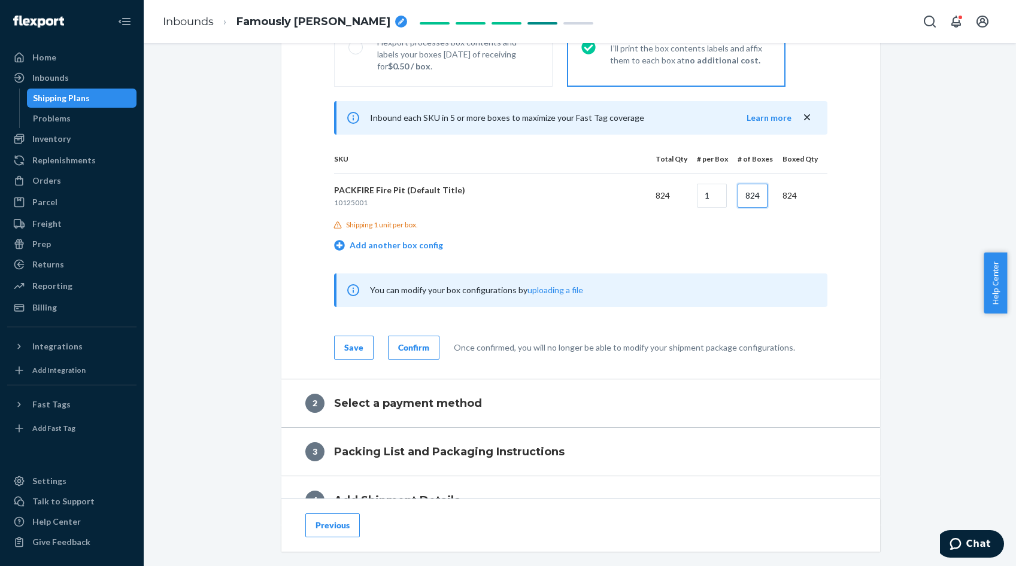
scroll to position [539, 0]
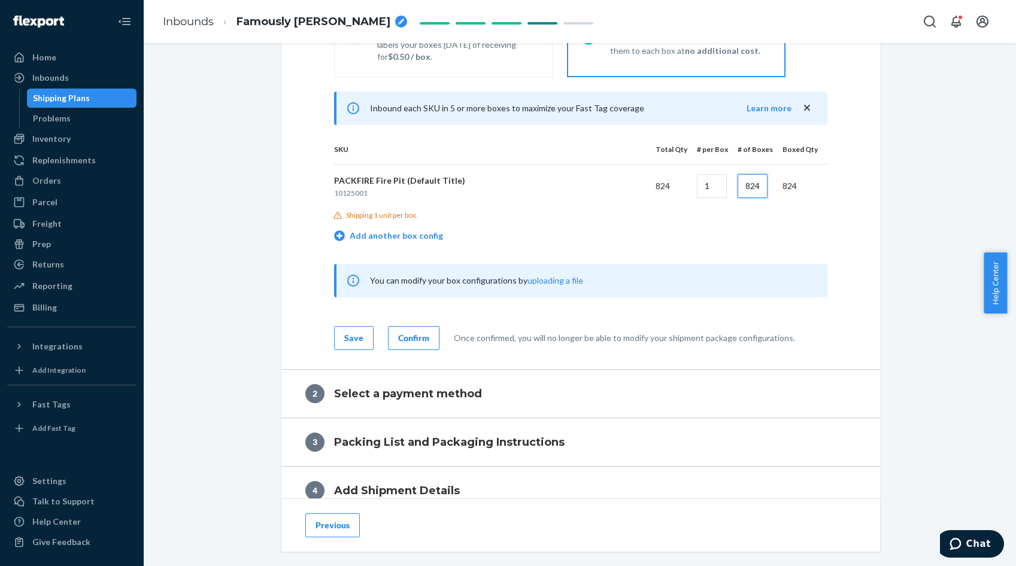
type input "824"
click at [359, 333] on button "Save" at bounding box center [354, 338] width 40 height 24
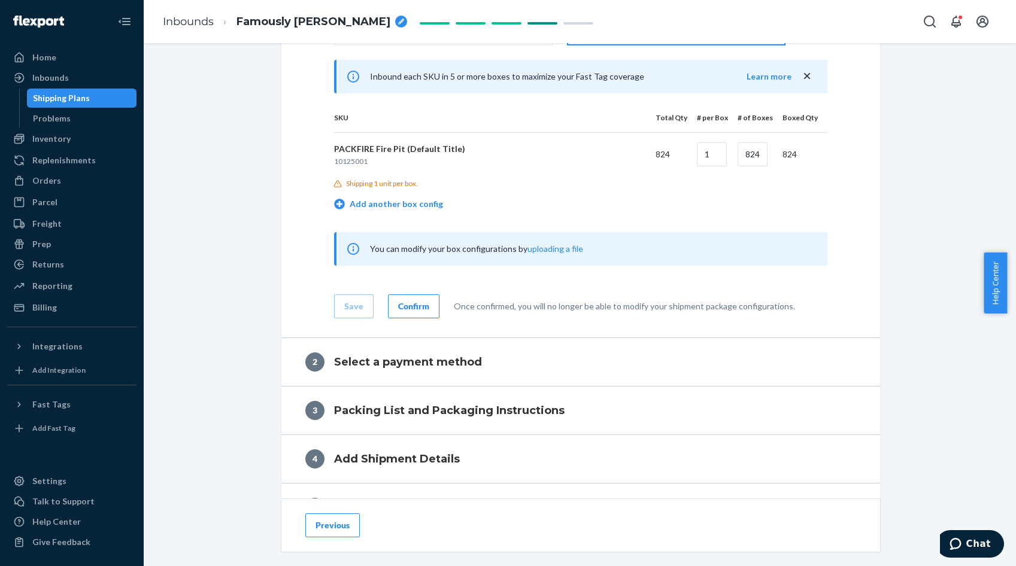
scroll to position [599, 0]
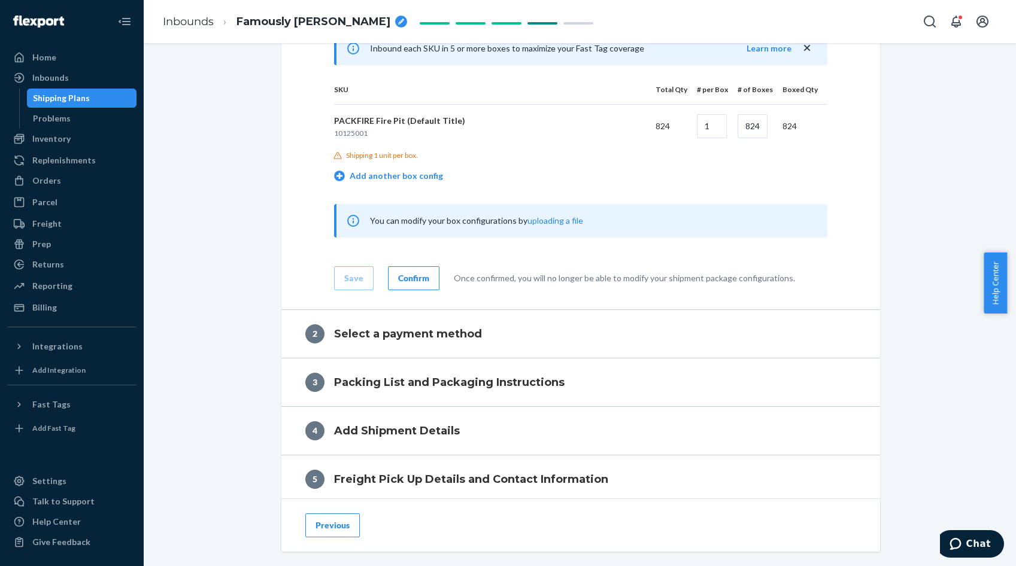
click at [414, 284] on div "Confirm" at bounding box center [413, 278] width 31 height 12
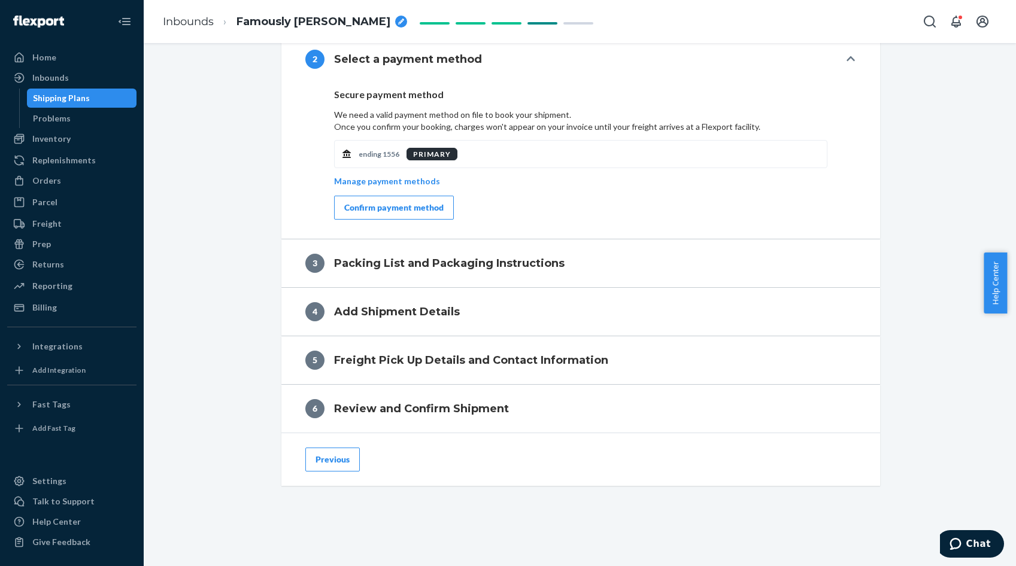
scroll to position [497, 0]
click at [412, 214] on button "Confirm payment method" at bounding box center [394, 208] width 120 height 24
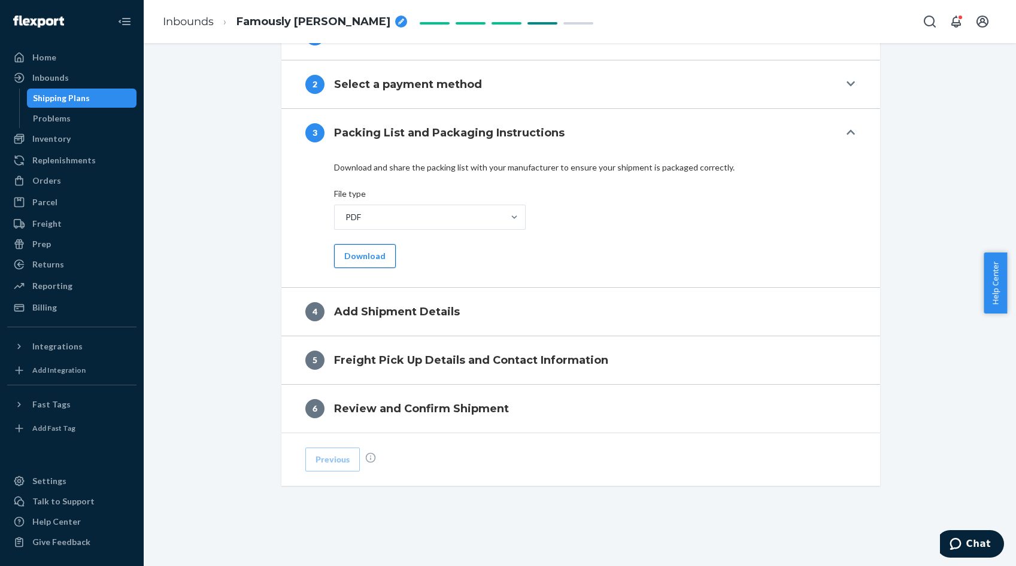
click at [365, 260] on button "Download" at bounding box center [365, 256] width 62 height 24
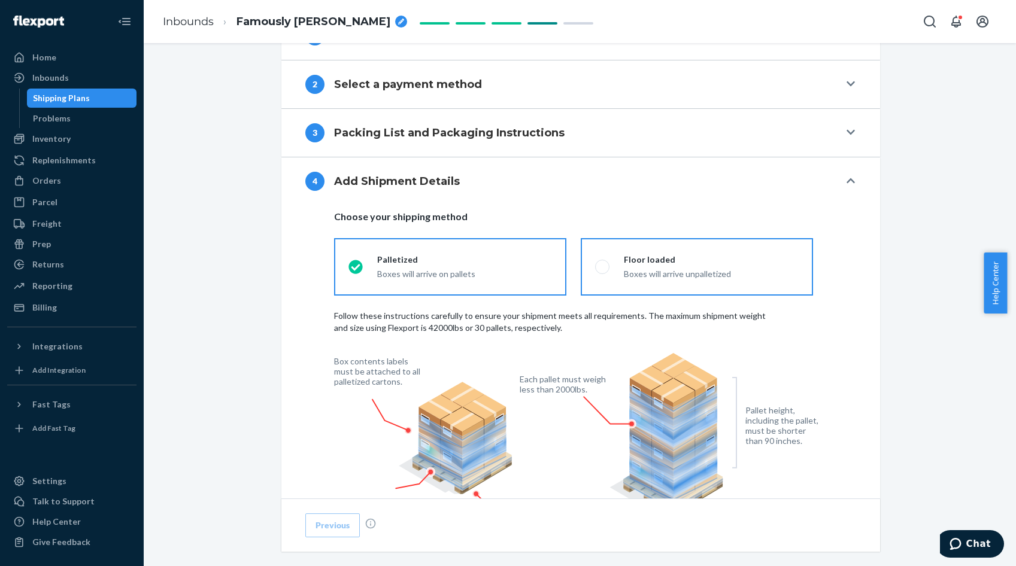
click at [597, 268] on span at bounding box center [602, 267] width 14 height 14
click at [597, 268] on input "Floor loaded Boxes will arrive unpalletized" at bounding box center [599, 267] width 8 height 8
radio input "true"
radio input "false"
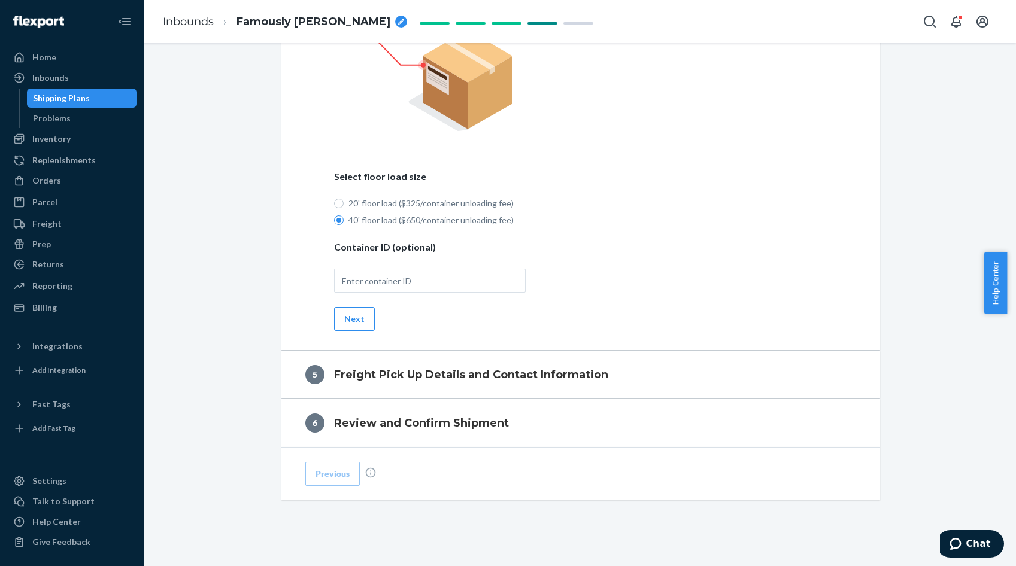
scroll to position [846, 0]
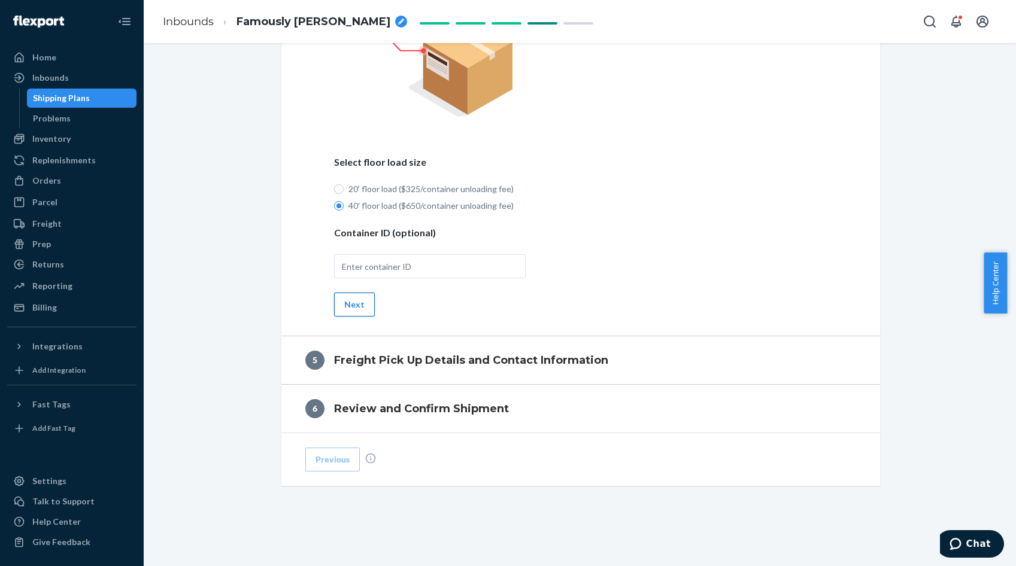
click at [362, 307] on button "Next" at bounding box center [354, 305] width 41 height 24
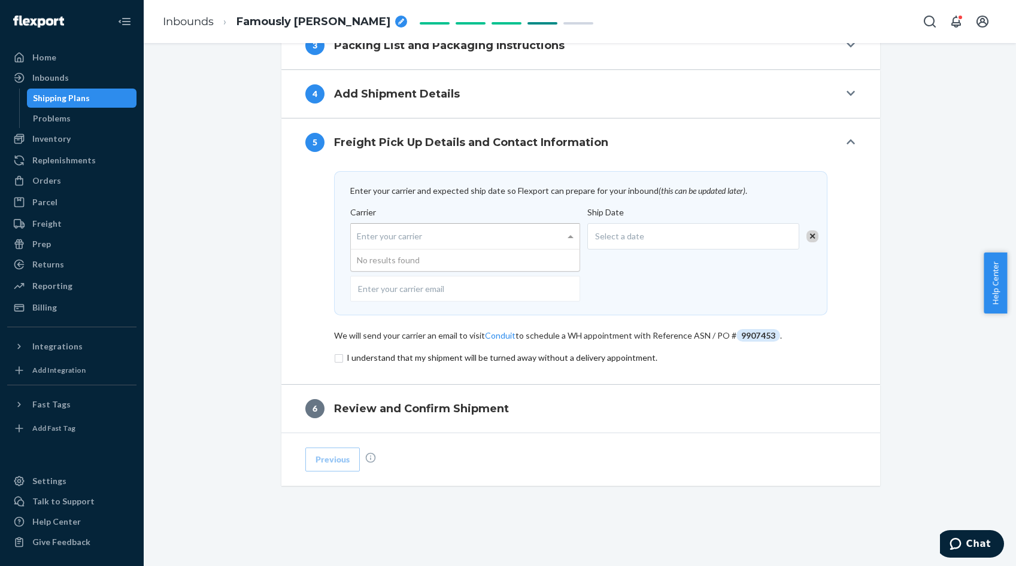
click at [386, 233] on div "Enter your carrier" at bounding box center [465, 236] width 229 height 25
click at [360, 233] on input "Carrier Enter your carrier No results found" at bounding box center [358, 236] width 3 height 22
type input "flexport"
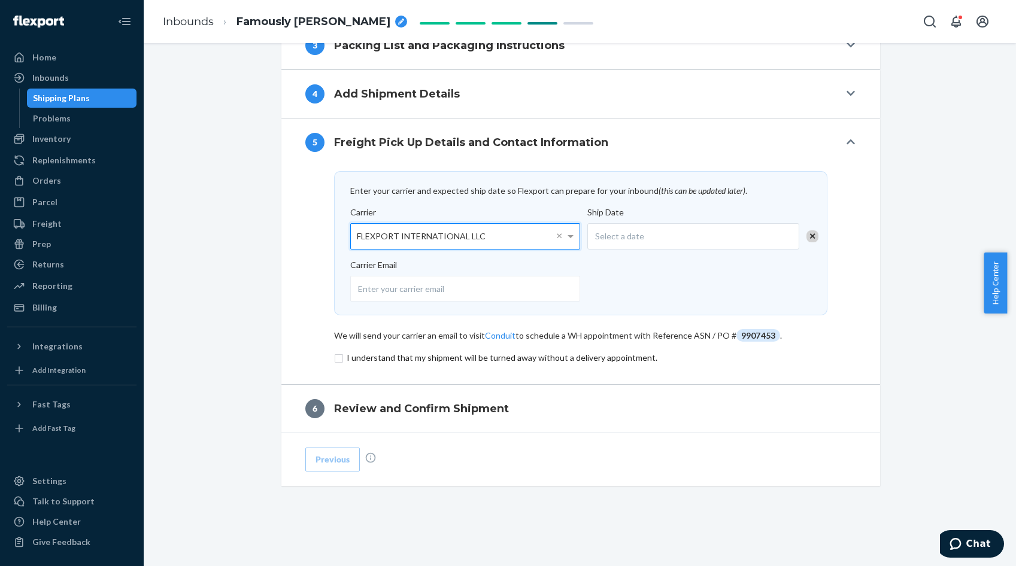
click at [634, 236] on span "Select a date" at bounding box center [619, 236] width 49 height 12
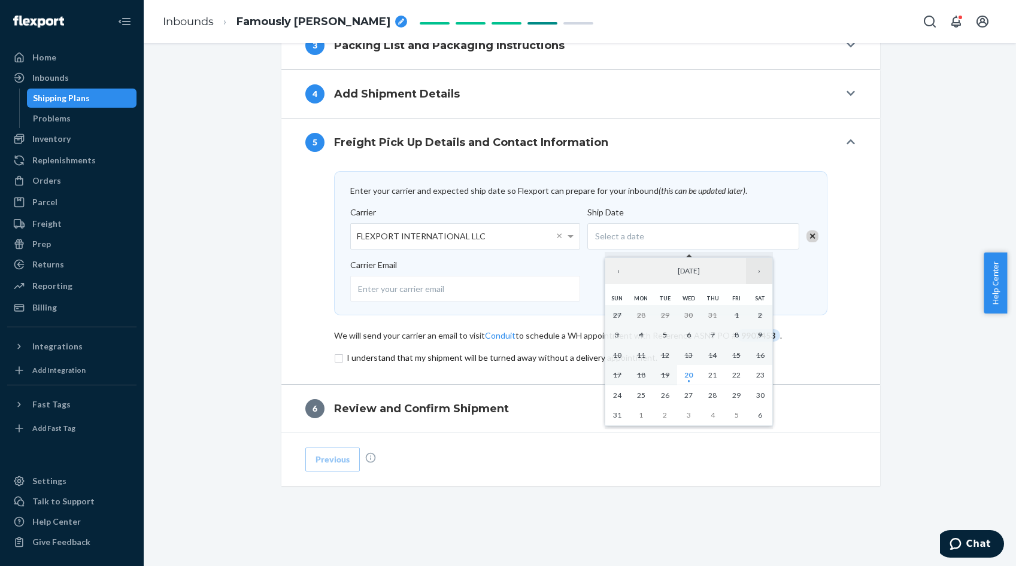
click at [760, 268] on button "›" at bounding box center [759, 271] width 26 height 26
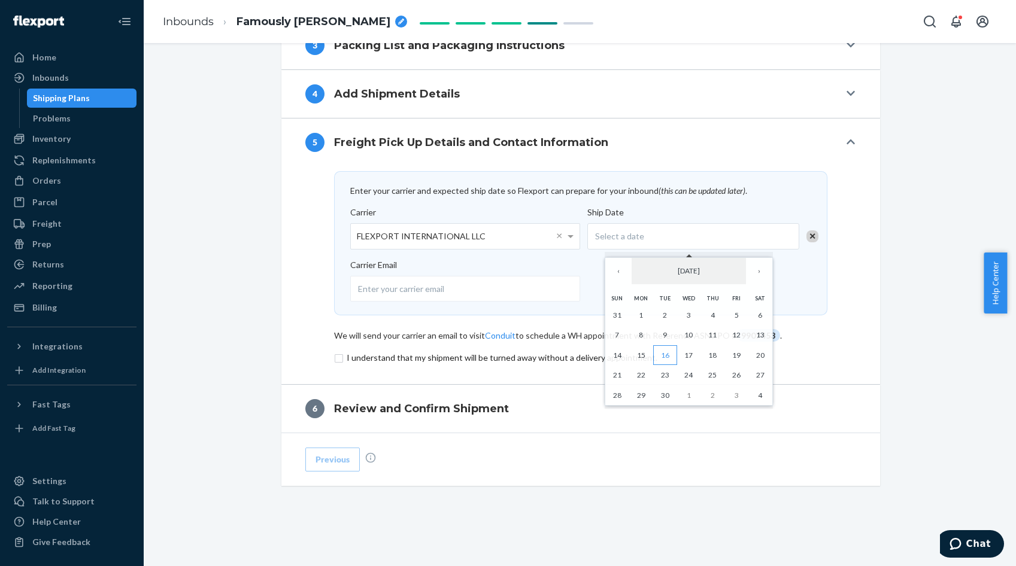
click at [666, 352] on abbr "16" at bounding box center [665, 355] width 8 height 9
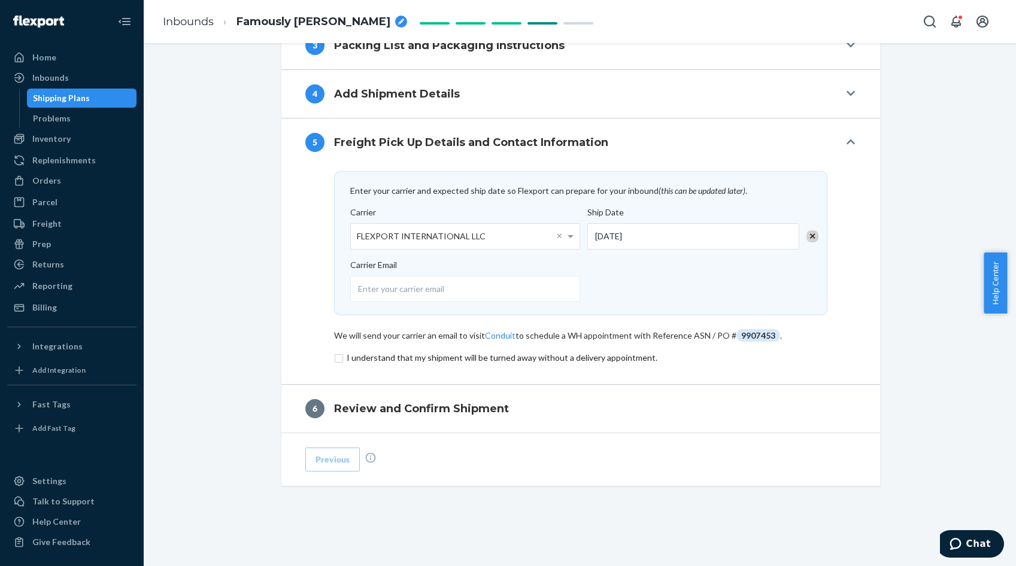
click at [337, 358] on input "checkbox" at bounding box center [580, 358] width 493 height 14
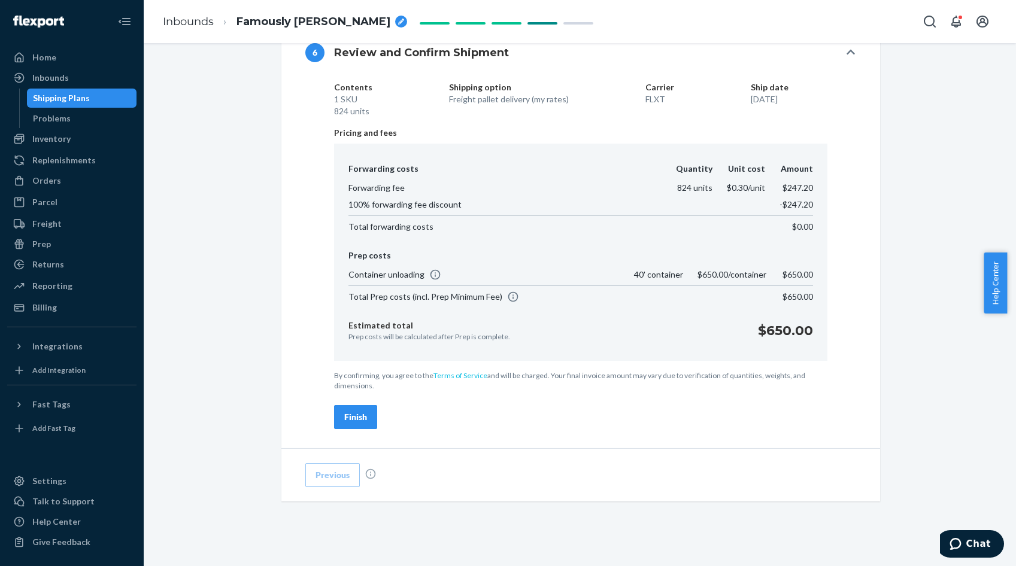
scroll to position [714, 0]
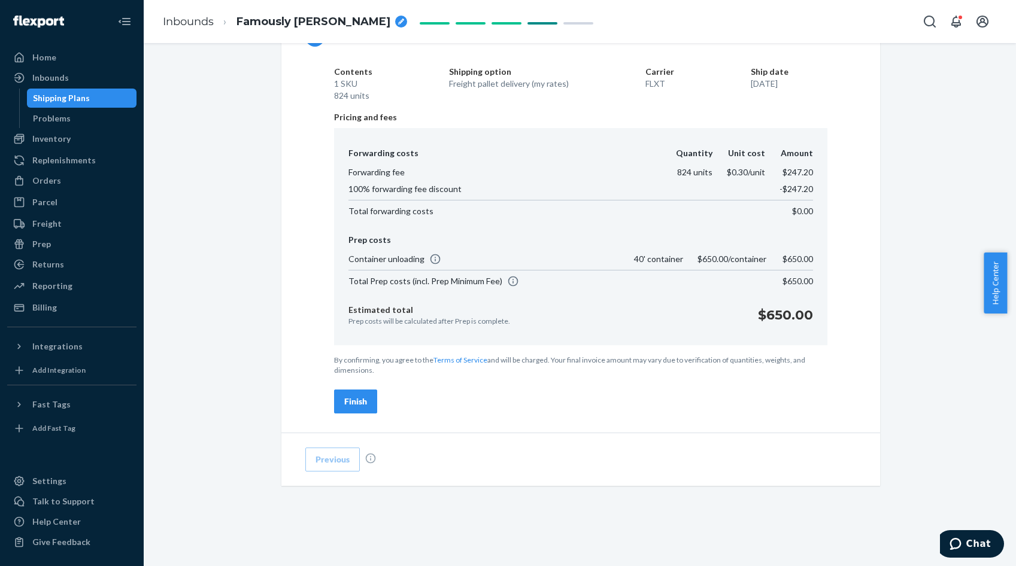
click at [346, 394] on button "Finish" at bounding box center [355, 402] width 43 height 24
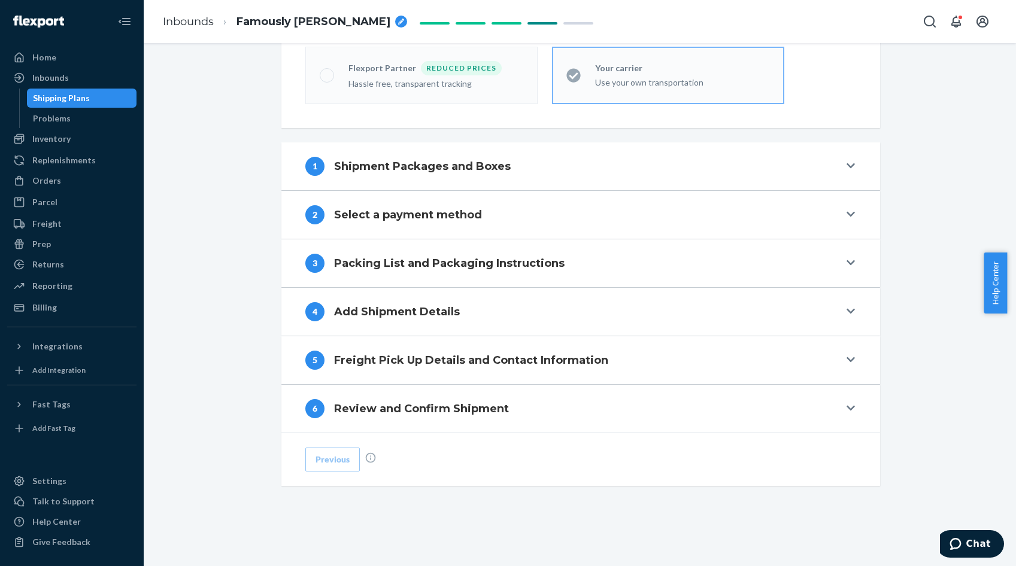
scroll to position [342, 0]
click at [346, 394] on button "6 Review and Confirm Shipment" at bounding box center [580, 409] width 599 height 48
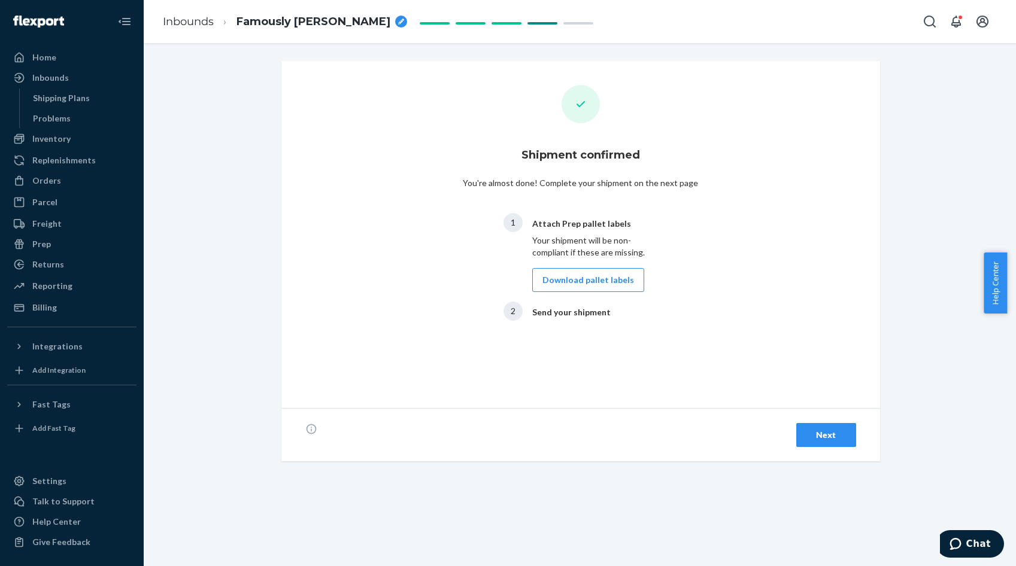
click at [826, 430] on div "Next" at bounding box center [826, 435] width 40 height 12
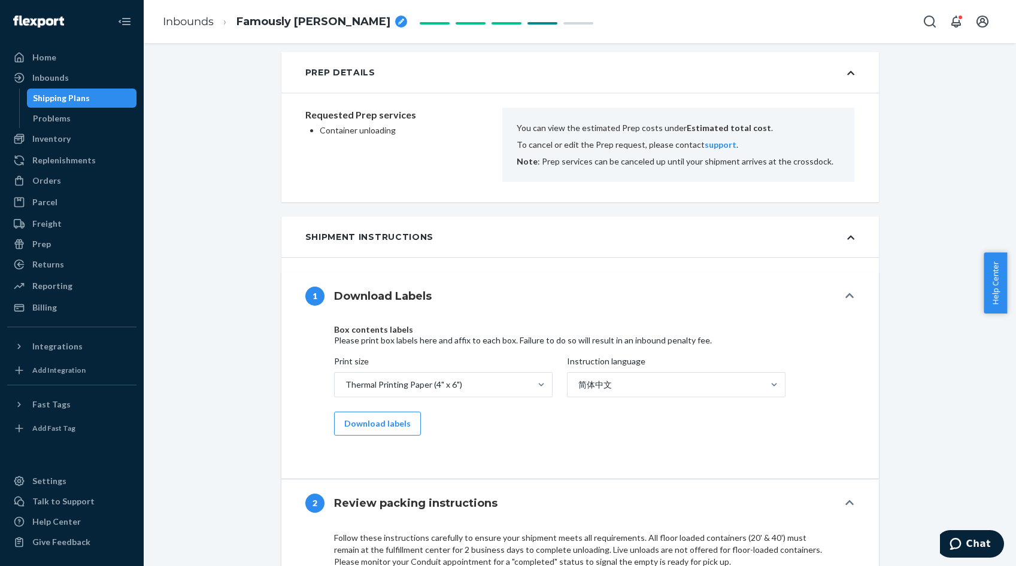
scroll to position [419, 0]
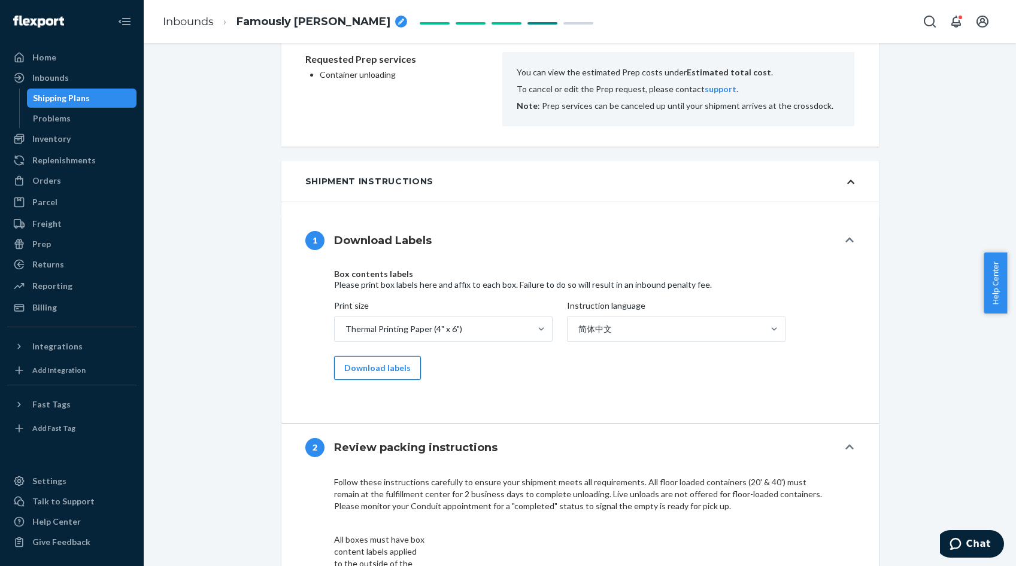
click at [386, 374] on button "Download labels" at bounding box center [377, 368] width 87 height 24
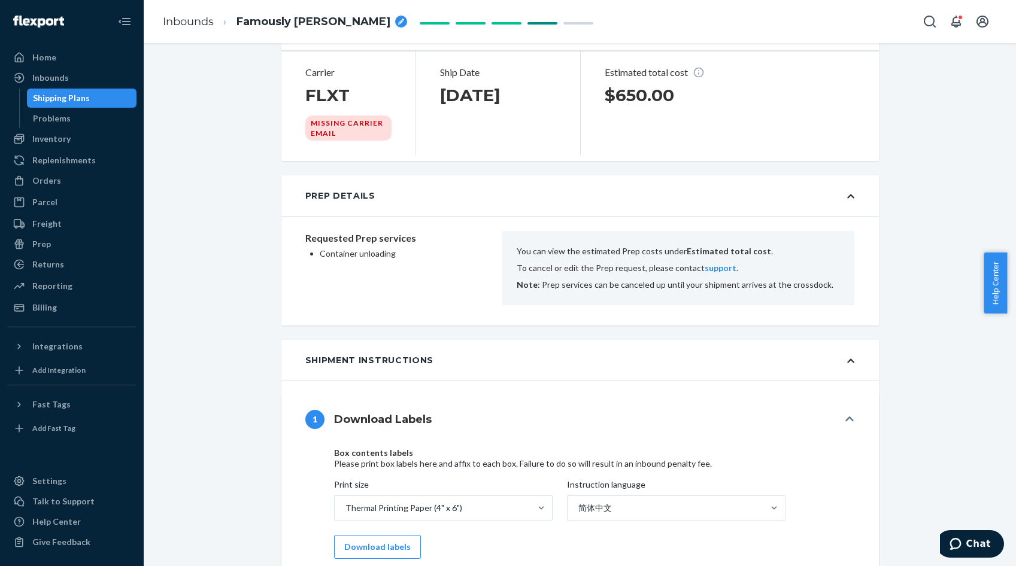
scroll to position [239, 0]
click at [45, 78] on div "Inbounds" at bounding box center [50, 78] width 37 height 12
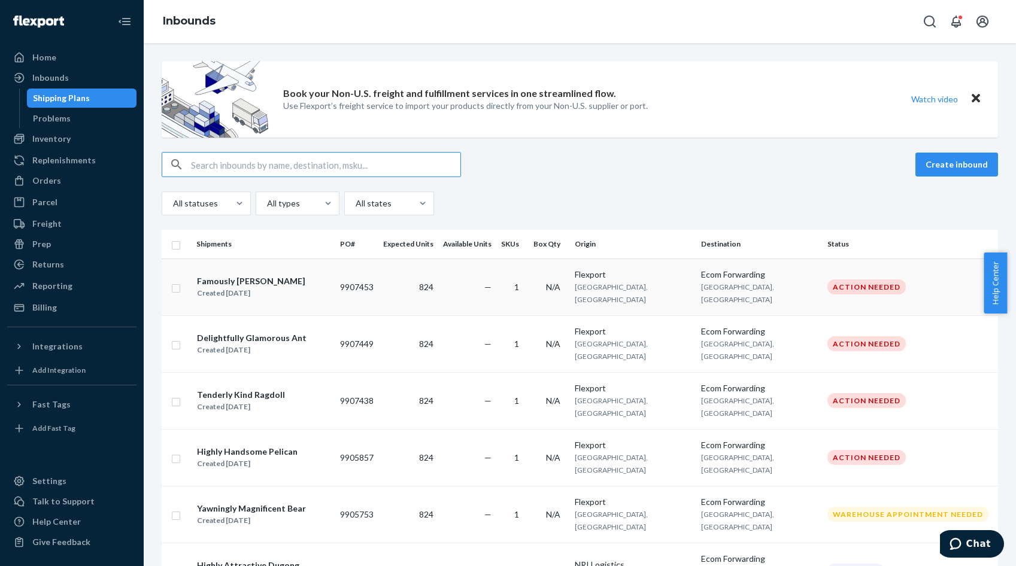
click at [178, 283] on input "checkbox" at bounding box center [176, 287] width 10 height 13
click at [797, 168] on div "Duplicate" at bounding box center [808, 165] width 40 height 12
checkbox input "false"
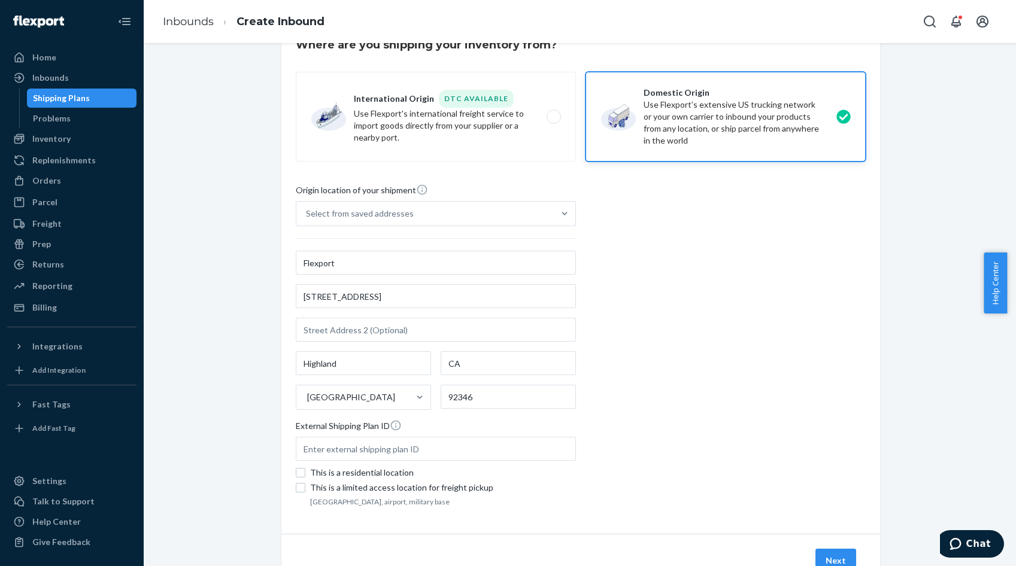
scroll to position [98, 0]
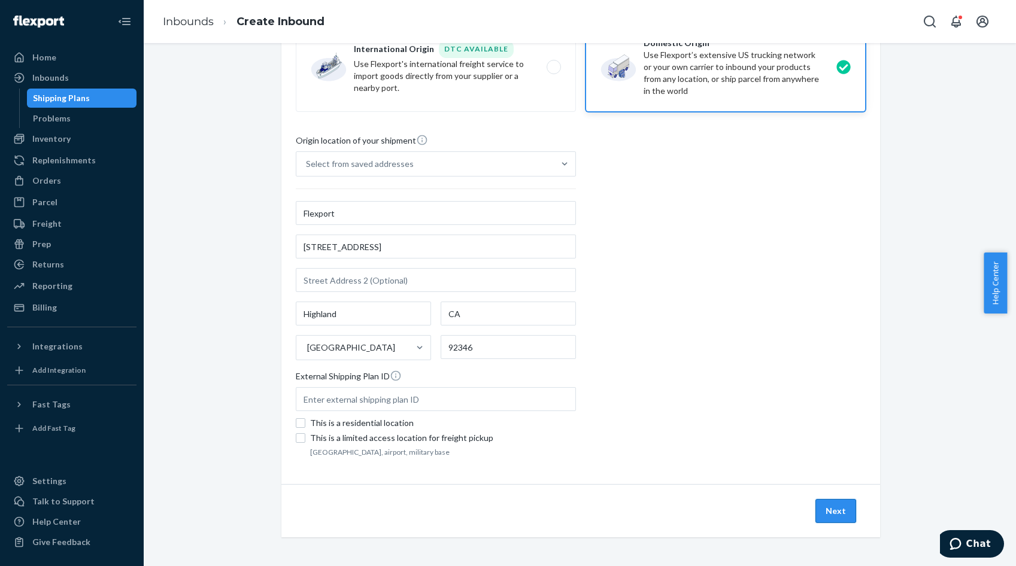
click at [832, 507] on button "Next" at bounding box center [835, 511] width 41 height 24
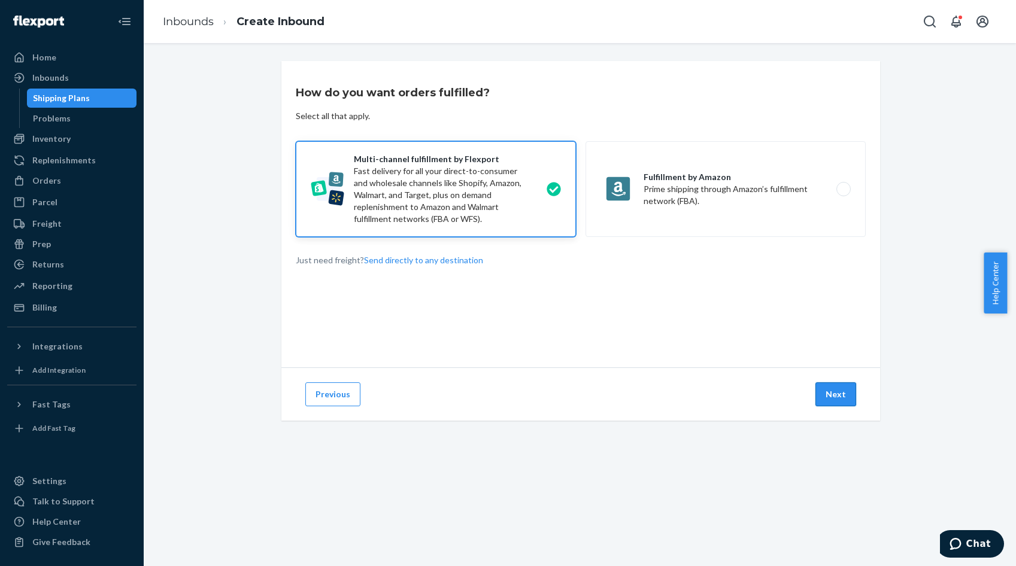
click at [832, 395] on button "Next" at bounding box center [835, 395] width 41 height 24
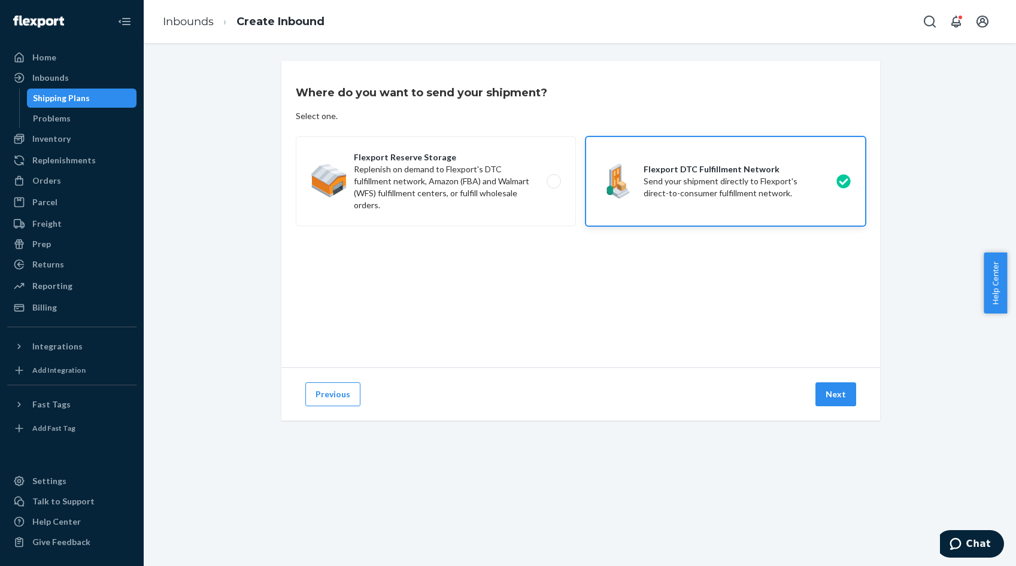
click at [832, 395] on button "Next" at bounding box center [835, 395] width 41 height 24
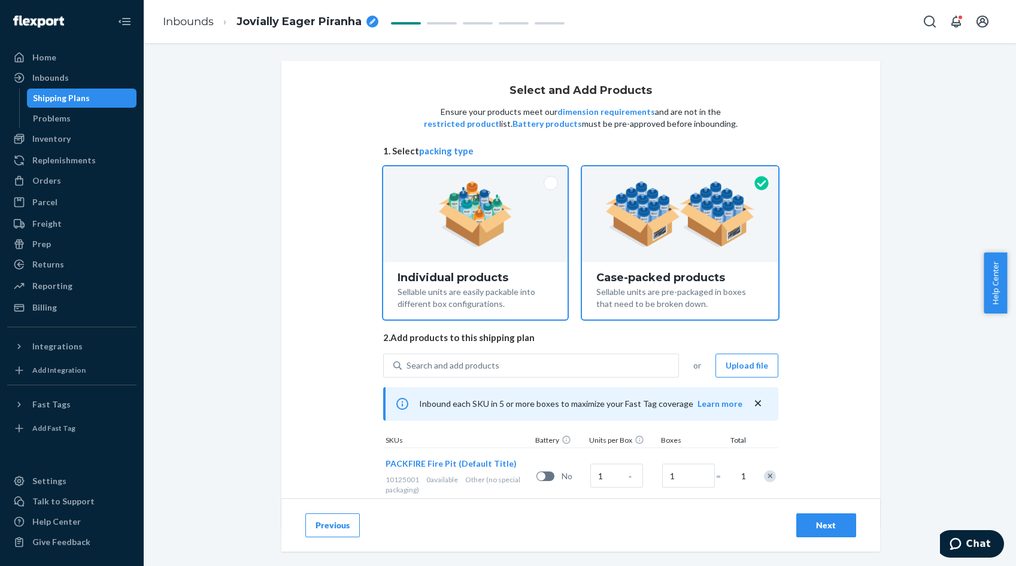
click at [480, 242] on img at bounding box center [475, 214] width 75 height 66
click at [479, 174] on input "Individual products Sellable units are easily packable into different box confi…" at bounding box center [475, 170] width 8 height 8
radio input "true"
radio input "false"
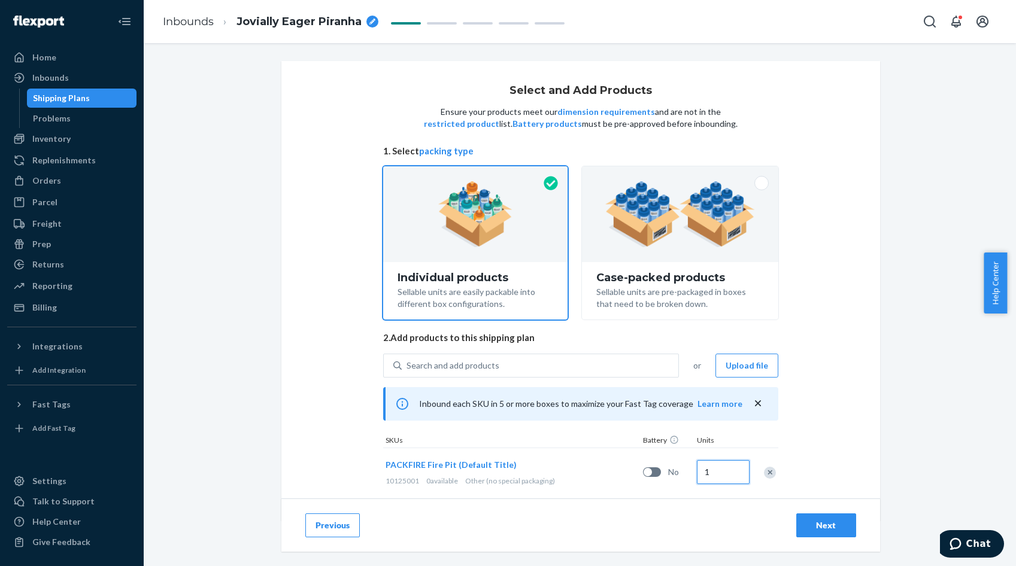
click at [718, 473] on input "1" at bounding box center [723, 472] width 53 height 24
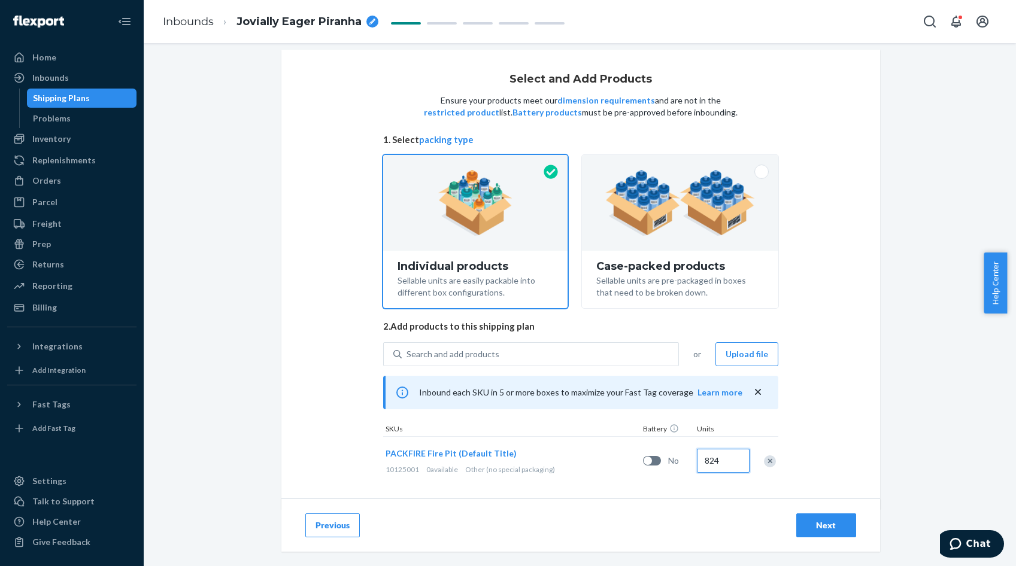
scroll to position [22, 0]
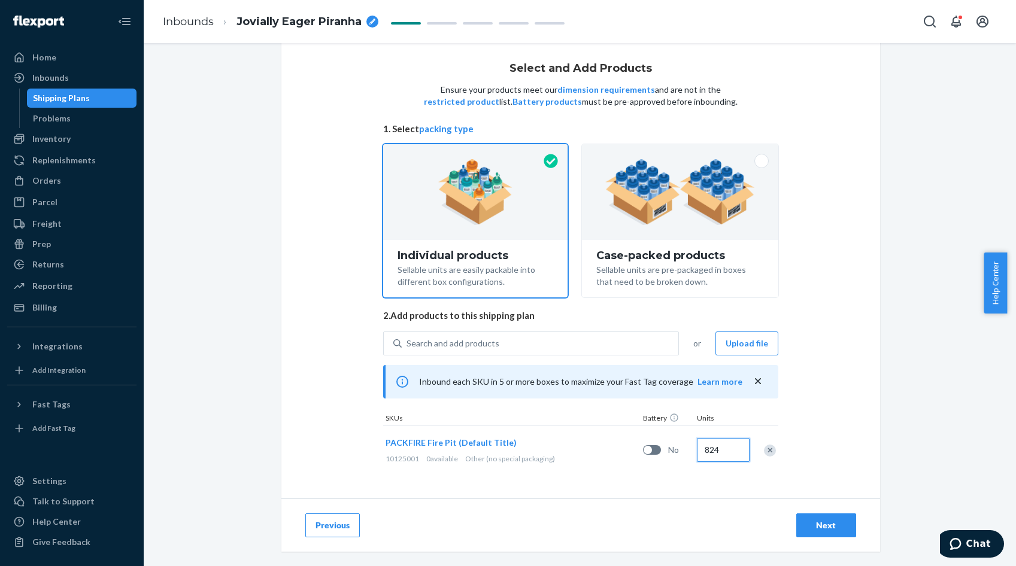
type input "824"
click at [806, 525] on div "Next" at bounding box center [826, 526] width 40 height 12
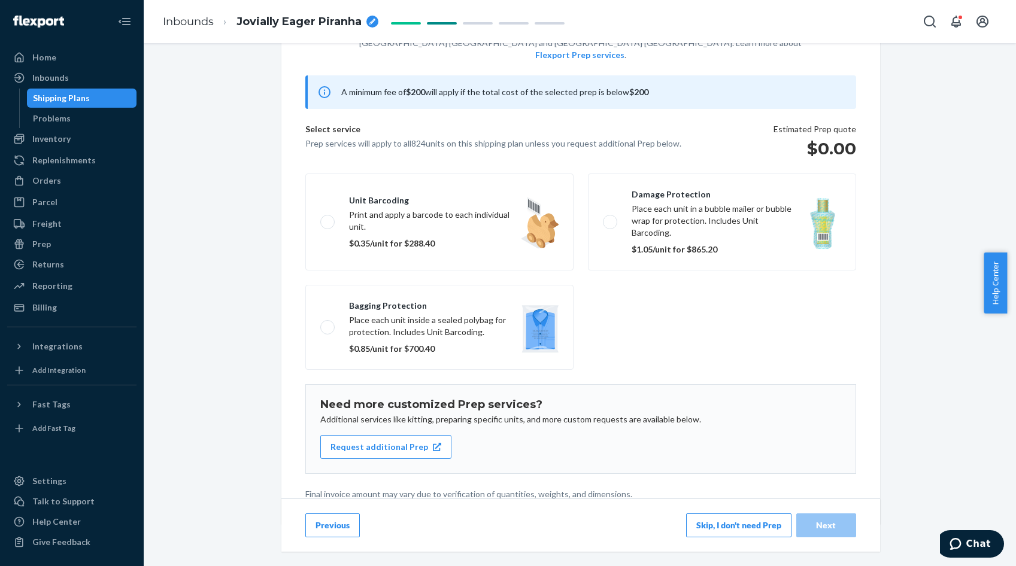
scroll to position [83, 0]
click at [747, 530] on button "Skip, I don't need Prep" at bounding box center [738, 526] width 105 height 24
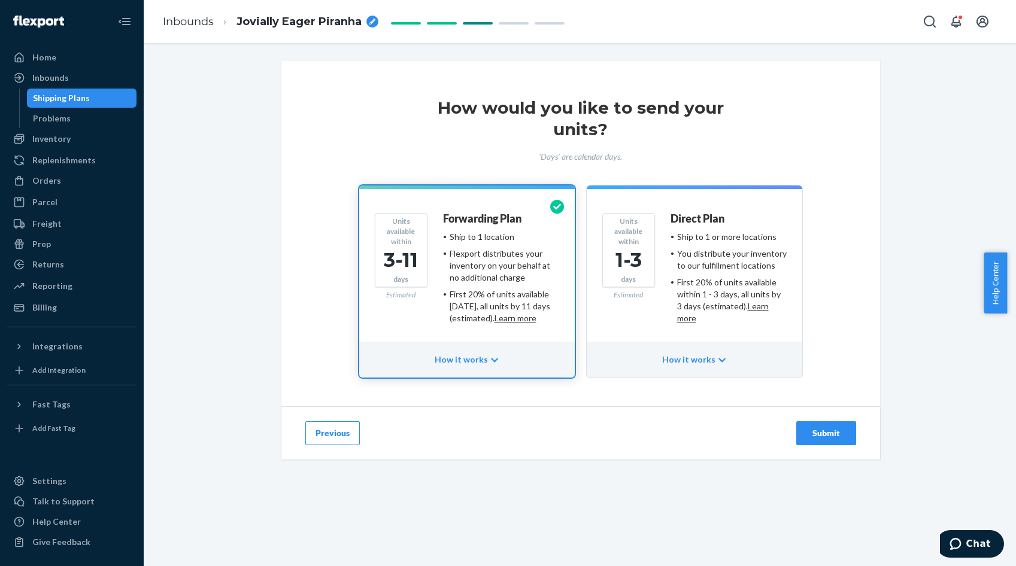
click at [821, 435] on div "Submit" at bounding box center [826, 433] width 40 height 12
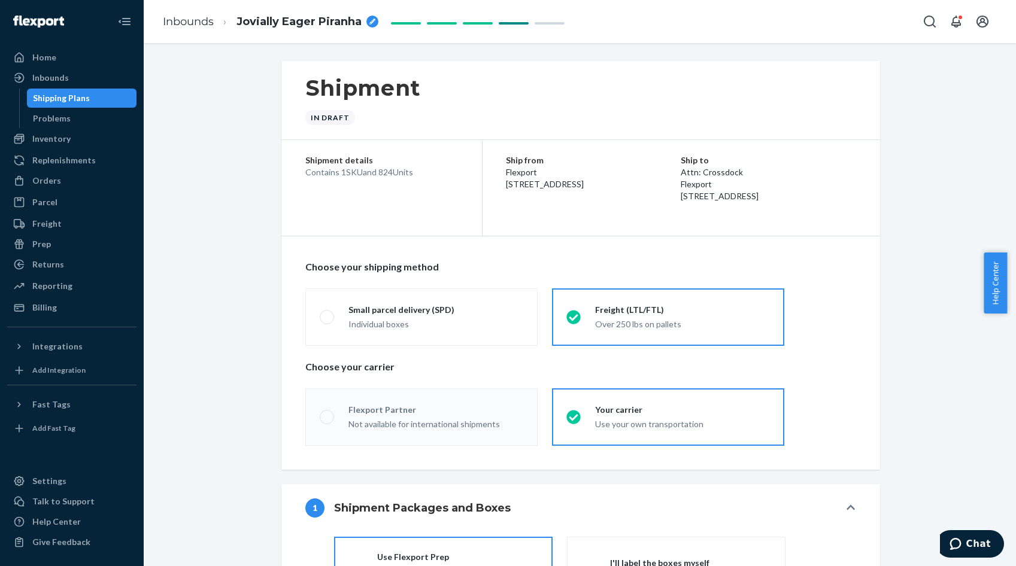
radio input "true"
radio input "false"
radio input "true"
radio input "false"
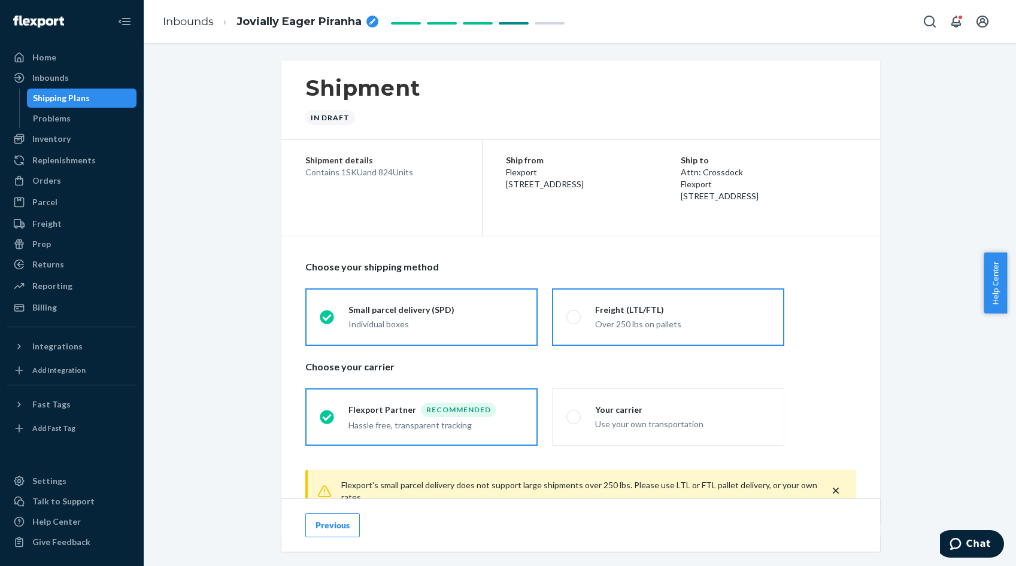
click at [649, 327] on div "Over 250 lbs on pallets" at bounding box center [682, 324] width 175 height 12
click at [574, 321] on input "Freight (LTL/FTL) Over 250 lbs on pallets" at bounding box center [570, 317] width 8 height 8
radio input "true"
radio input "false"
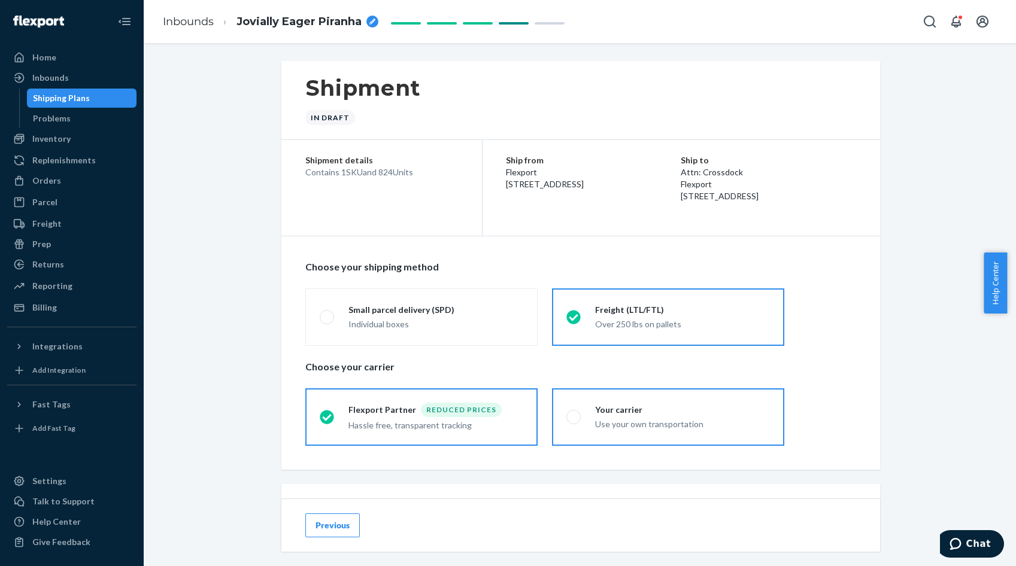
click at [652, 420] on div "Use your own transportation" at bounding box center [682, 424] width 175 height 12
click at [574, 420] on input "Your carrier Use your own transportation" at bounding box center [570, 417] width 8 height 8
radio input "true"
radio input "false"
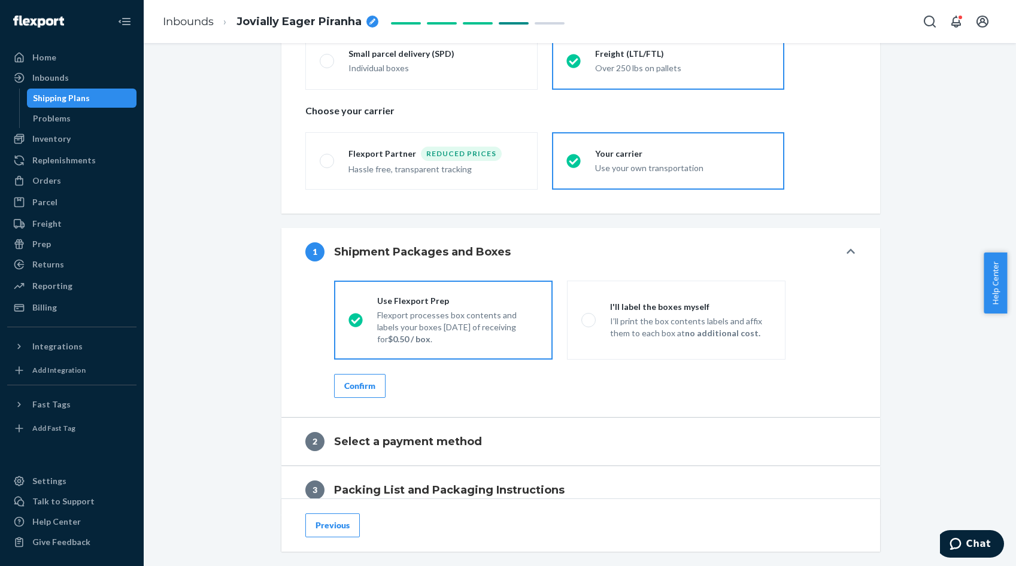
scroll to position [299, 0]
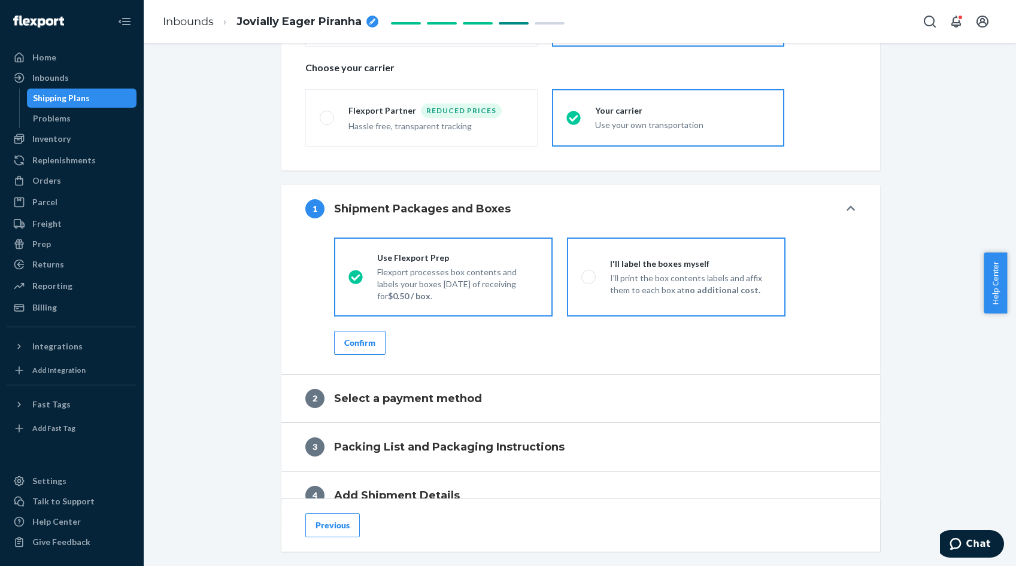
click at [688, 285] on strong "no additional cost." at bounding box center [722, 290] width 75 height 10
click at [589, 281] on input "I'll label the boxes myself I’ll print the box contents labels and affix them t…" at bounding box center [585, 277] width 8 height 8
radio input "true"
radio input "false"
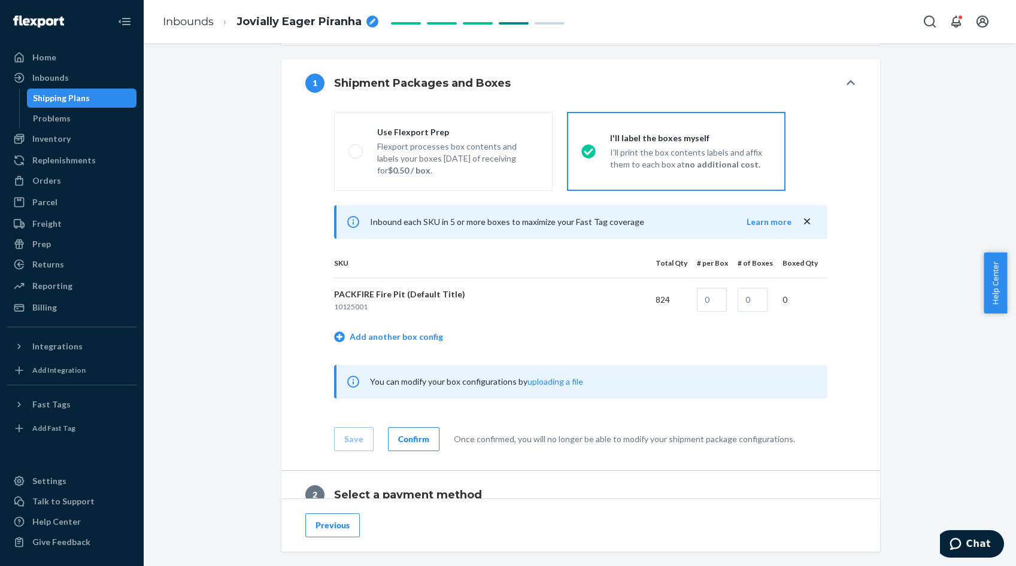
scroll to position [479, 0]
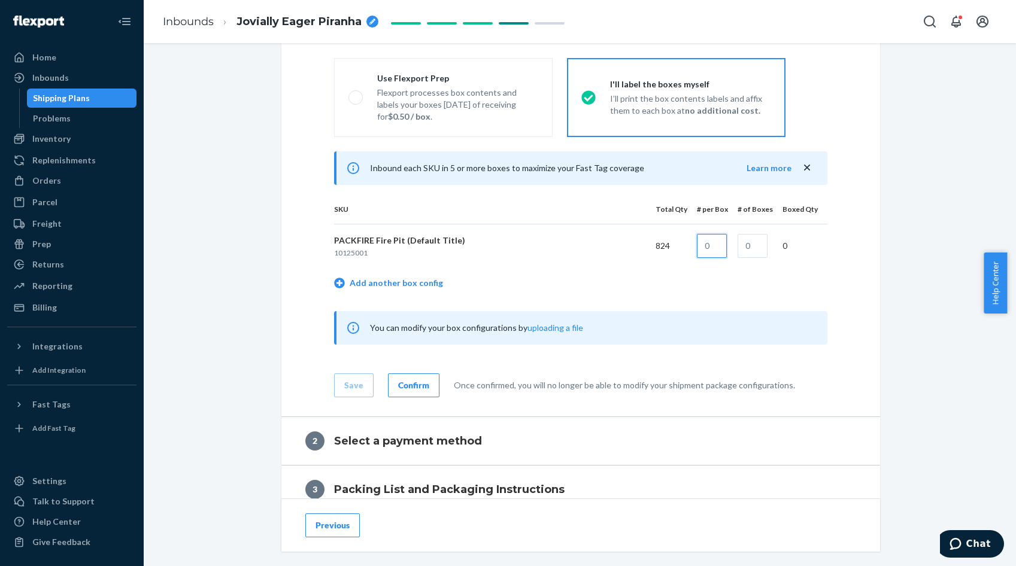
click at [715, 247] on input "text" at bounding box center [712, 246] width 30 height 24
type input "1"
click at [760, 248] on input "text" at bounding box center [753, 246] width 30 height 24
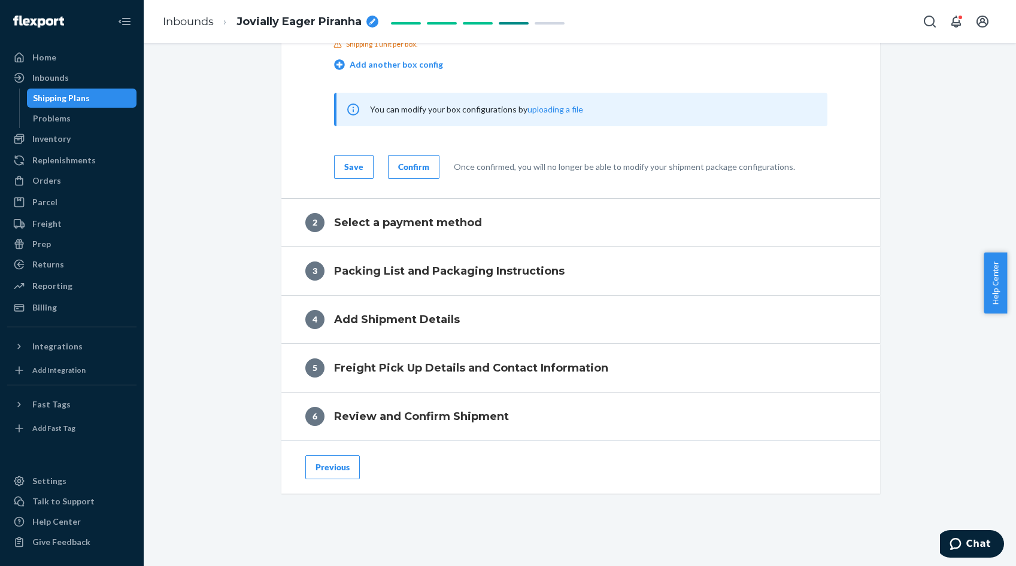
scroll to position [718, 0]
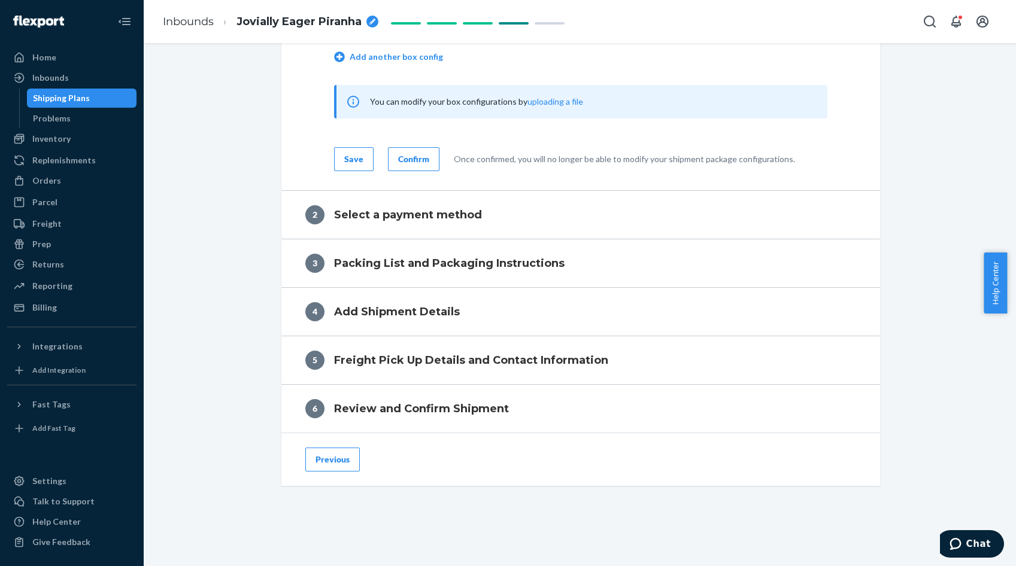
type input "824"
click at [353, 164] on div "Save" at bounding box center [353, 159] width 19 height 12
click at [407, 162] on div "Confirm" at bounding box center [413, 159] width 31 height 12
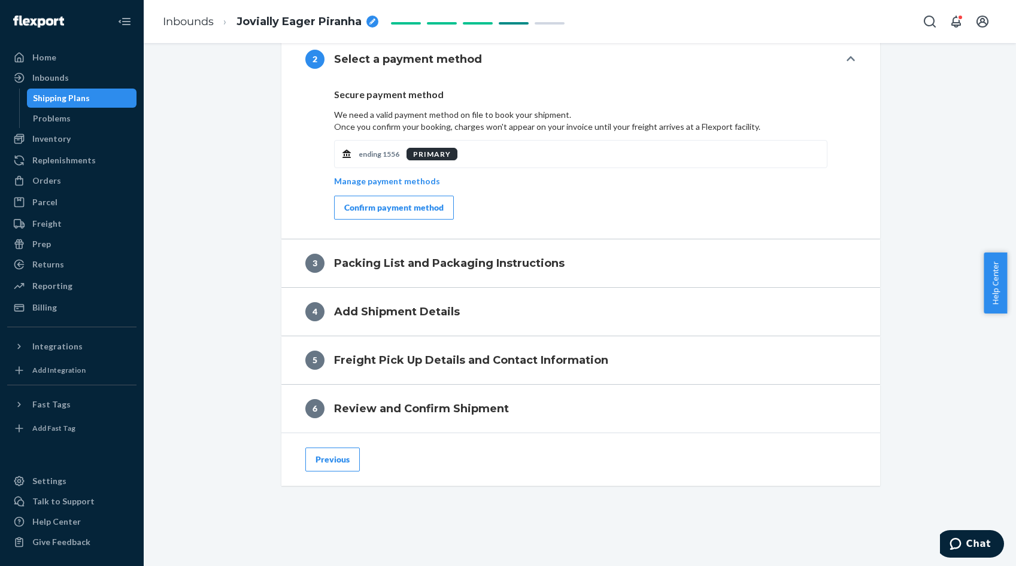
click at [407, 209] on div "Confirm payment method" at bounding box center [393, 208] width 99 height 12
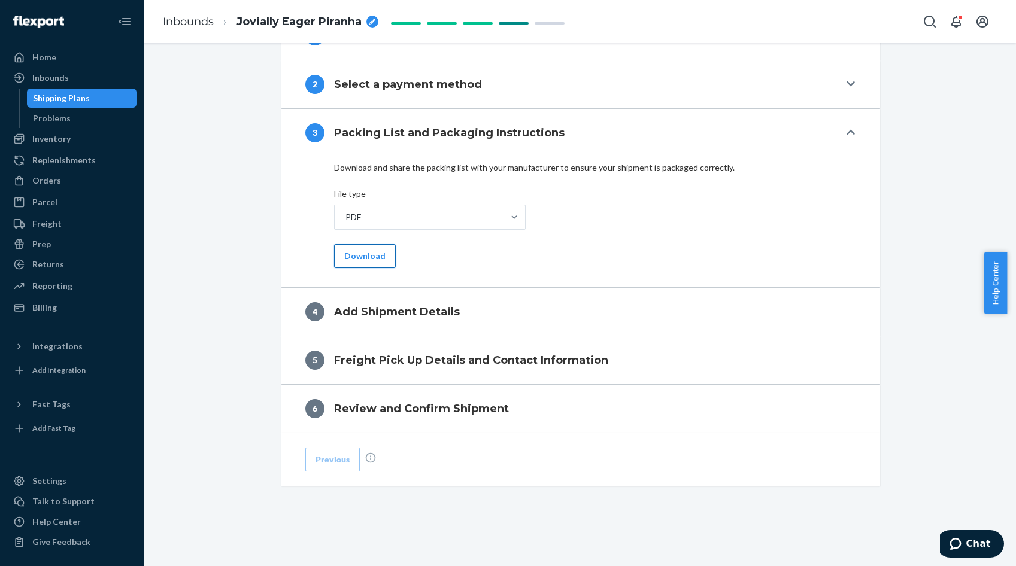
click at [365, 259] on button "Download" at bounding box center [365, 256] width 62 height 24
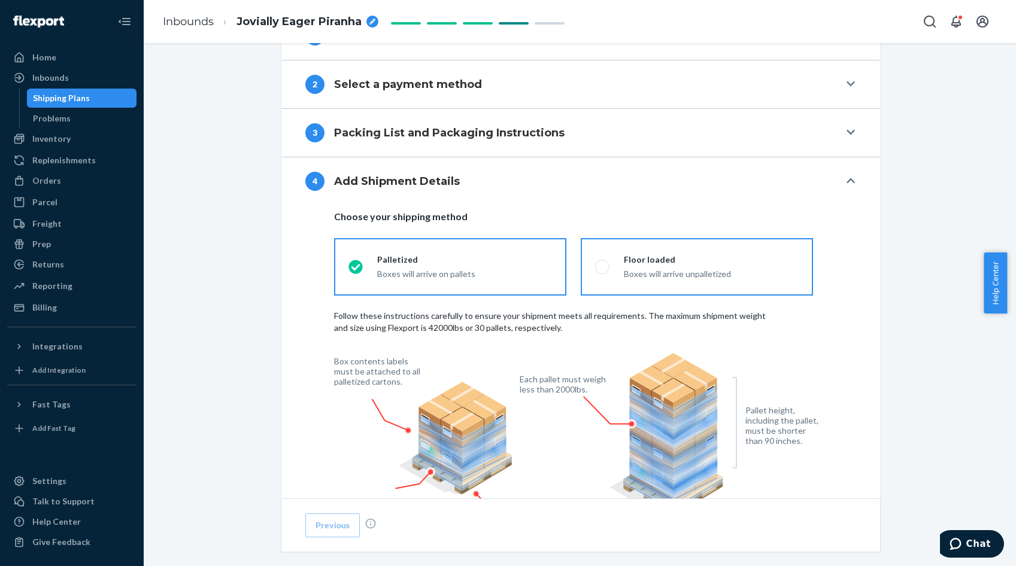
click at [595, 262] on span at bounding box center [602, 267] width 14 height 14
click at [595, 263] on input "Floor loaded Boxes will arrive unpalletized" at bounding box center [599, 267] width 8 height 8
radio input "true"
radio input "false"
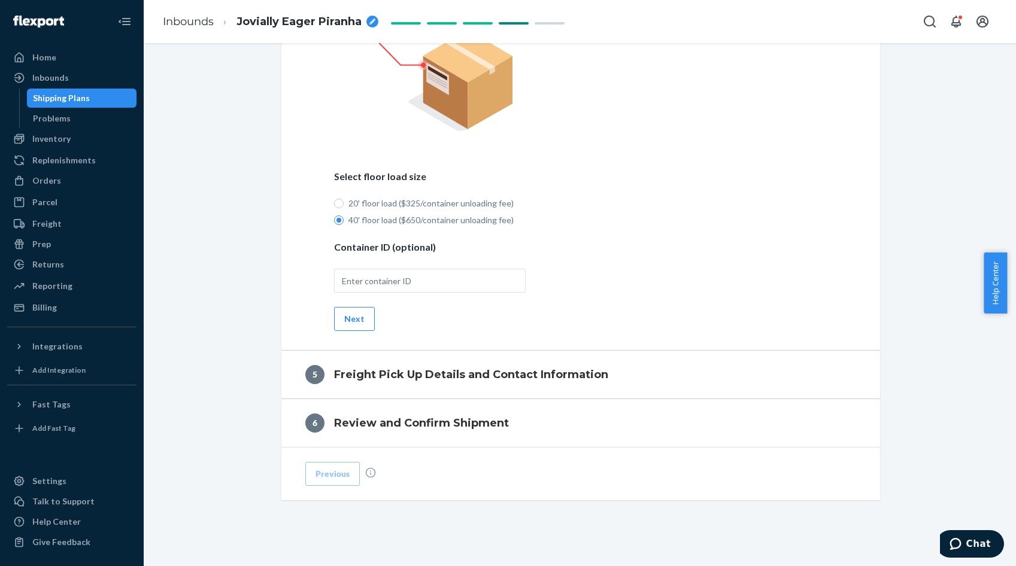
scroll to position [846, 0]
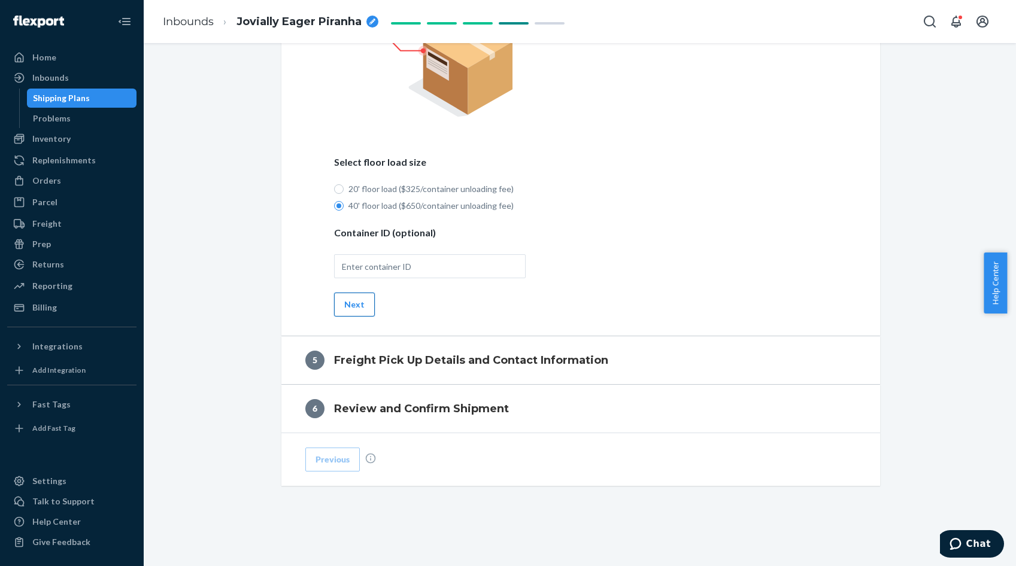
click at [343, 307] on button "Next" at bounding box center [354, 305] width 41 height 24
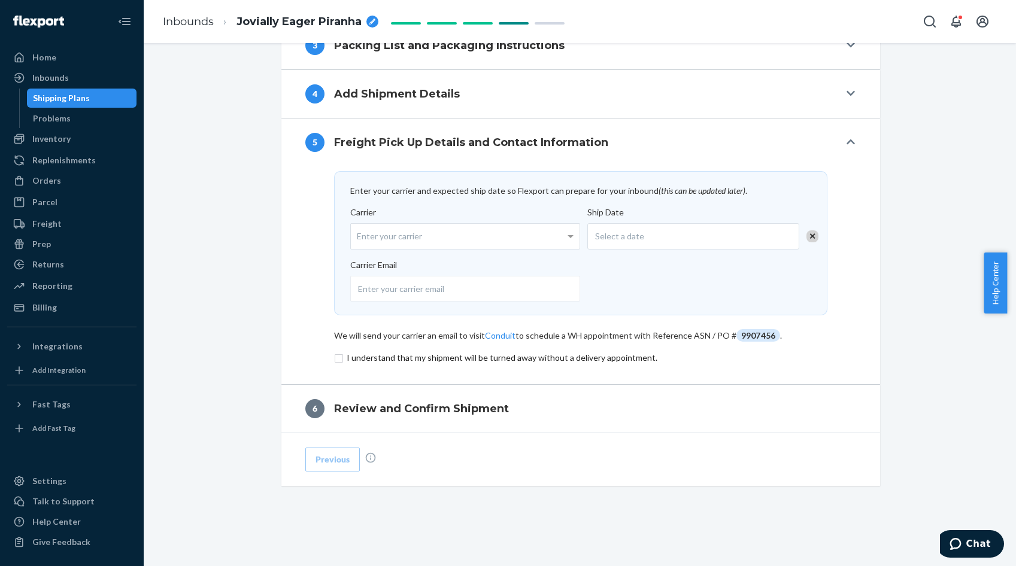
scroll to position [560, 0]
click at [393, 232] on div "Enter your carrier" at bounding box center [465, 236] width 229 height 25
click at [360, 232] on input "Carrier Enter your carrier" at bounding box center [358, 236] width 3 height 22
type input "flexport"
click at [603, 247] on div "Select a date" at bounding box center [693, 236] width 212 height 26
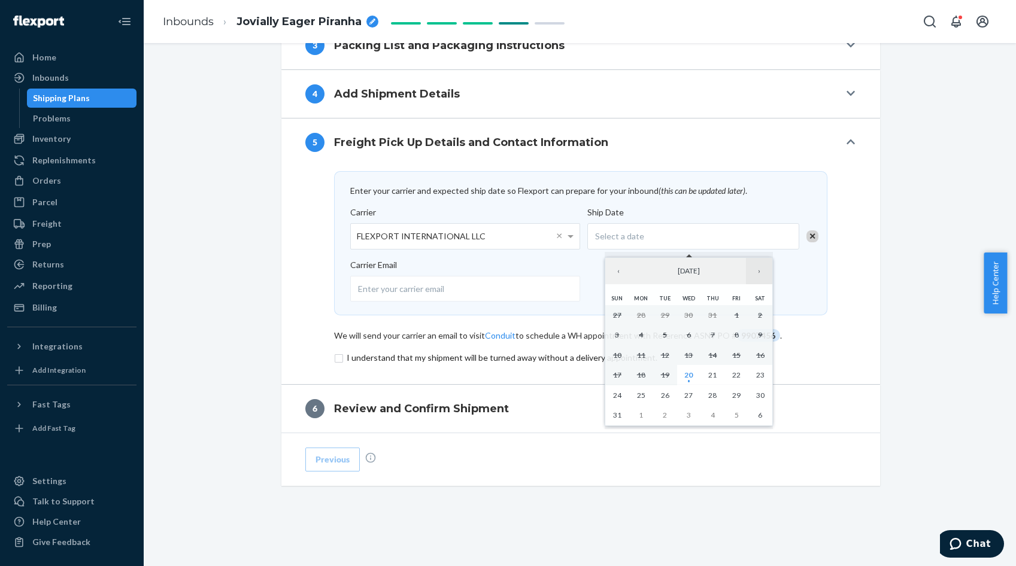
click at [760, 271] on button "›" at bounding box center [759, 271] width 26 height 26
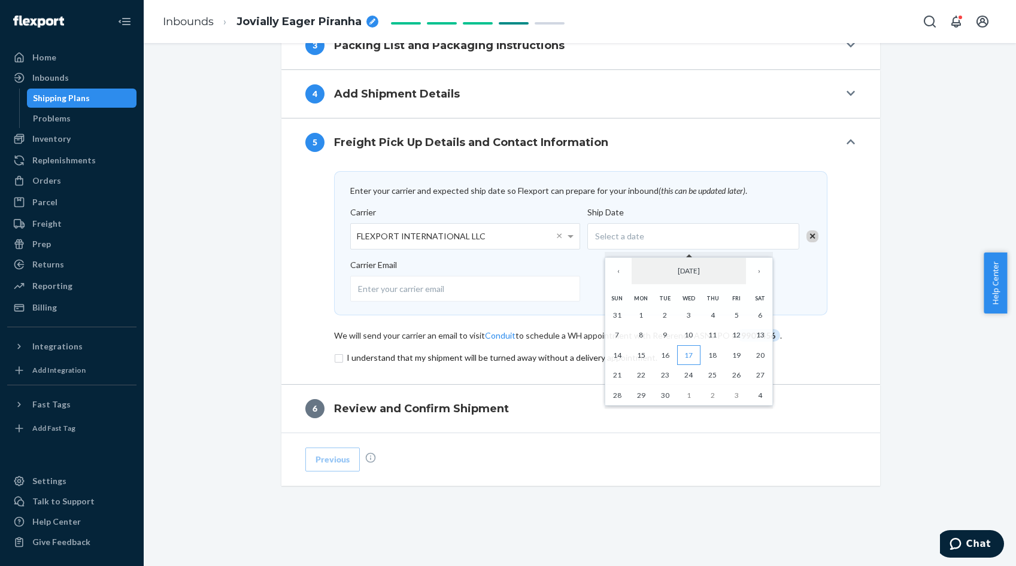
click at [690, 353] on abbr "17" at bounding box center [688, 355] width 8 height 9
click at [690, 353] on input "checkbox" at bounding box center [580, 358] width 493 height 14
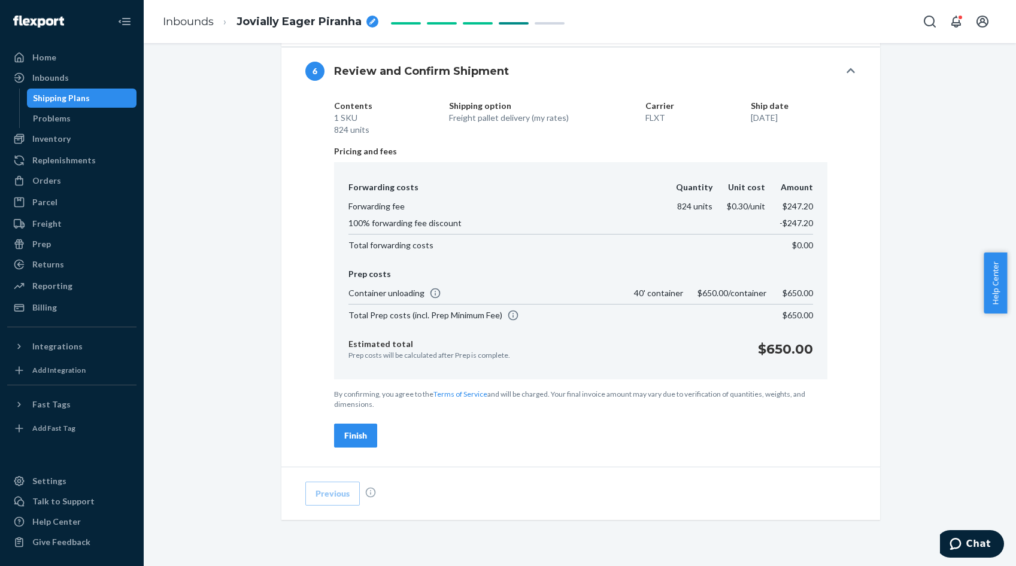
scroll to position [714, 0]
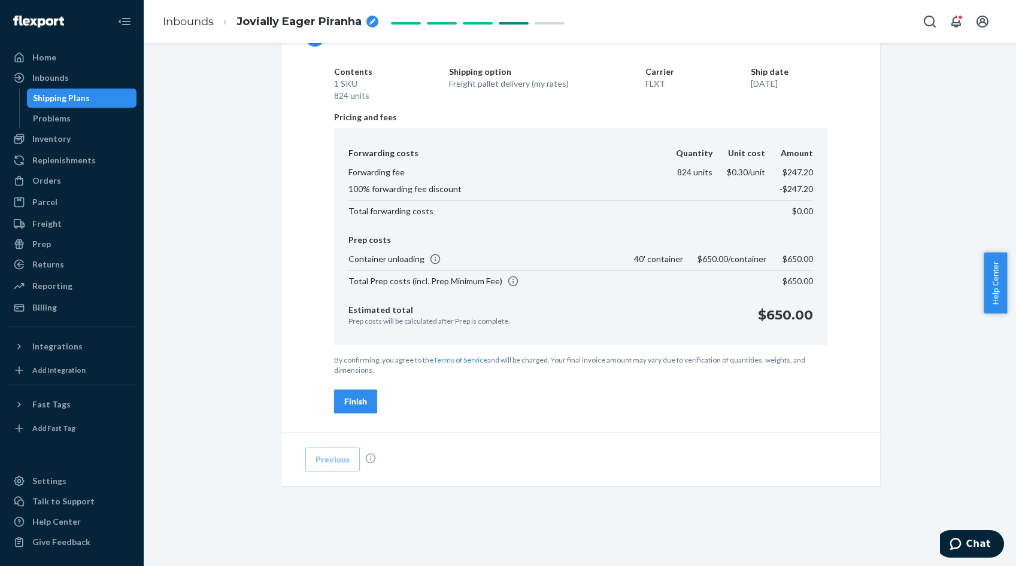
click at [344, 399] on div "Finish" at bounding box center [355, 402] width 23 height 12
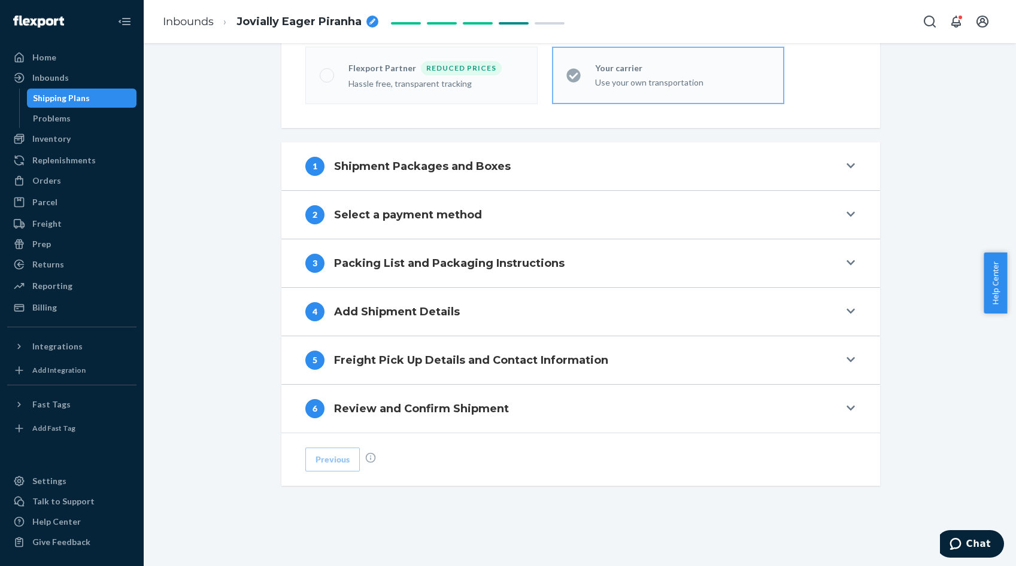
scroll to position [342, 0]
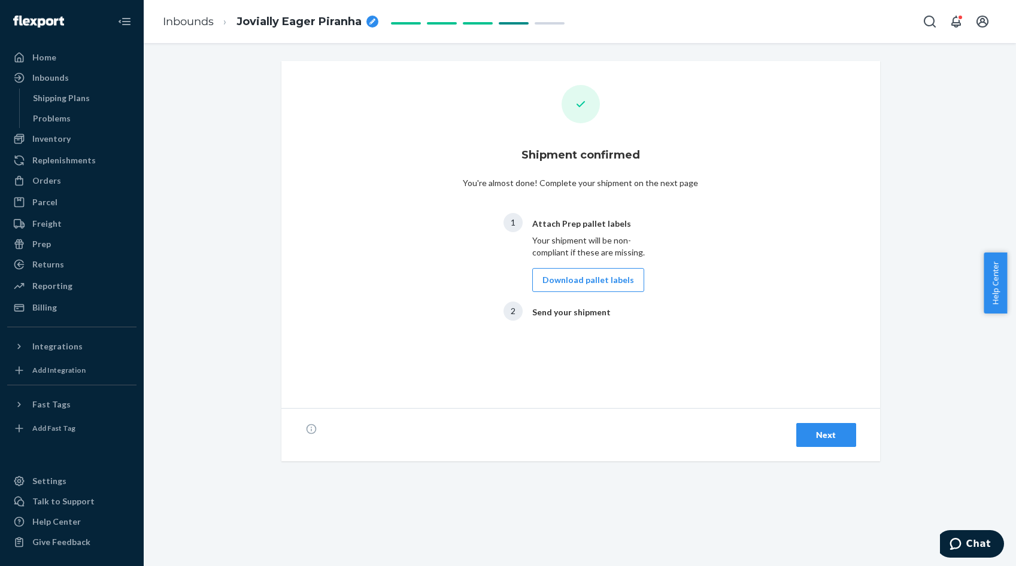
click at [830, 441] on div "Next" at bounding box center [826, 435] width 40 height 12
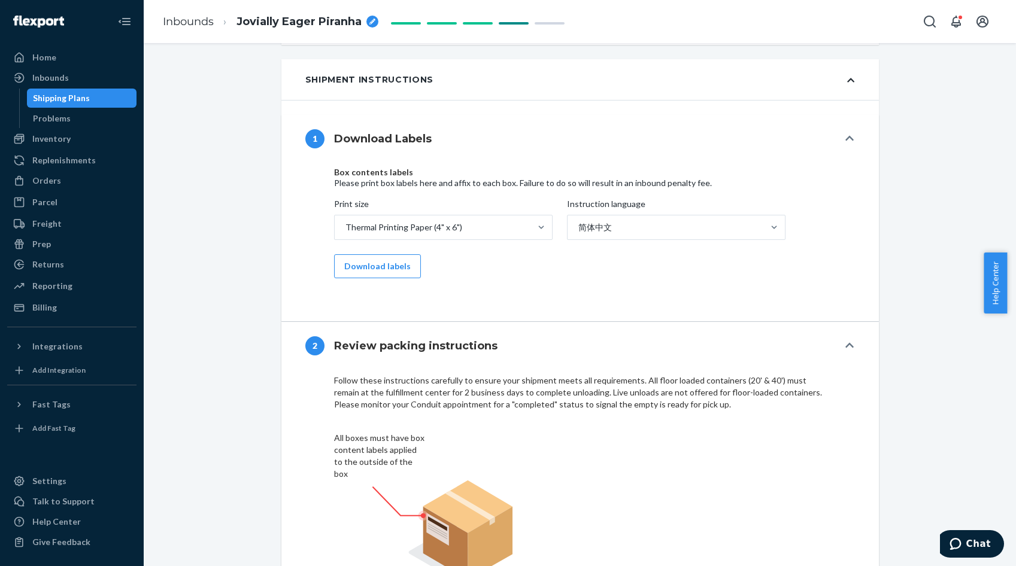
scroll to position [419, 0]
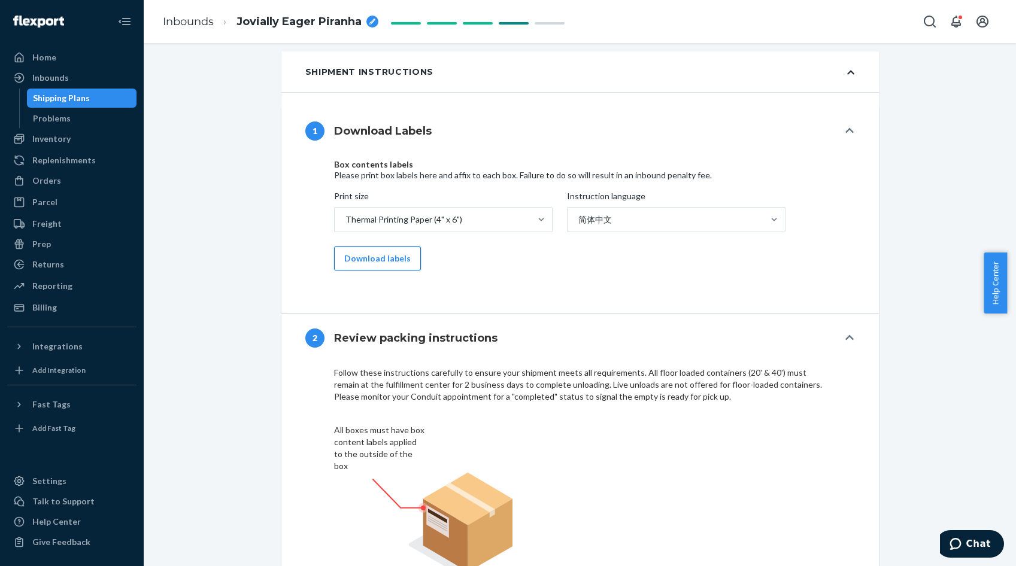
click at [383, 259] on button "Download labels" at bounding box center [377, 259] width 87 height 24
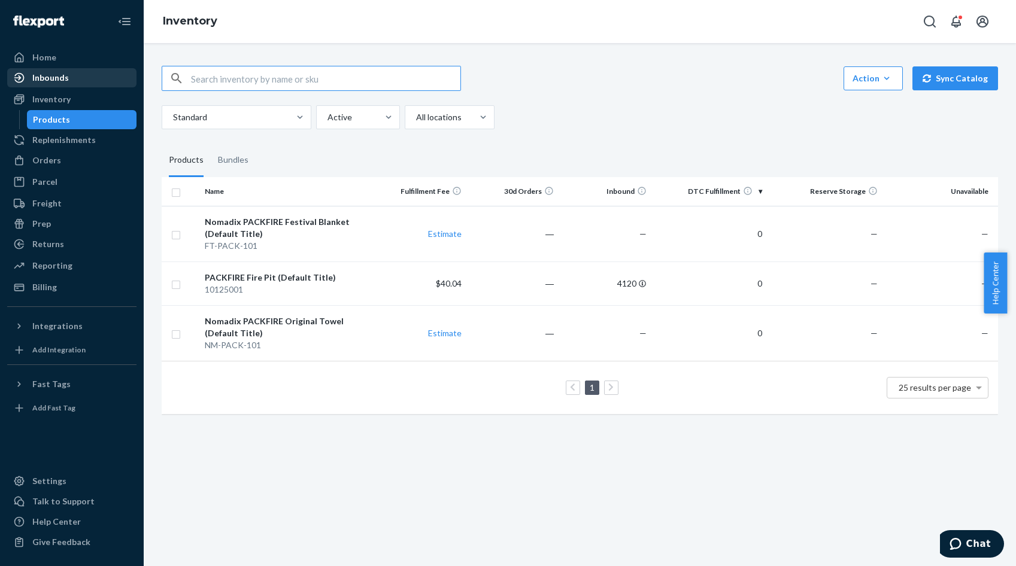
click at [41, 76] on div "Inbounds" at bounding box center [50, 78] width 37 height 12
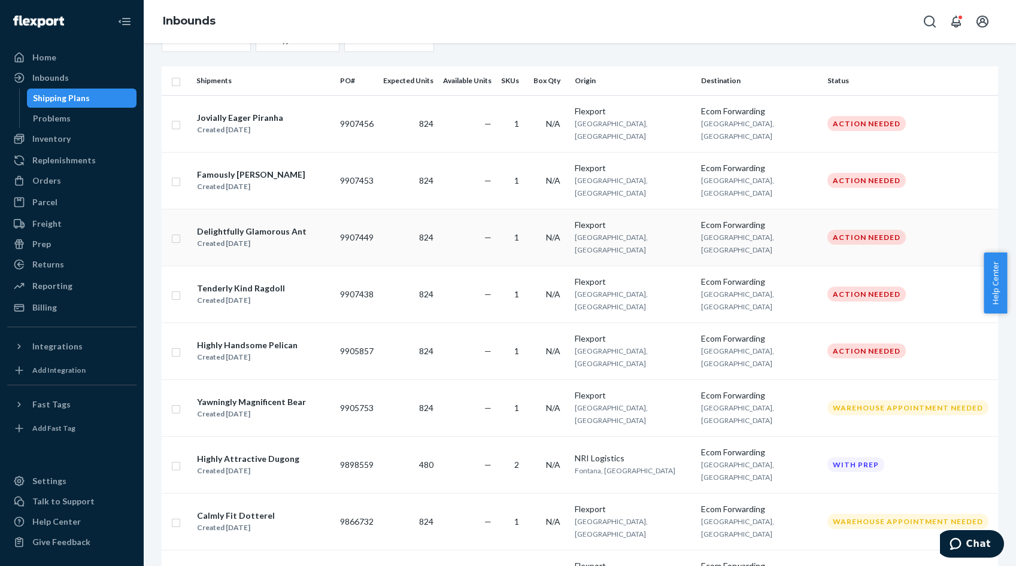
scroll to position [171, 0]
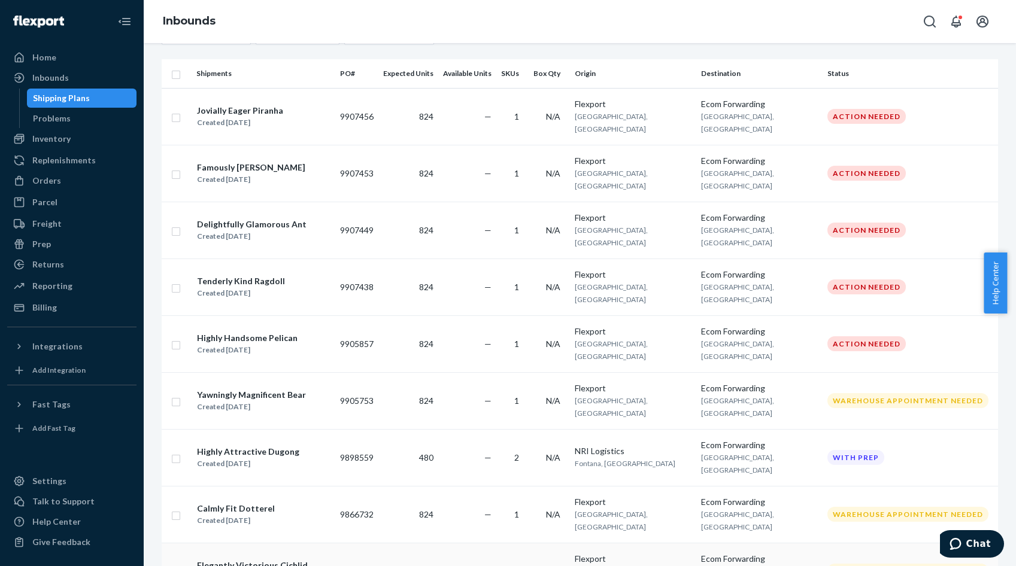
click at [275, 560] on div "Elegantly Victorious Cichlid" at bounding box center [252, 566] width 111 height 12
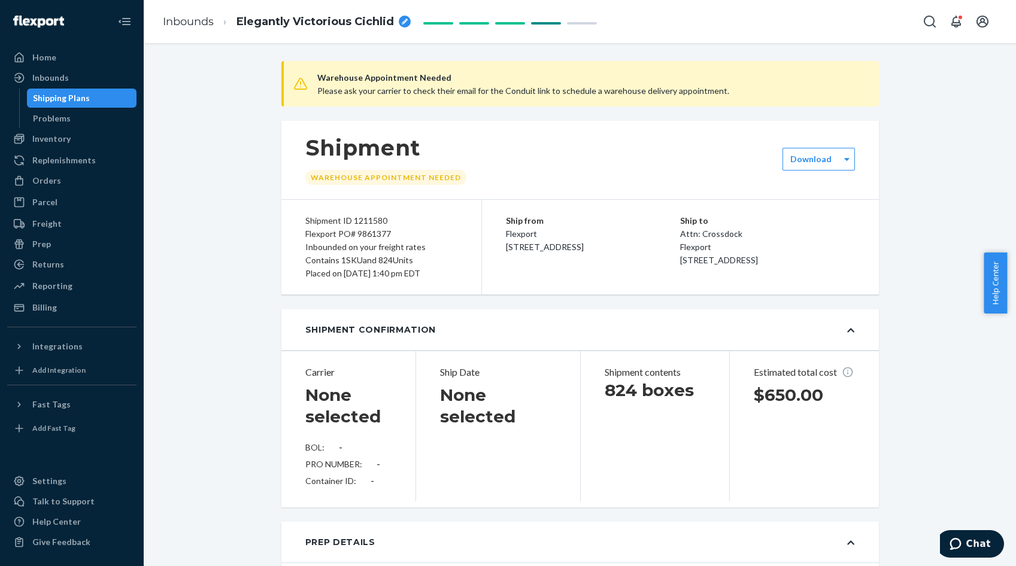
scroll to position [60, 0]
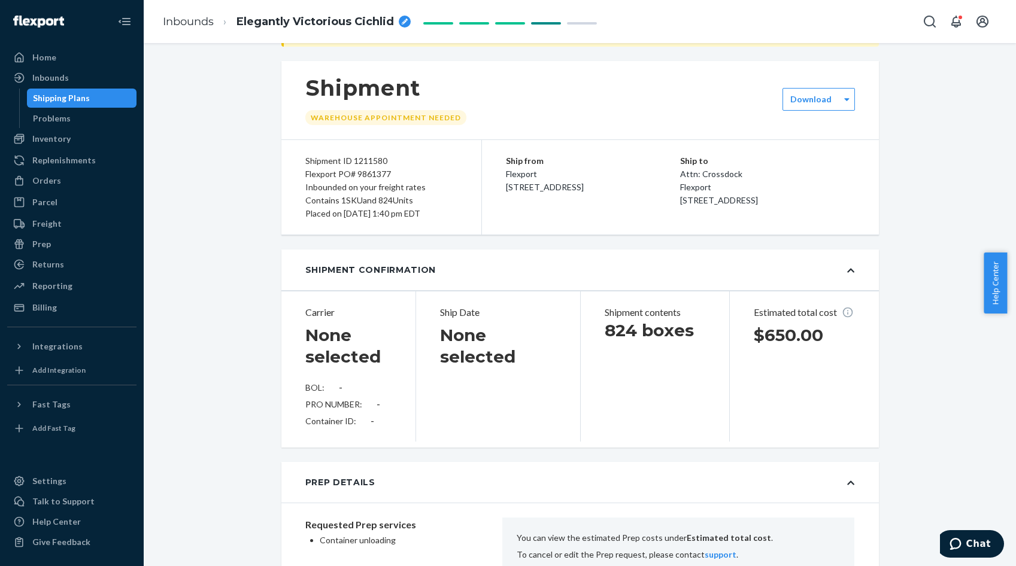
click at [345, 349] on h1 "None selected" at bounding box center [348, 345] width 87 height 43
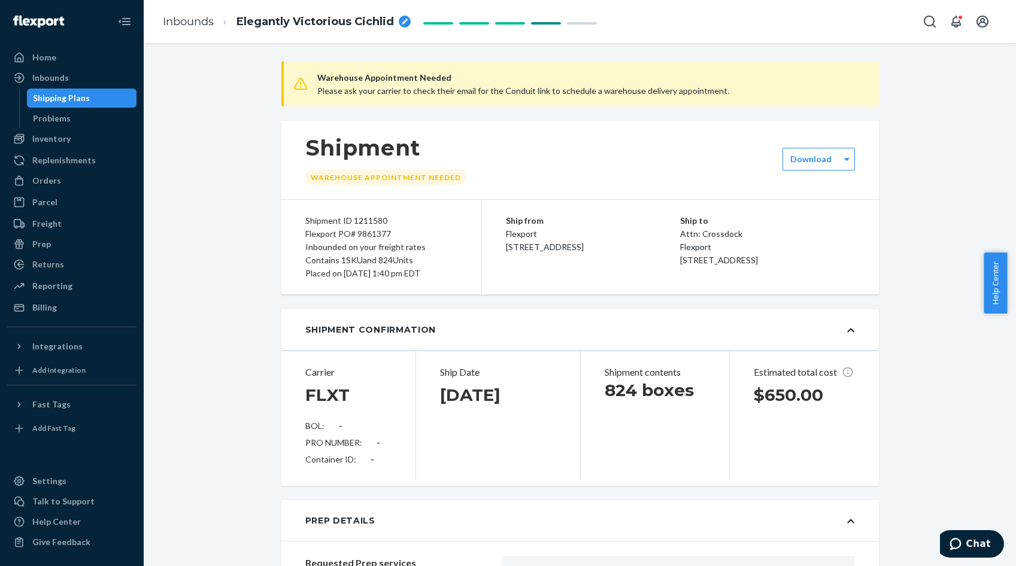
click at [378, 441] on div "PRO NUMBER: -" at bounding box center [348, 443] width 87 height 12
click at [339, 431] on div "BOL: -" at bounding box center [348, 426] width 87 height 12
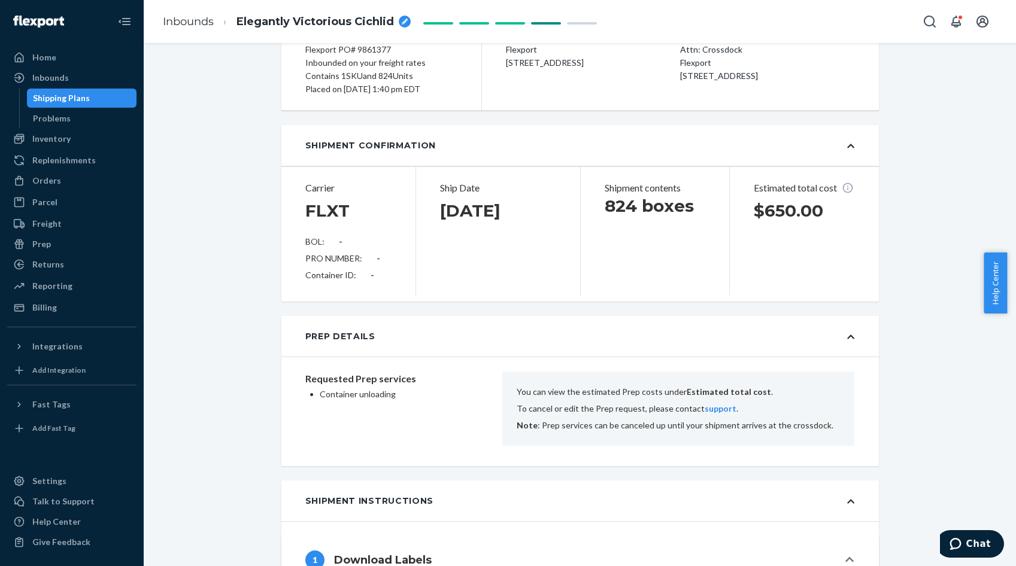
scroll to position [180, 0]
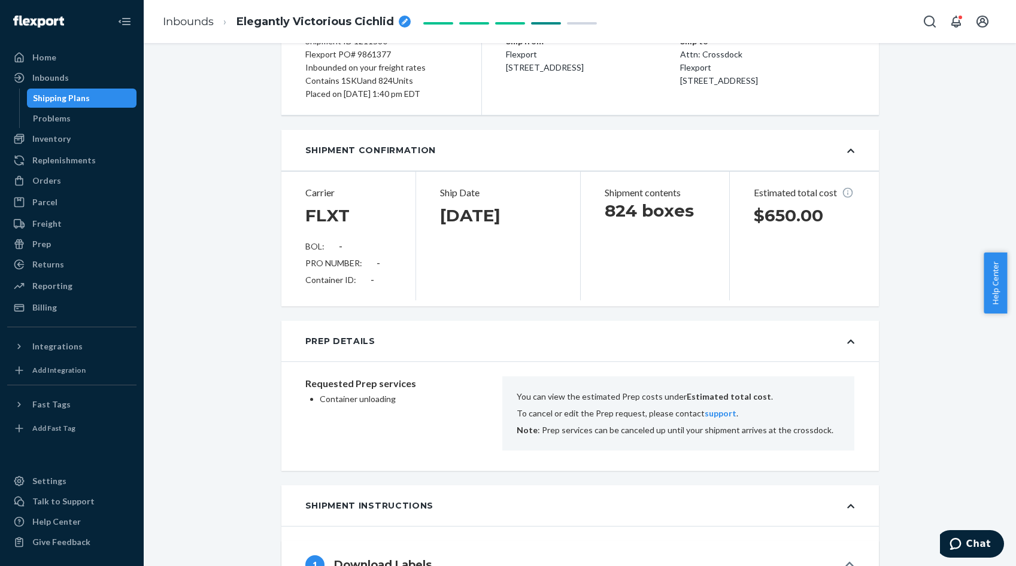
click at [849, 152] on icon at bounding box center [850, 151] width 7 height 4
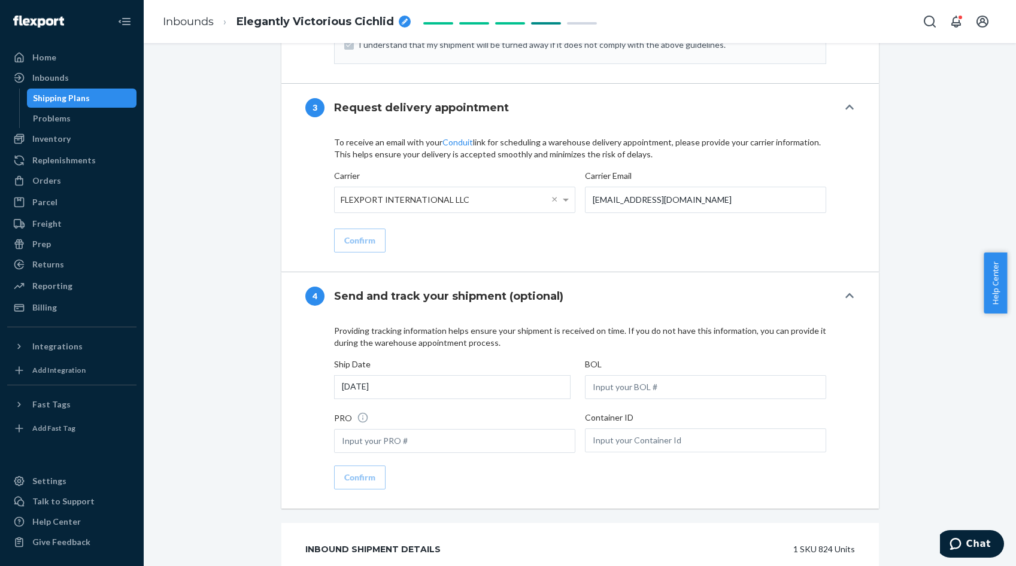
scroll to position [1197, 0]
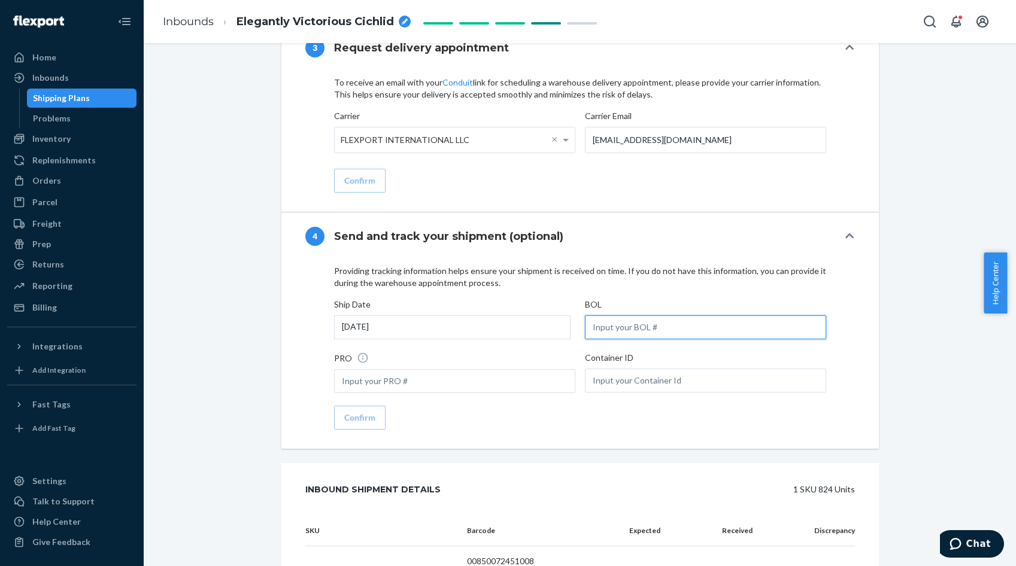
click at [602, 318] on input "text" at bounding box center [705, 327] width 241 height 24
paste input "FLXT-00003323686A"
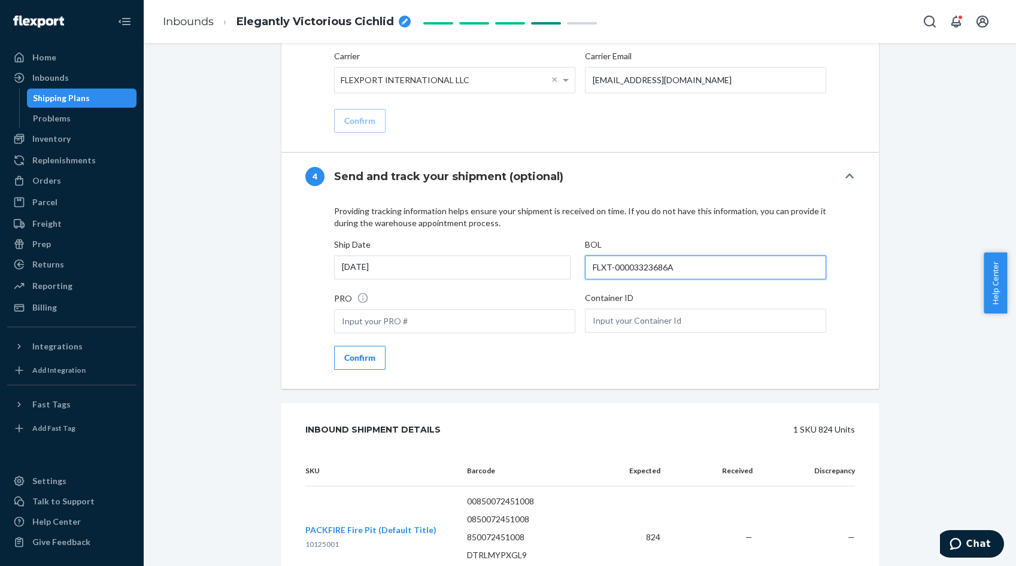
type input "FLXT-00003323686A"
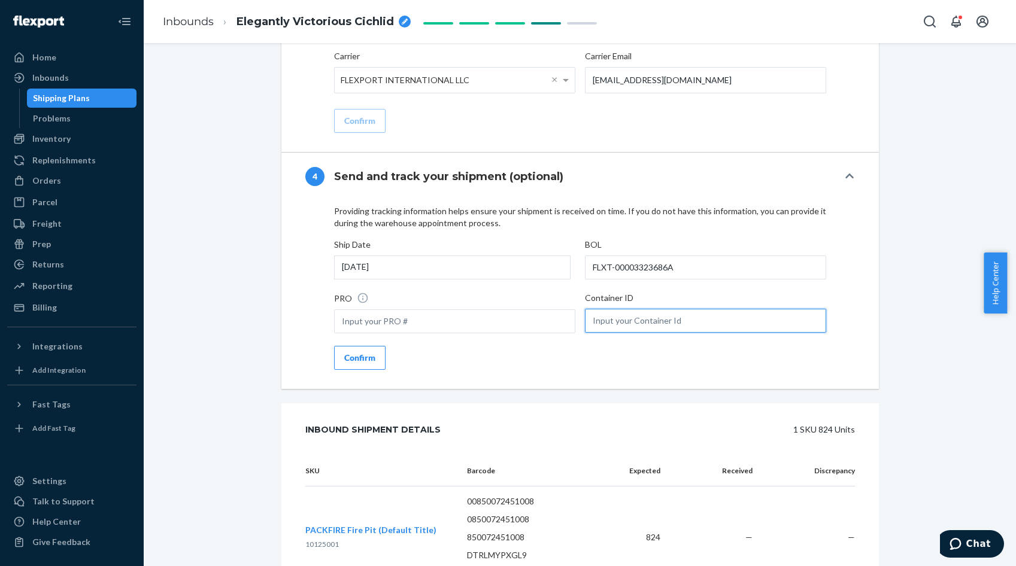
click at [629, 310] on input "text" at bounding box center [705, 321] width 241 height 24
paste input "MSNU6856226"
type input "MSNU6856226"
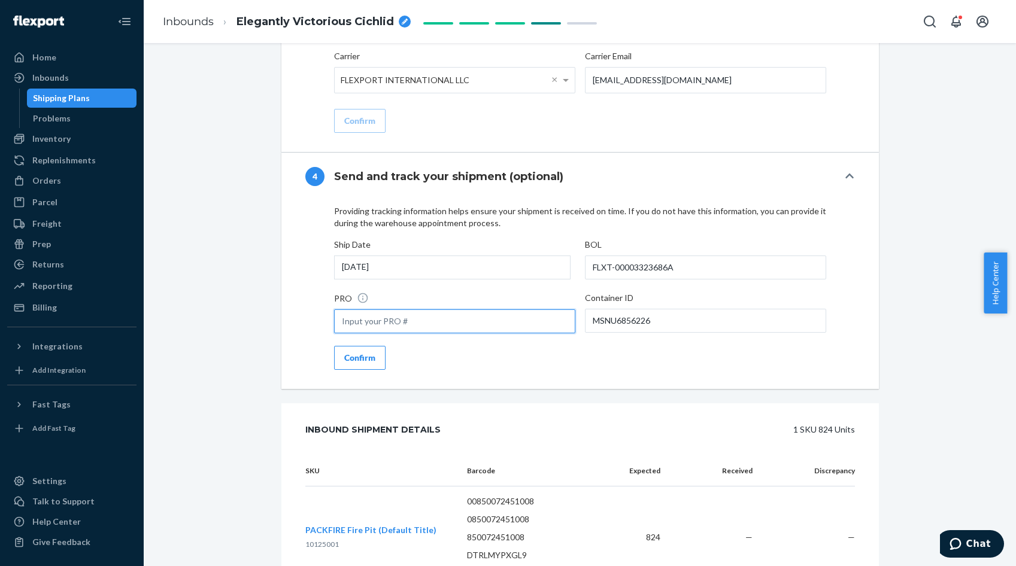
click at [377, 310] on input "text" at bounding box center [454, 322] width 241 height 24
paste input "Seal FX42057549"
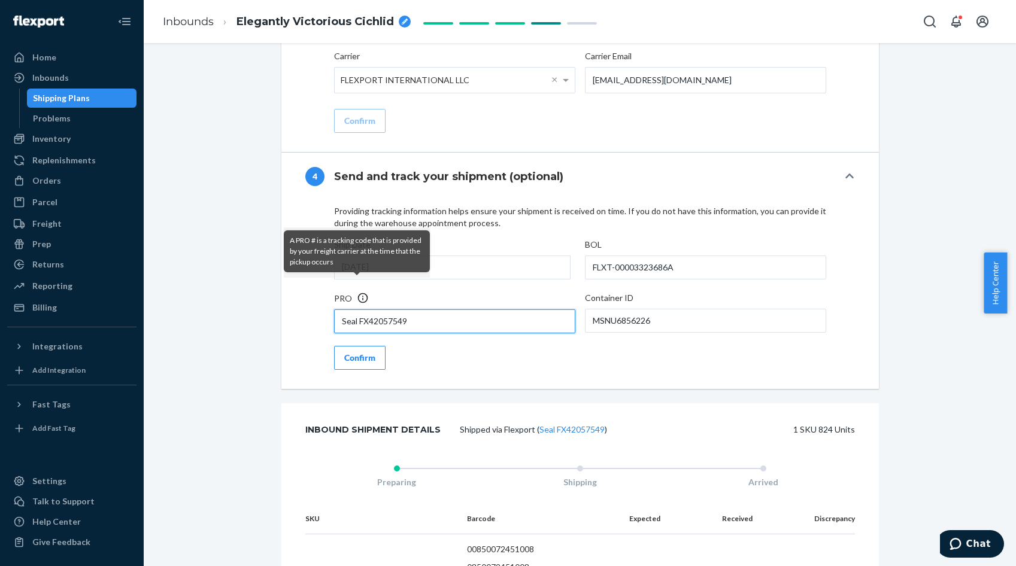
type input "Seal FX42057549"
click at [359, 292] on icon at bounding box center [363, 298] width 12 height 12
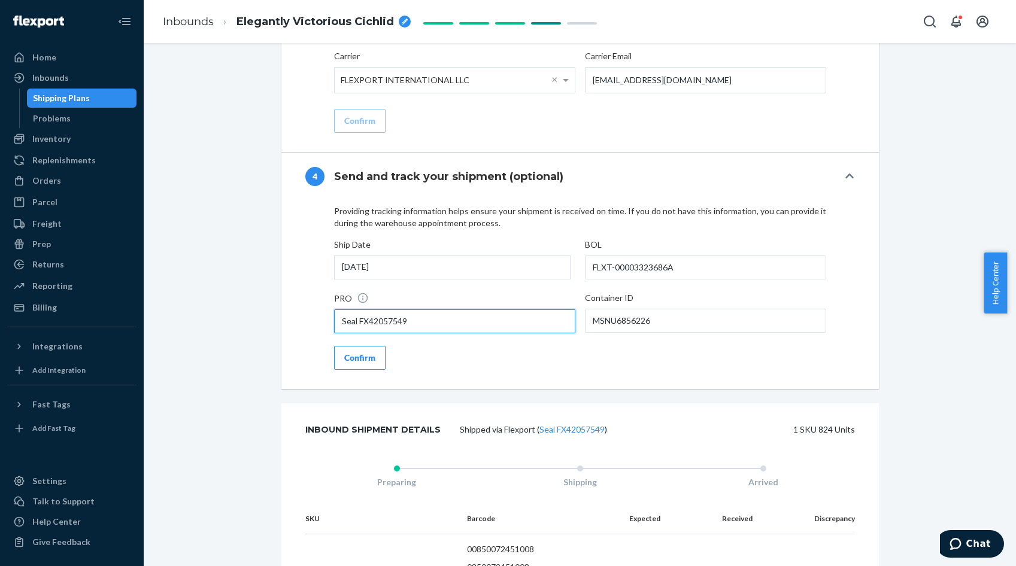
click at [424, 317] on input "Seal FX42057549" at bounding box center [454, 322] width 241 height 24
drag, startPoint x: 426, startPoint y: 313, endPoint x: 317, endPoint y: 314, distance: 109.0
click at [317, 314] on div "Providing tracking information helps ensure your shipment is received on time. …" at bounding box center [580, 287] width 550 height 165
click at [366, 314] on input "text" at bounding box center [454, 322] width 241 height 24
paste input "MEDUP7038706"
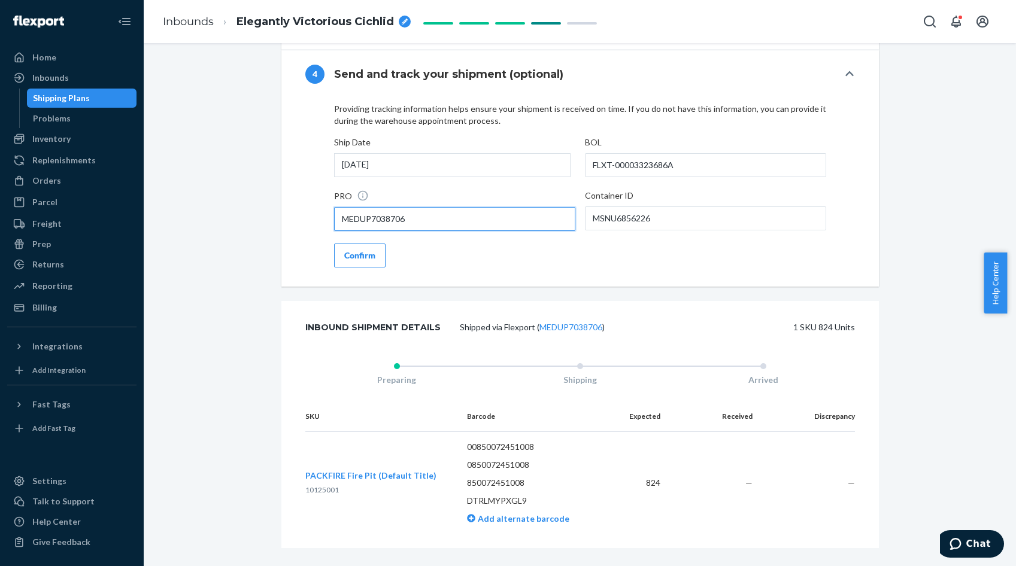
scroll to position [1368, 0]
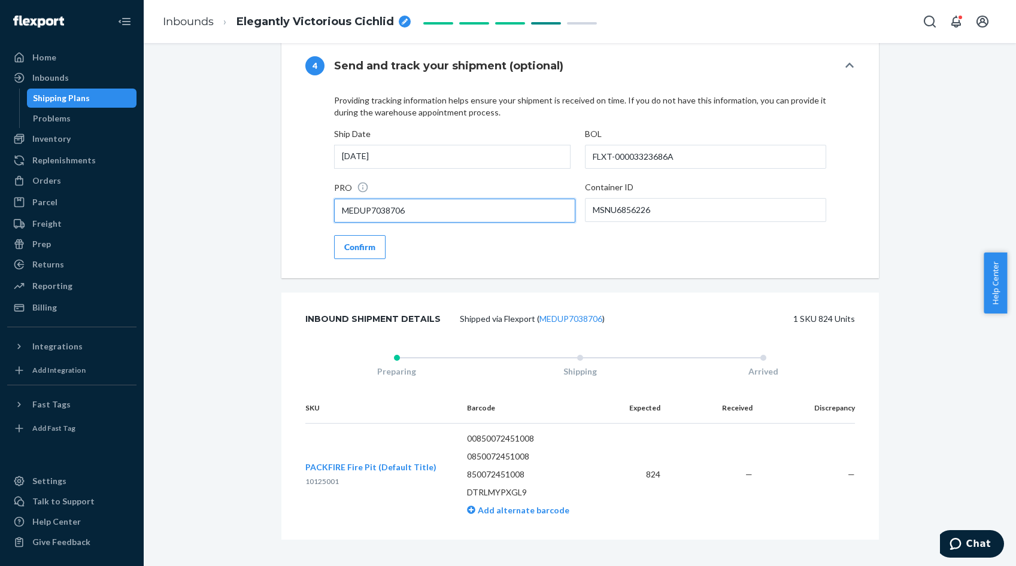
type input "MEDUP7038706"
click at [371, 241] on div "Confirm" at bounding box center [359, 247] width 31 height 12
click at [371, 239] on div "Providing tracking information helps ensure your shipment is received on time. …" at bounding box center [580, 177] width 492 height 165
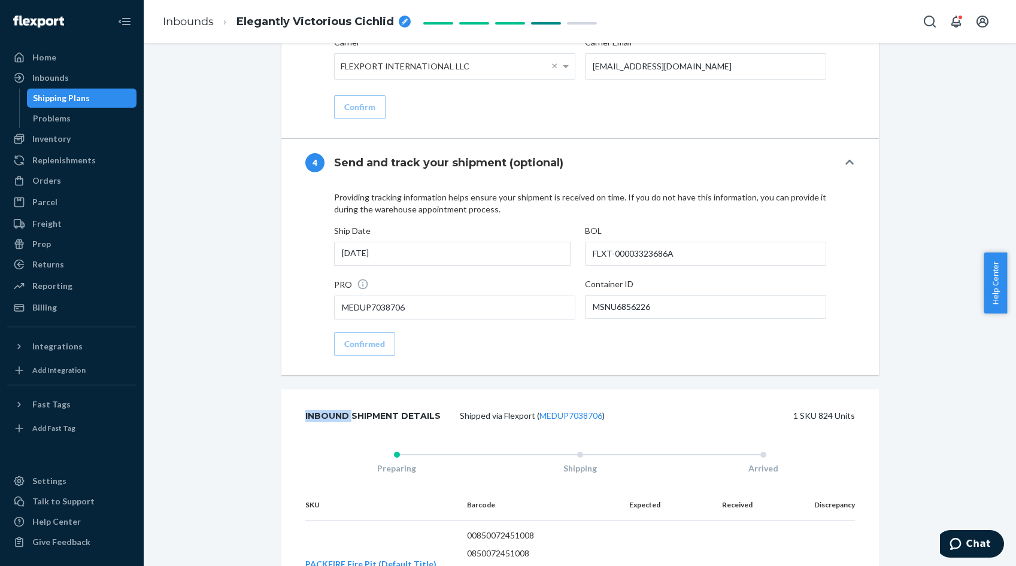
scroll to position [1308, 0]
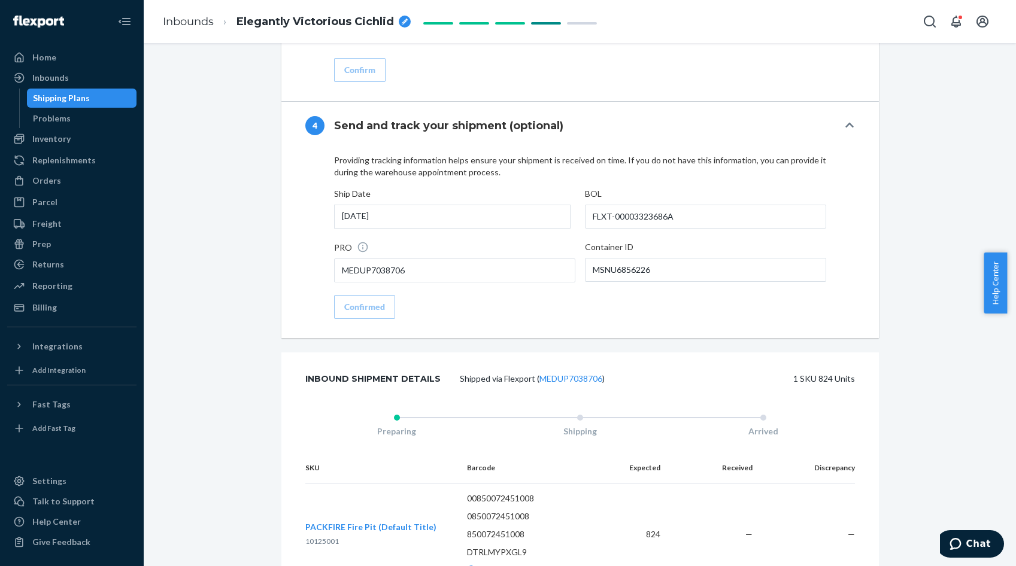
click at [520, 206] on div "Monday, August 18th" at bounding box center [452, 217] width 236 height 24
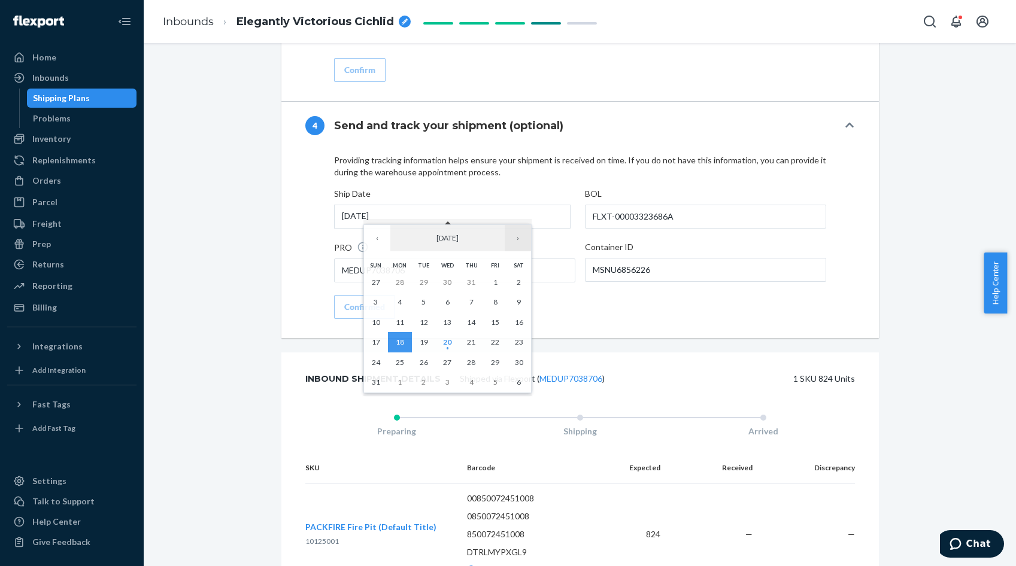
click at [515, 238] on button "›" at bounding box center [518, 238] width 26 height 26
click at [472, 304] on abbr "9" at bounding box center [471, 302] width 4 height 9
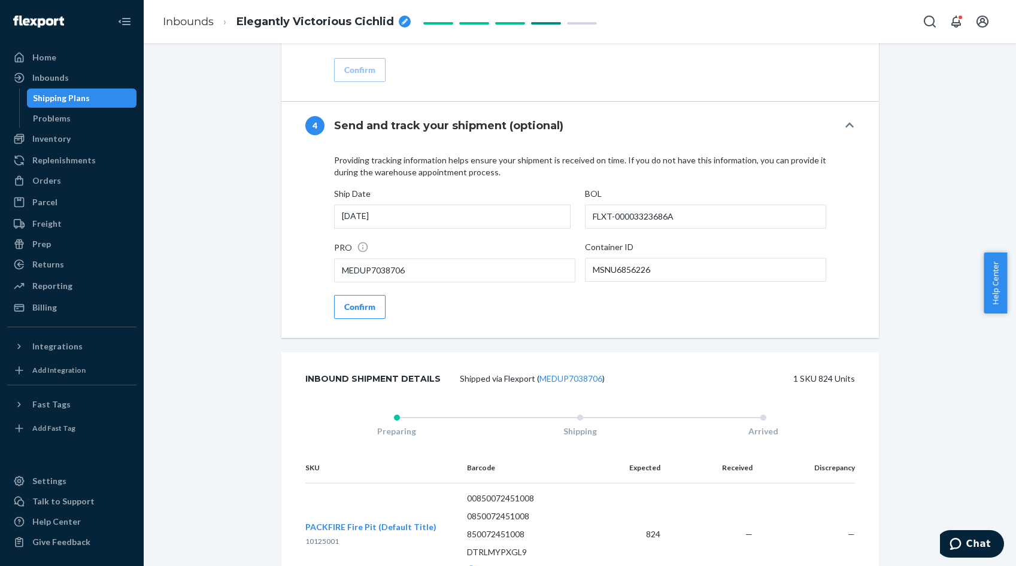
click at [487, 208] on div "Thursday, October 9th" at bounding box center [452, 217] width 236 height 24
click at [346, 205] on div "Thursday, October 9th" at bounding box center [452, 217] width 236 height 24
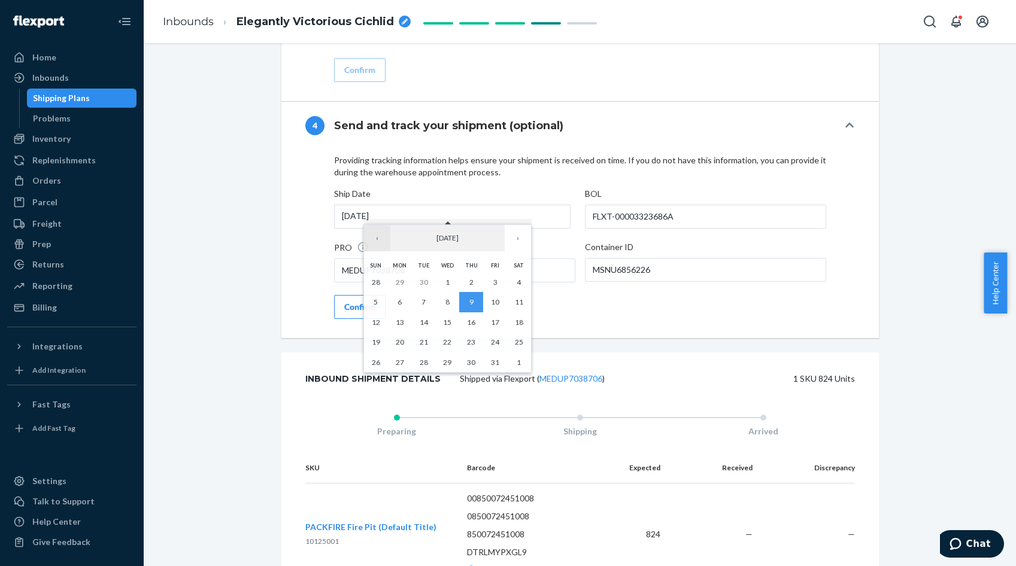
click at [381, 238] on button "‹" at bounding box center [377, 238] width 26 height 26
click at [420, 301] on button "9" at bounding box center [424, 302] width 24 height 20
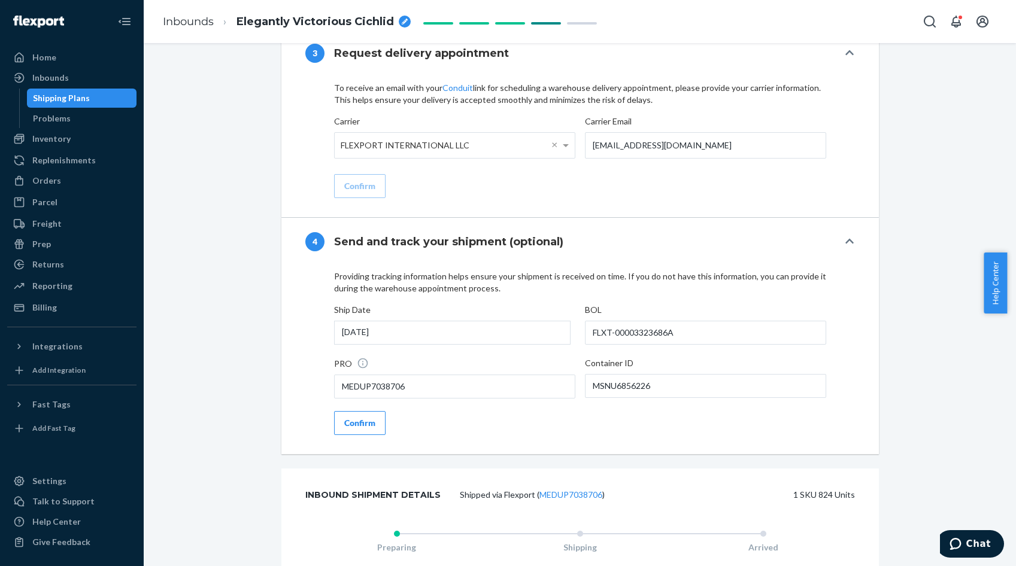
scroll to position [1188, 0]
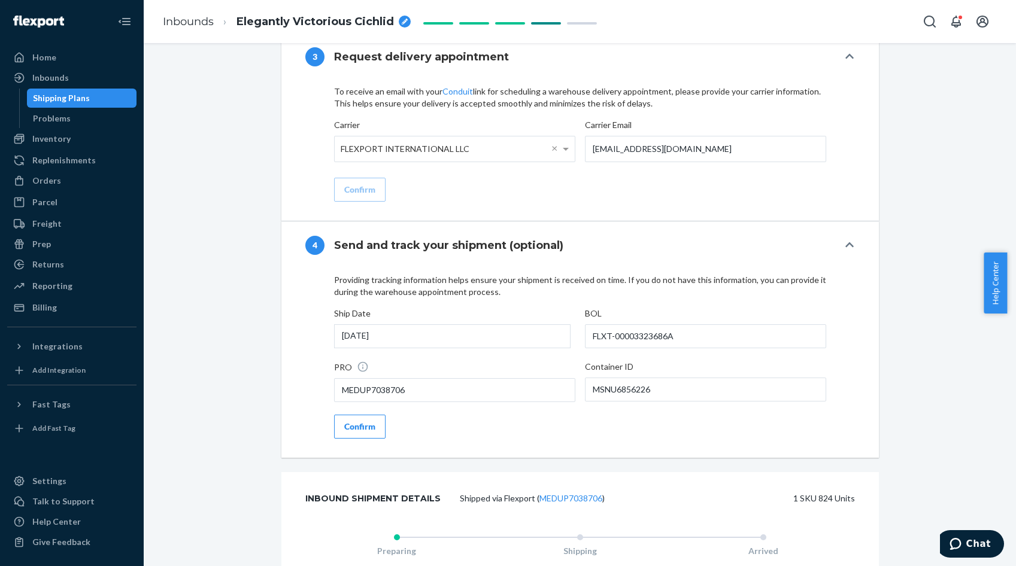
click at [363, 421] on button "Confirm" at bounding box center [359, 427] width 51 height 24
click at [363, 421] on div "Providing tracking information helps ensure your shipment is received on time. …" at bounding box center [580, 356] width 492 height 165
